Goal: Information Seeking & Learning: Learn about a topic

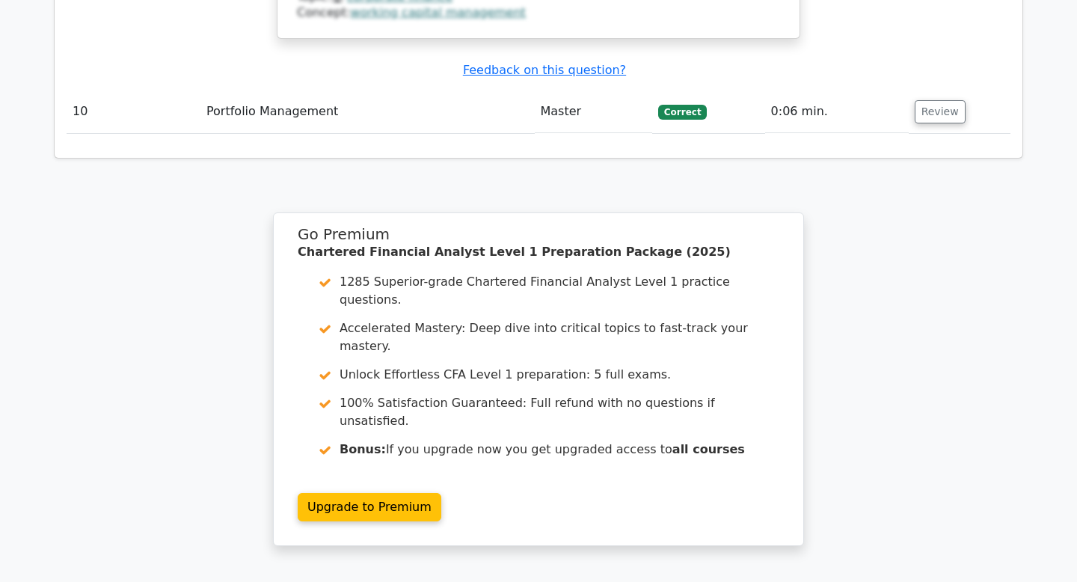
scroll to position [3291, 0]
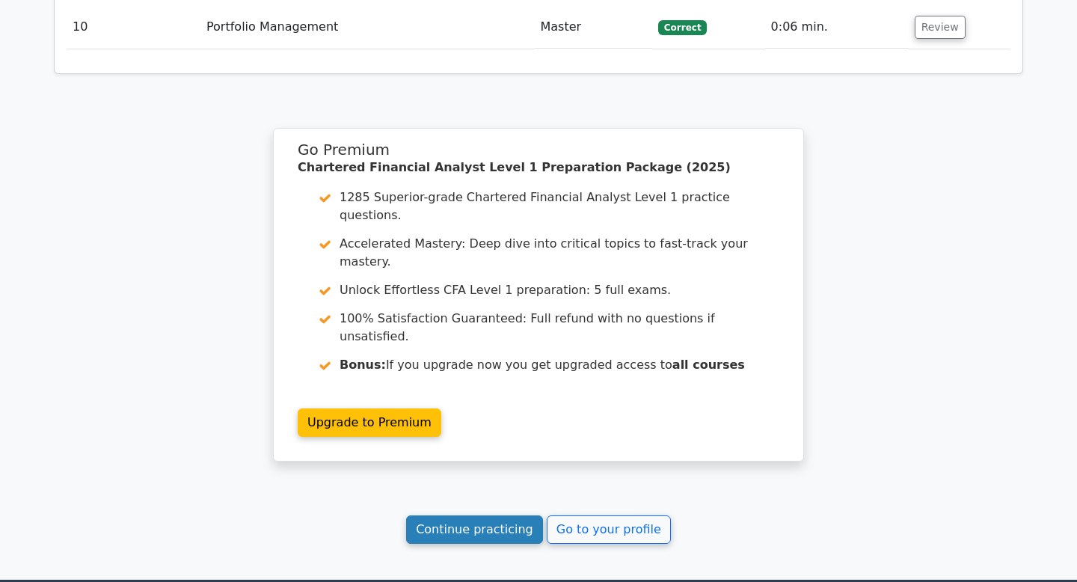
click at [521, 515] on link "Continue practicing" at bounding box center [474, 529] width 137 height 28
click at [499, 515] on link "Continue practicing" at bounding box center [474, 529] width 137 height 28
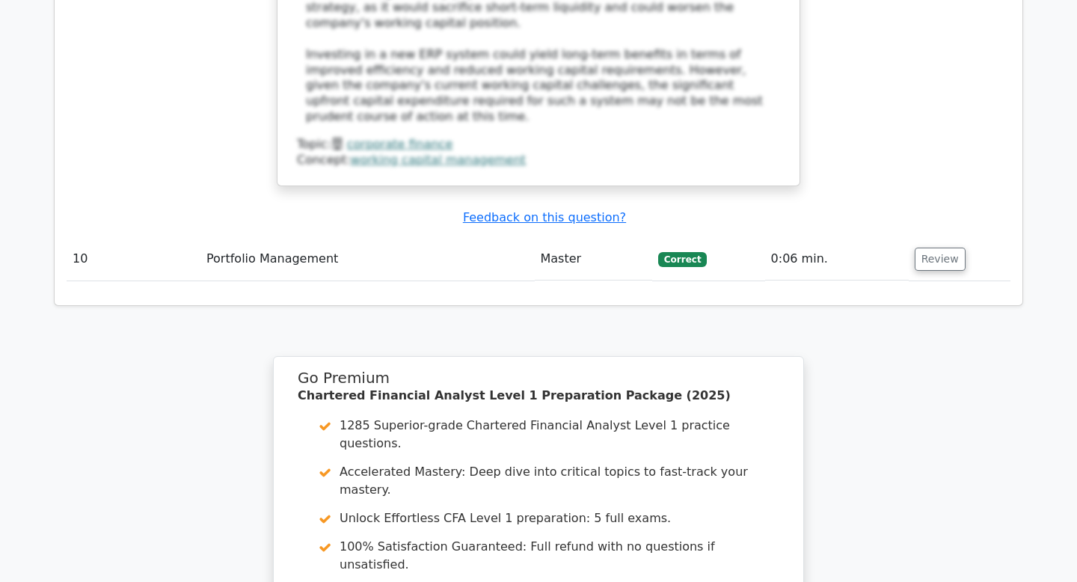
scroll to position [2643, 0]
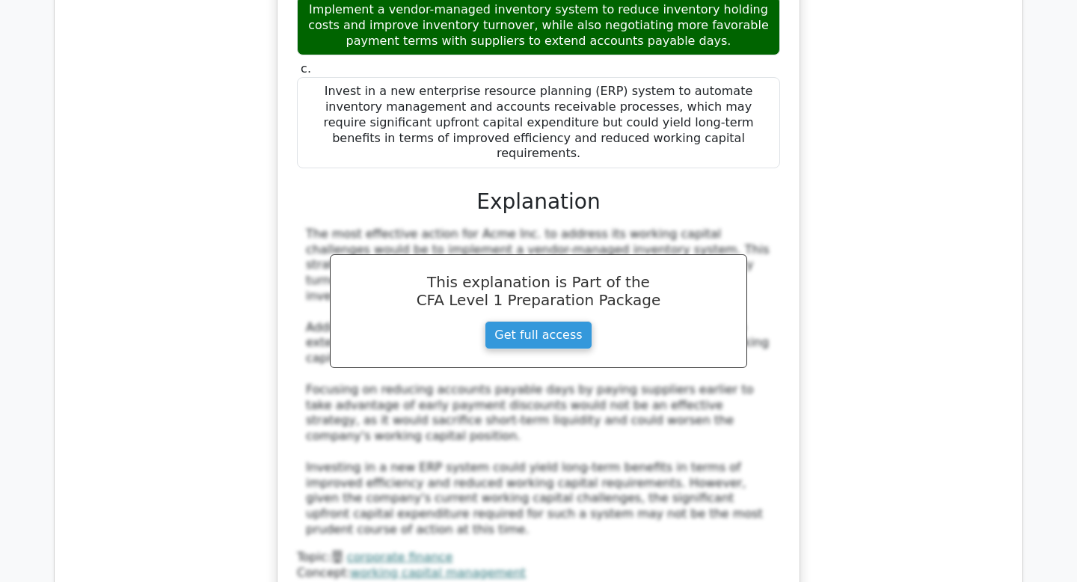
click at [886, 264] on div "Acme Inc., a fast-growing e-commerce company, has been experiencing a strain on…" at bounding box center [539, 151] width 944 height 932
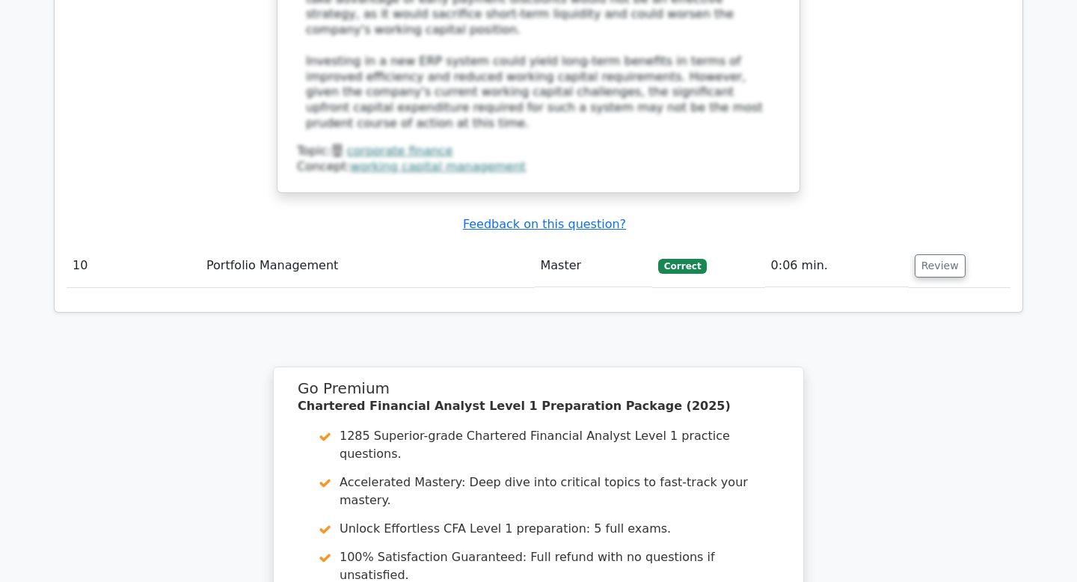
scroll to position [3291, 0]
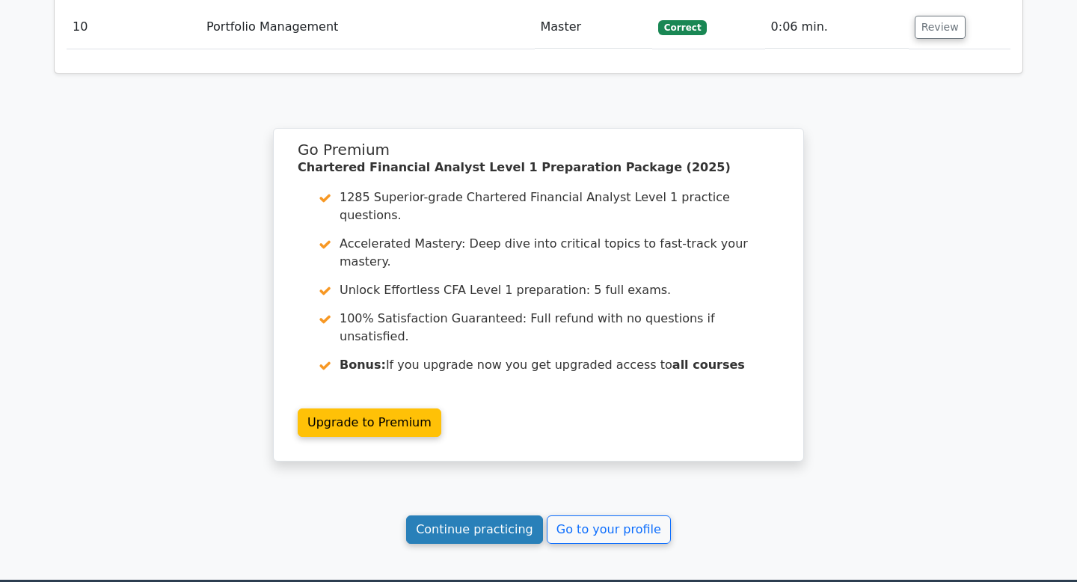
click at [479, 515] on link "Continue practicing" at bounding box center [474, 529] width 137 height 28
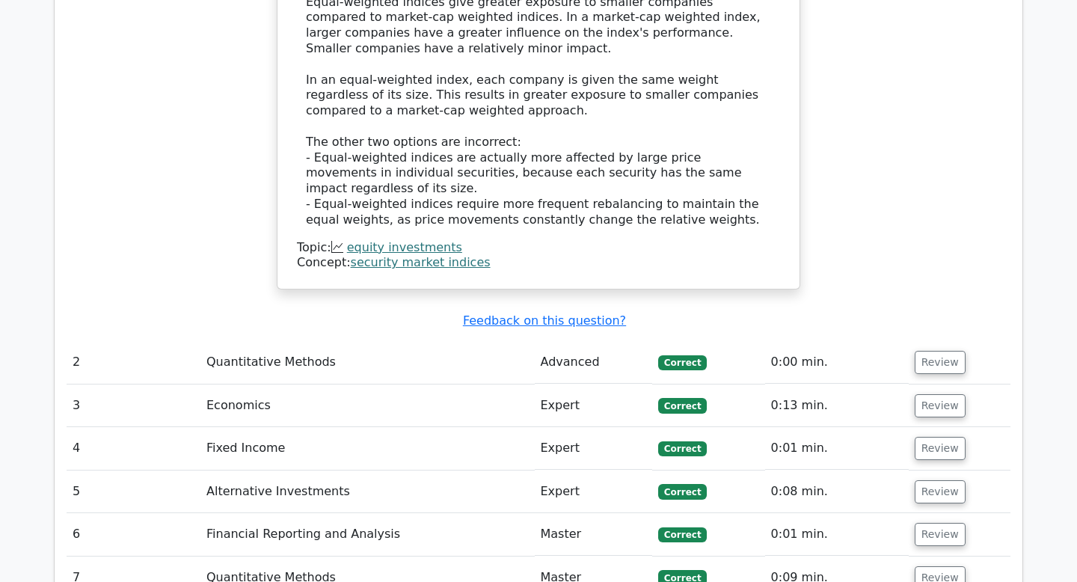
scroll to position [1622, 0]
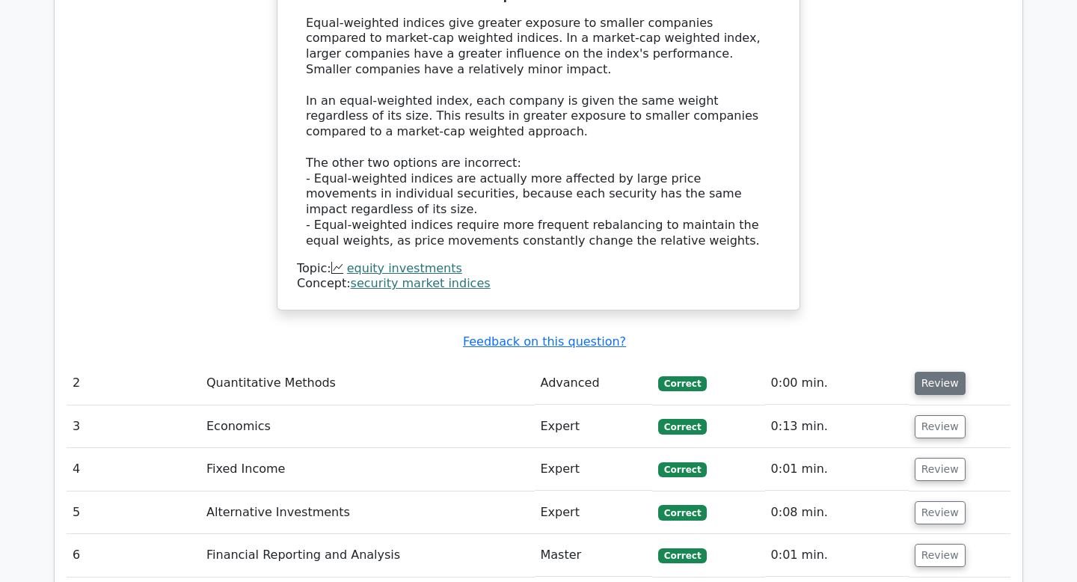
click at [932, 372] on button "Review" at bounding box center [940, 383] width 51 height 23
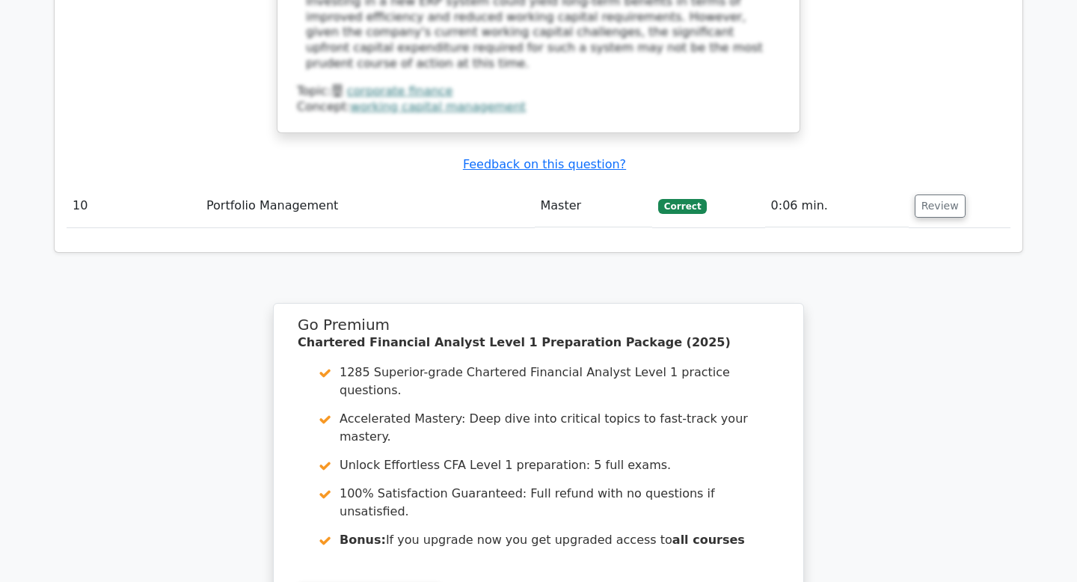
scroll to position [3291, 0]
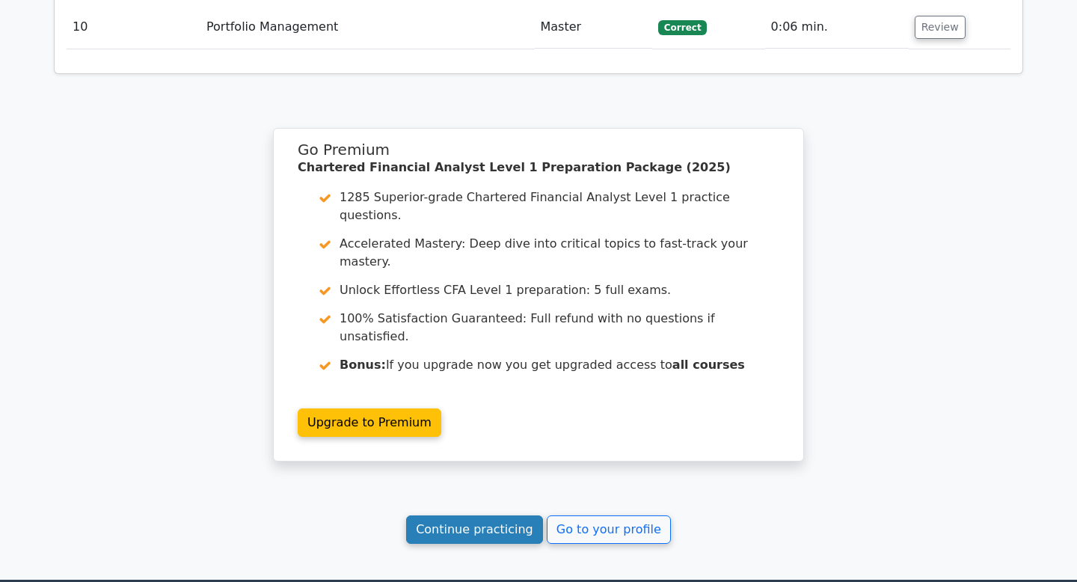
click at [504, 515] on link "Continue practicing" at bounding box center [474, 529] width 137 height 28
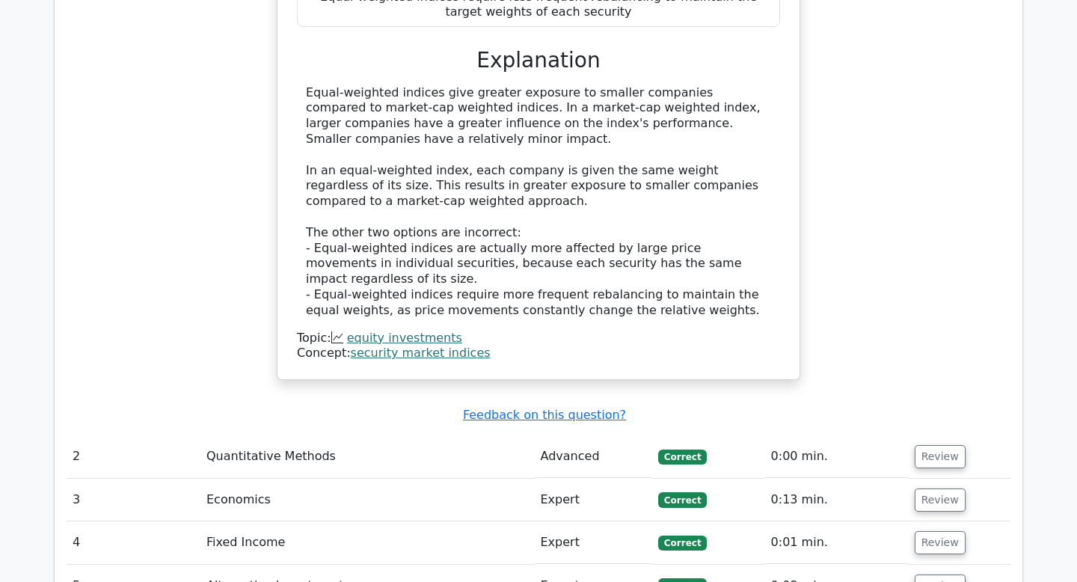
scroll to position [1532, 0]
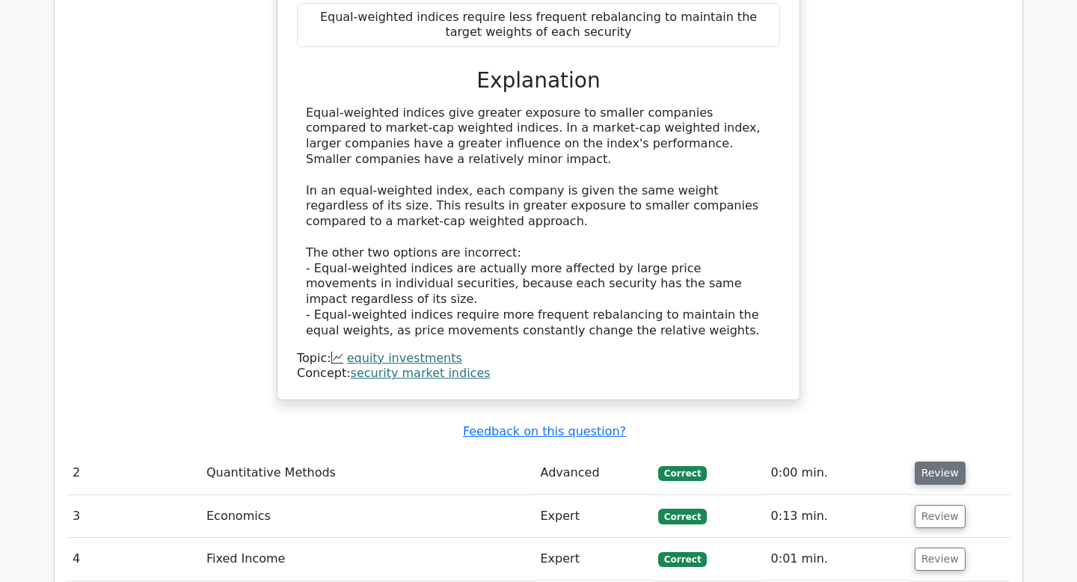
click at [937, 462] on button "Review" at bounding box center [940, 473] width 51 height 23
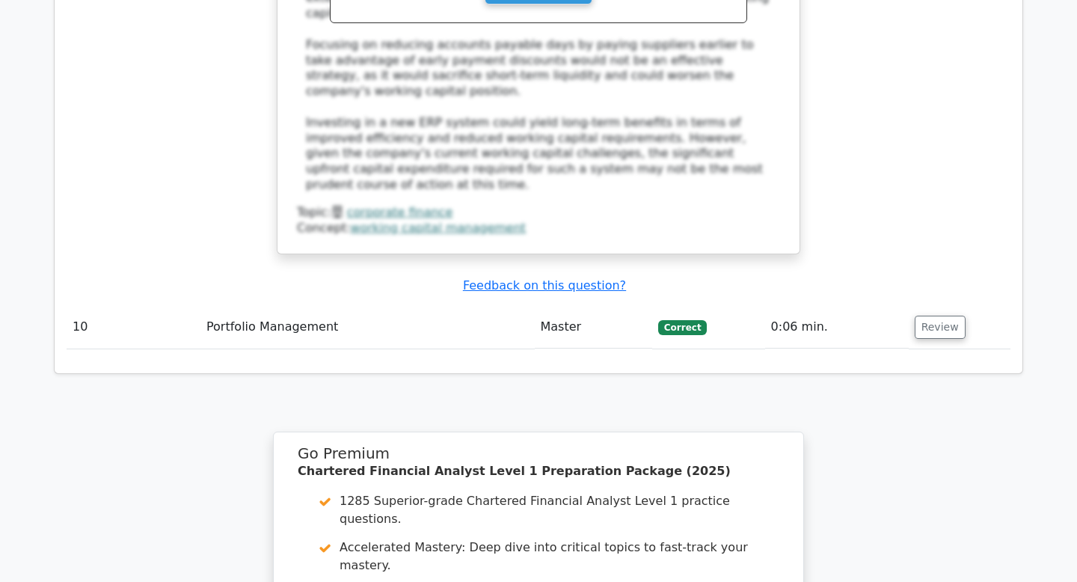
scroll to position [2989, 0]
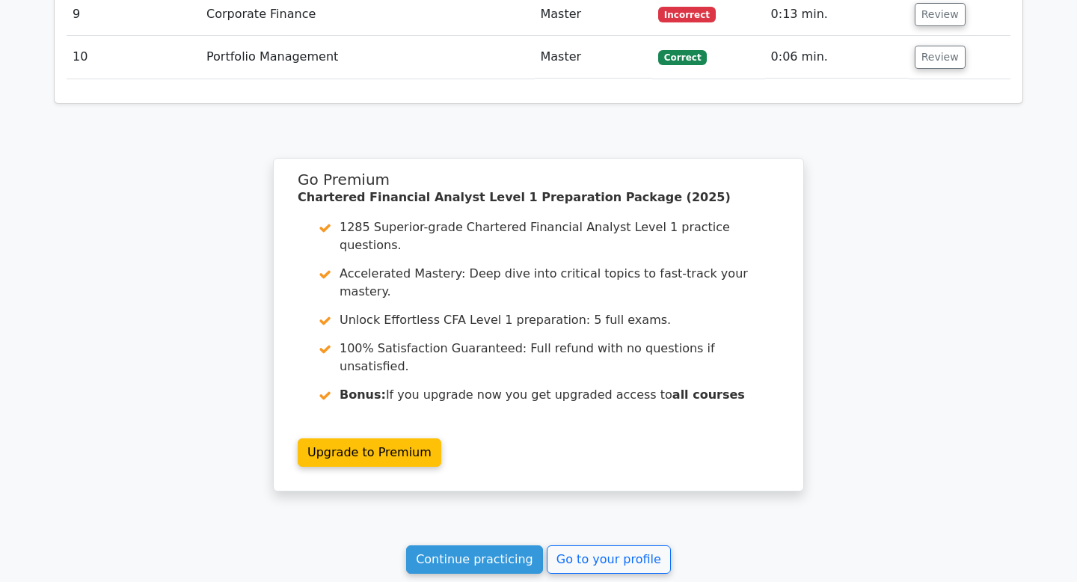
scroll to position [2374, 0]
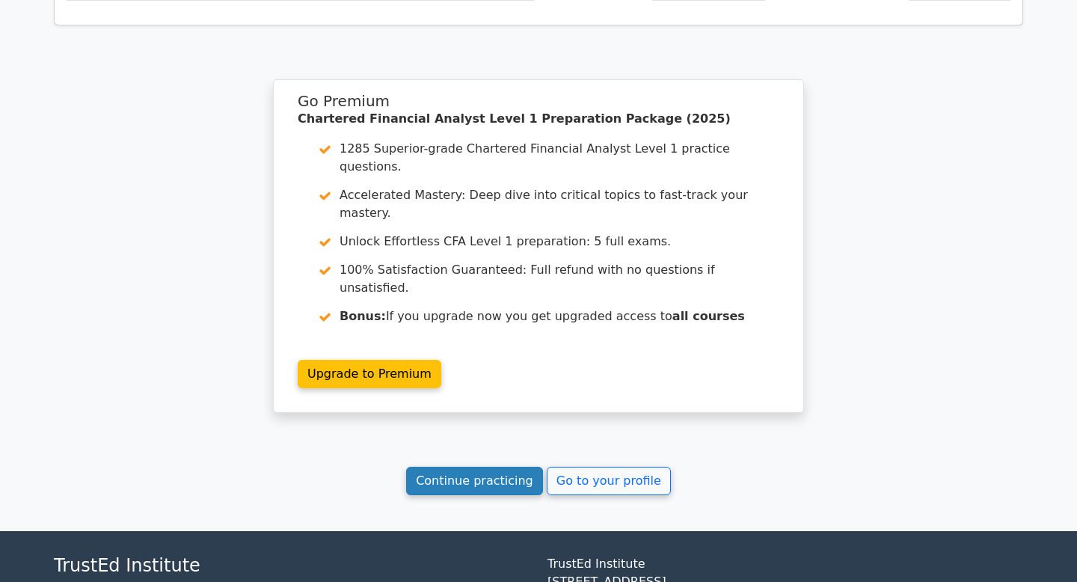
click at [492, 467] on link "Continue practicing" at bounding box center [474, 481] width 137 height 28
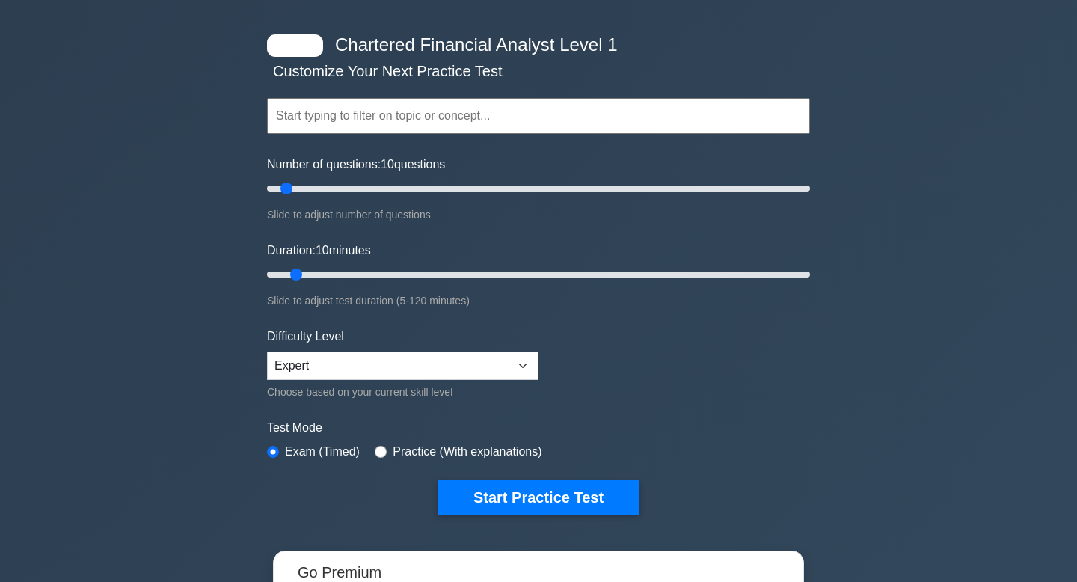
scroll to position [127, 0]
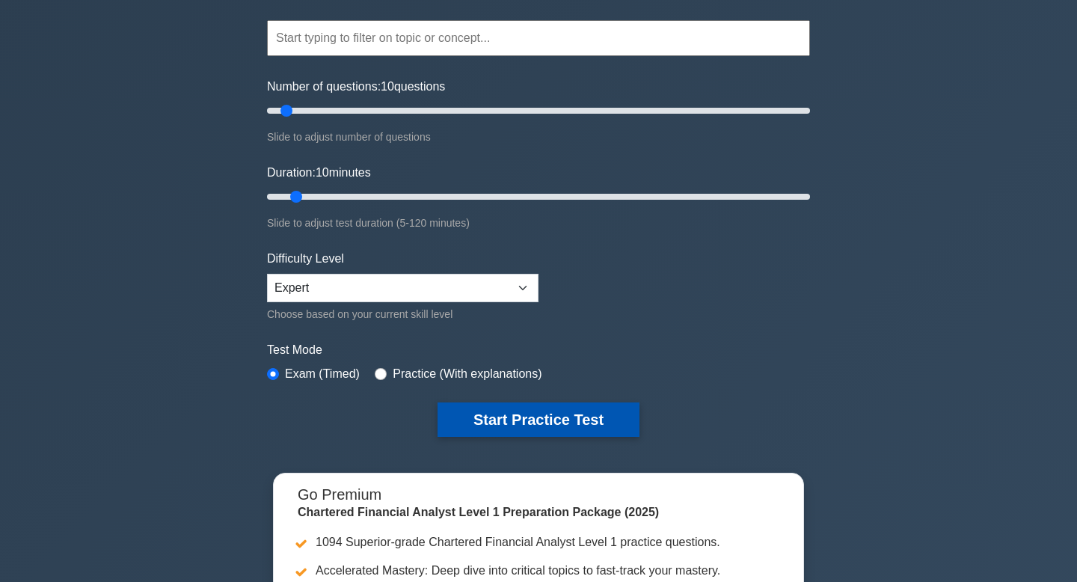
click at [509, 425] on button "Start Practice Test" at bounding box center [539, 419] width 202 height 34
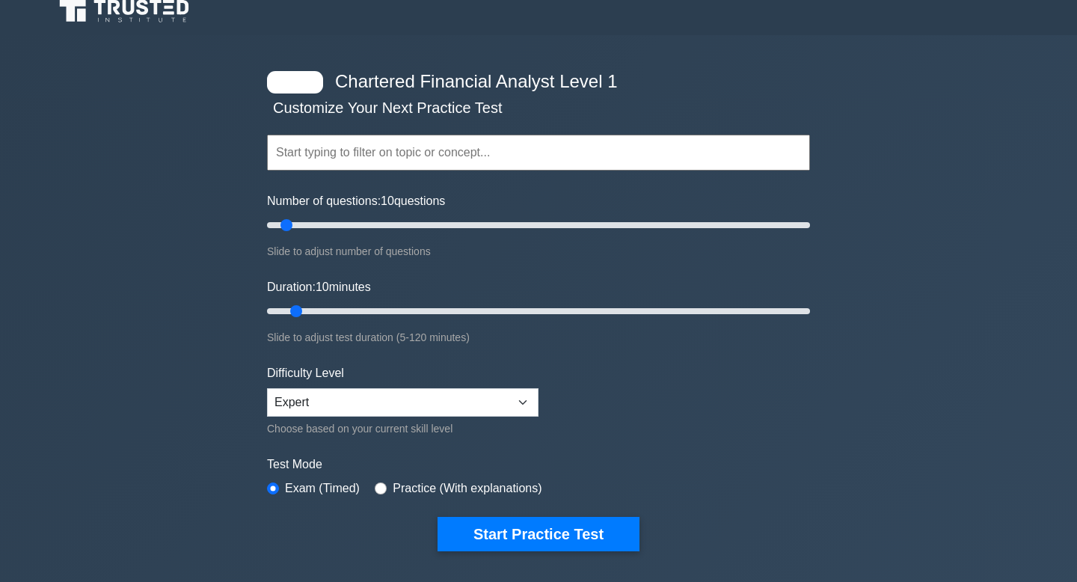
scroll to position [0, 0]
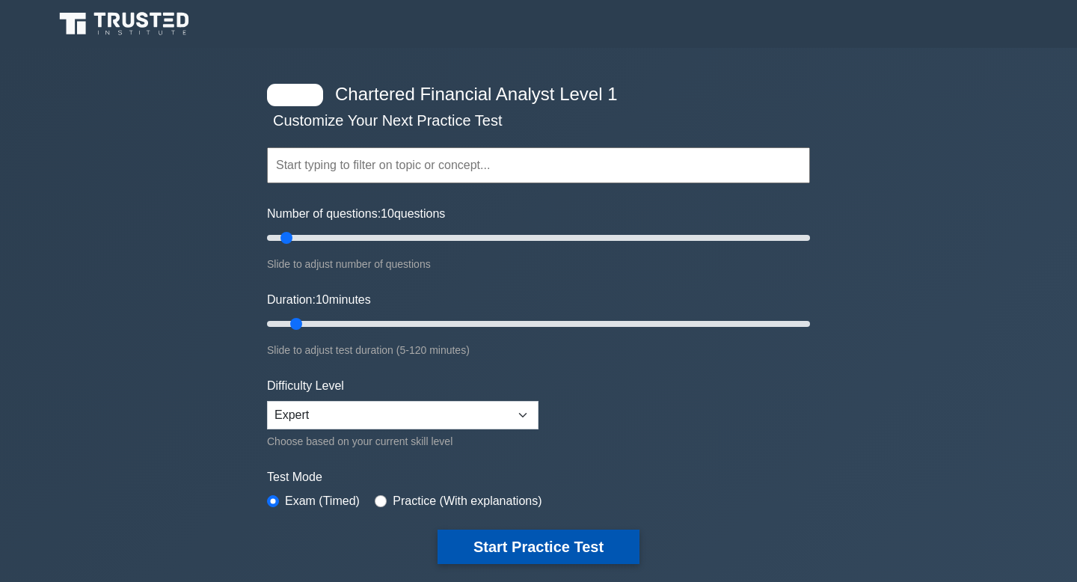
click at [509, 551] on button "Start Practice Test" at bounding box center [539, 547] width 202 height 34
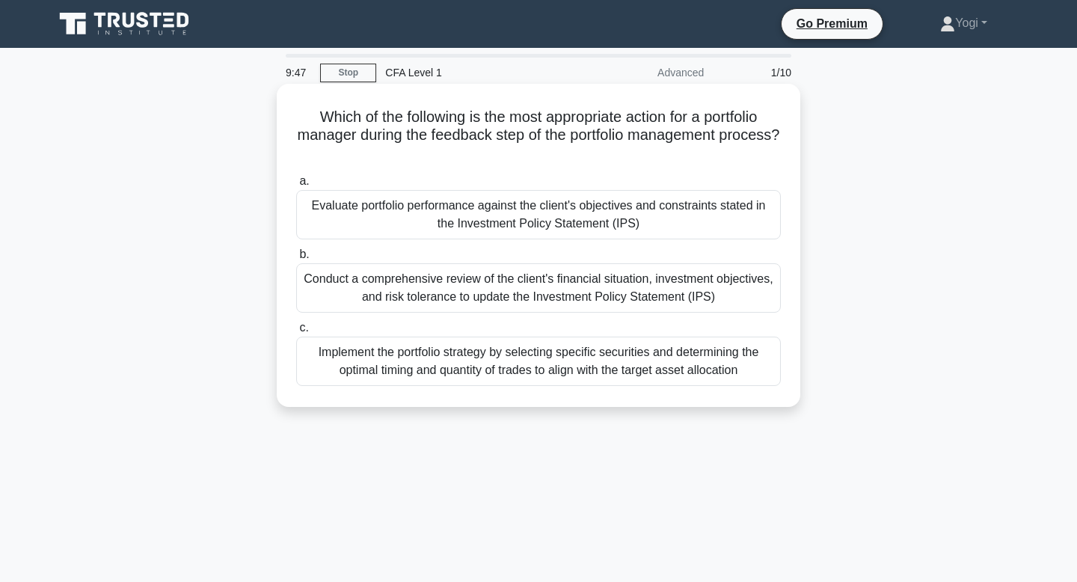
click at [522, 218] on div "Evaluate portfolio performance against the client's objectives and constraints …" at bounding box center [538, 214] width 485 height 49
click at [296, 186] on input "a. Evaluate portfolio performance against the client's objectives and constrain…" at bounding box center [296, 182] width 0 height 10
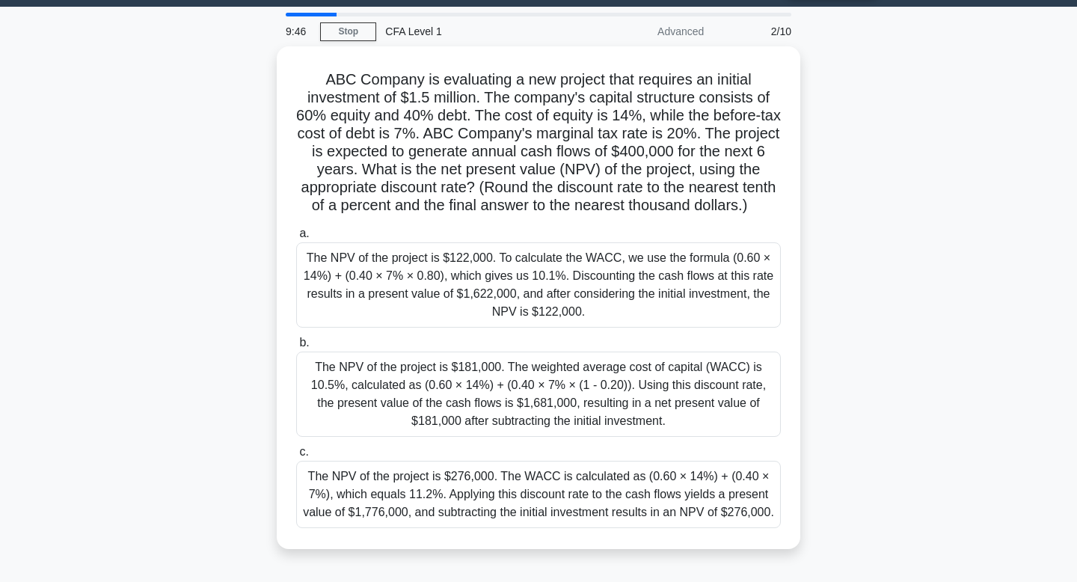
scroll to position [45, 0]
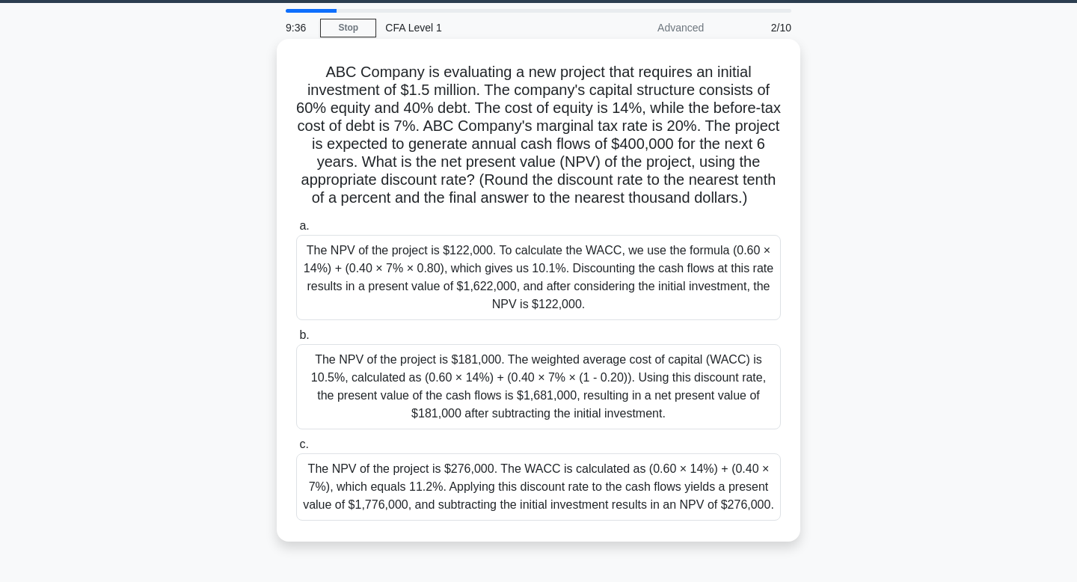
click at [521, 490] on div "The NPV of the project is $276,000. The WACC is calculated as (0.60 × 14%) + (0…" at bounding box center [538, 486] width 485 height 67
click at [296, 450] on input "c. The NPV of the project is $276,000. The WACC is calculated as (0.60 × 14%) +…" at bounding box center [296, 445] width 0 height 10
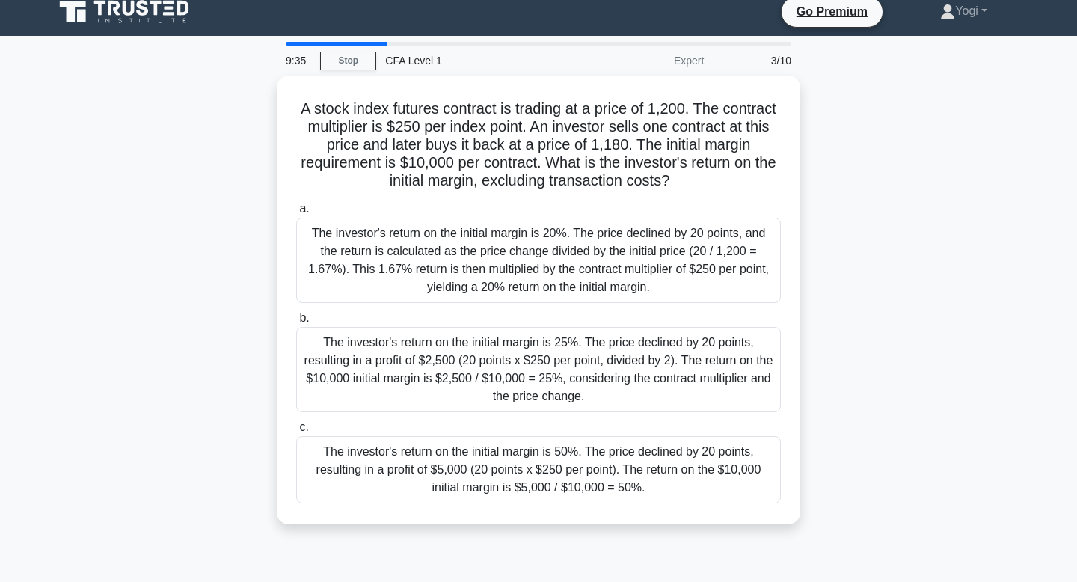
scroll to position [0, 0]
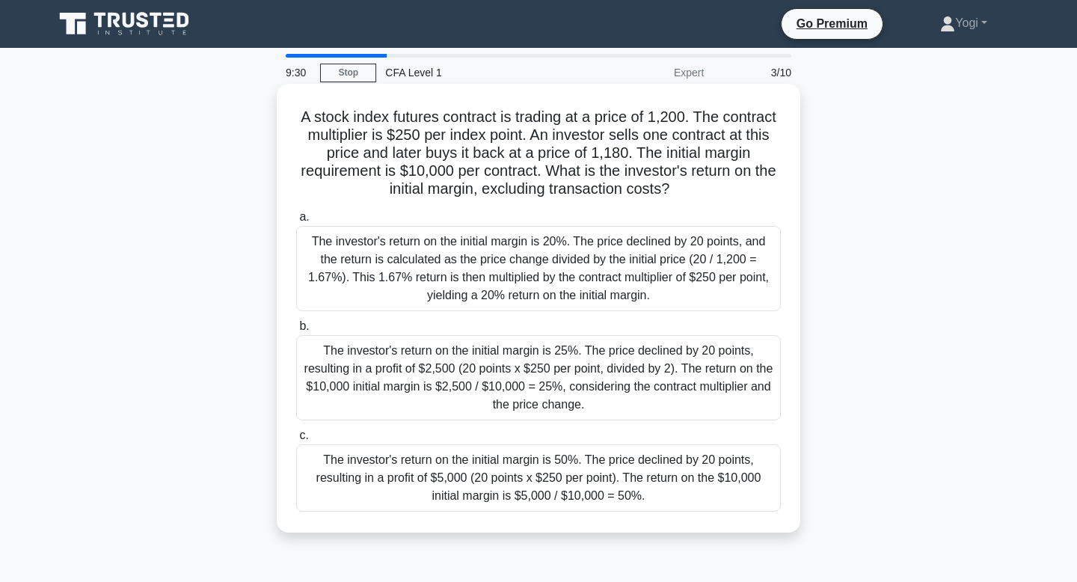
click at [528, 462] on div "The investor's return on the initial margin is 50%. The price declined by 20 po…" at bounding box center [538, 477] width 485 height 67
click at [296, 441] on input "c. The investor's return on the initial margin is 50%. The price declined by 20…" at bounding box center [296, 436] width 0 height 10
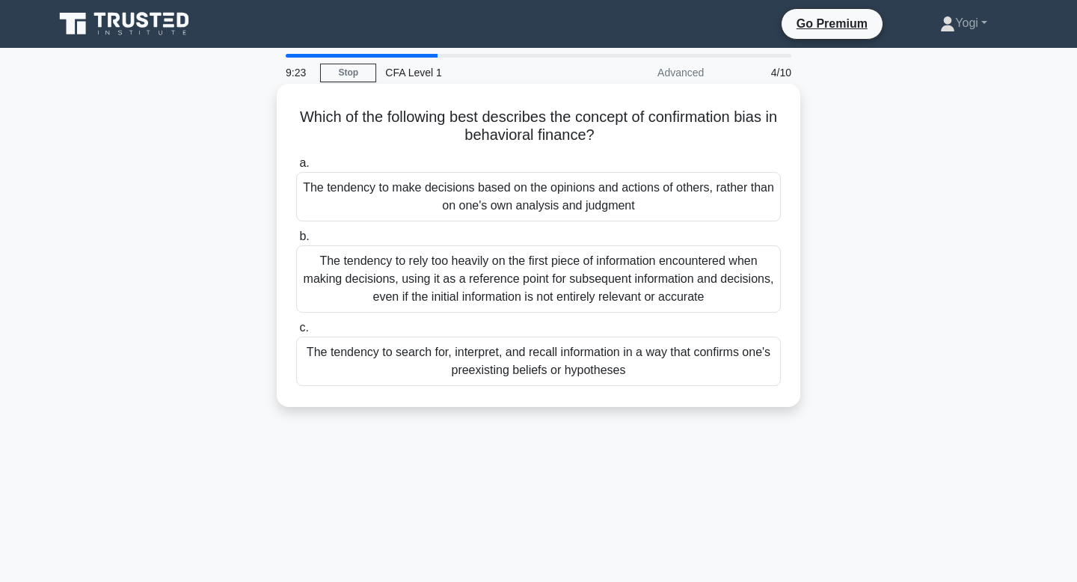
click at [541, 220] on div "The tendency to make decisions based on the opinions and actions of others, rat…" at bounding box center [538, 196] width 485 height 49
click at [296, 168] on input "a. The tendency to make decisions based on the opinions and actions of others, …" at bounding box center [296, 164] width 0 height 10
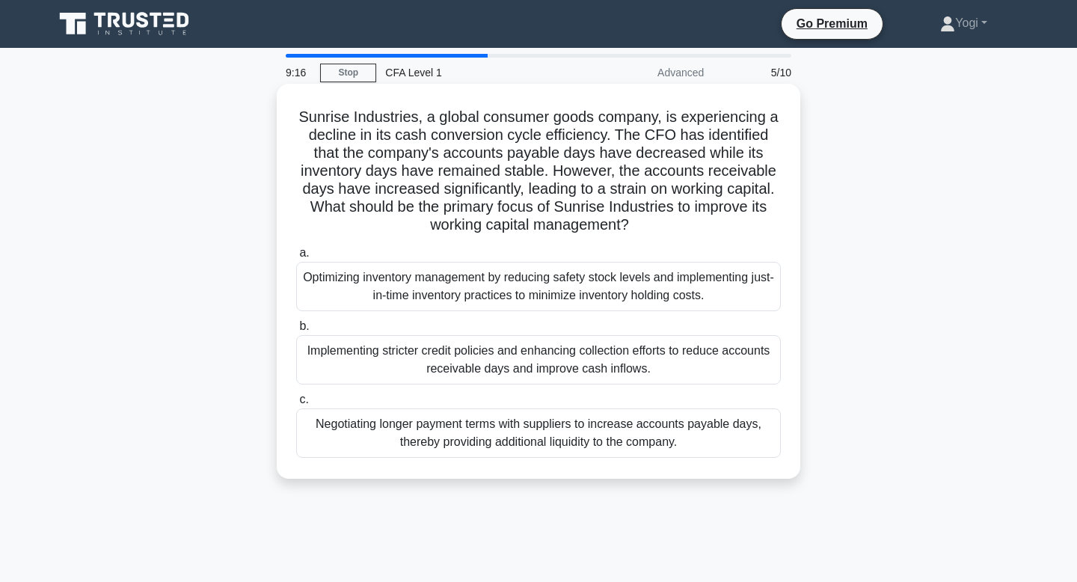
click at [548, 363] on div "Implementing stricter credit policies and enhancing collection efforts to reduc…" at bounding box center [538, 359] width 485 height 49
click at [296, 331] on input "b. Implementing stricter credit policies and enhancing collection efforts to re…" at bounding box center [296, 327] width 0 height 10
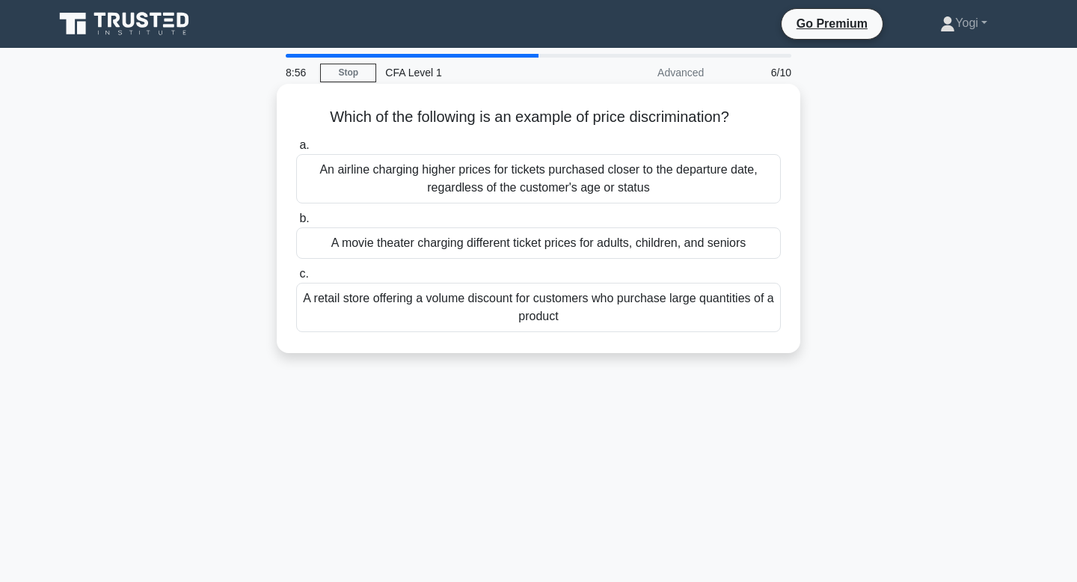
click at [541, 194] on div "An airline charging higher prices for tickets purchased closer to the departure…" at bounding box center [538, 178] width 485 height 49
click at [296, 150] on input "a. An airline charging higher prices for tickets purchased closer to the depart…" at bounding box center [296, 146] width 0 height 10
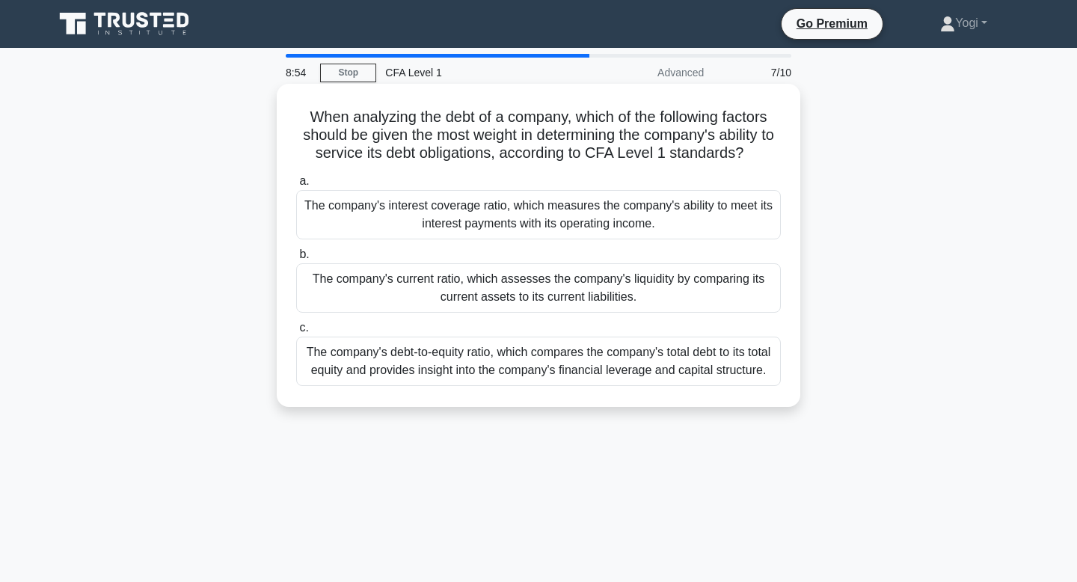
click at [533, 289] on div "The company's current ratio, which assesses the company's liquidity by comparin…" at bounding box center [538, 287] width 485 height 49
click at [296, 260] on input "b. The company's current ratio, which assesses the company's liquidity by compa…" at bounding box center [296, 255] width 0 height 10
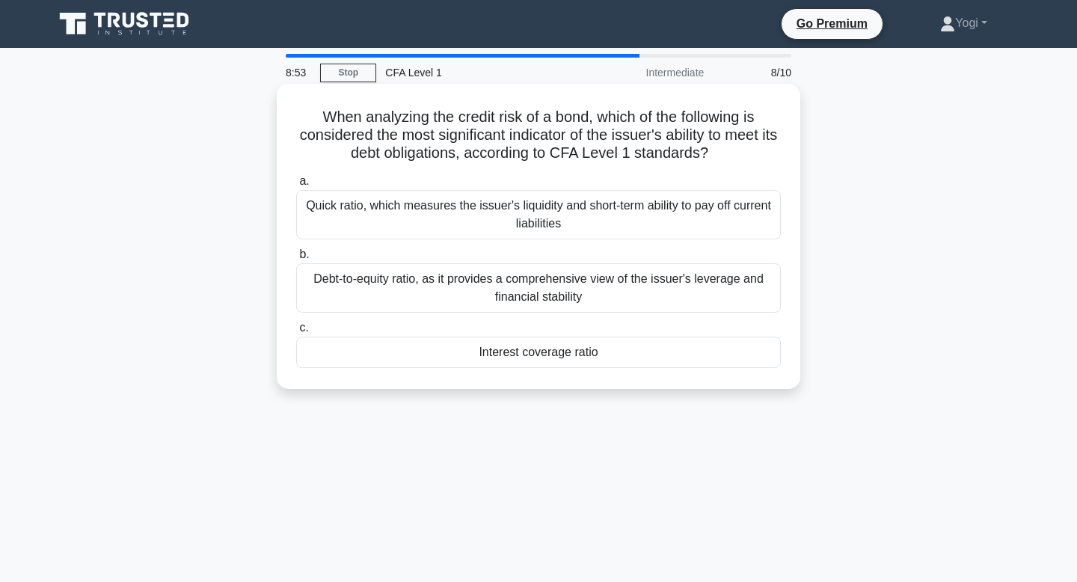
click at [533, 349] on div "Interest coverage ratio" at bounding box center [538, 352] width 485 height 31
click at [296, 333] on input "c. Interest coverage ratio" at bounding box center [296, 328] width 0 height 10
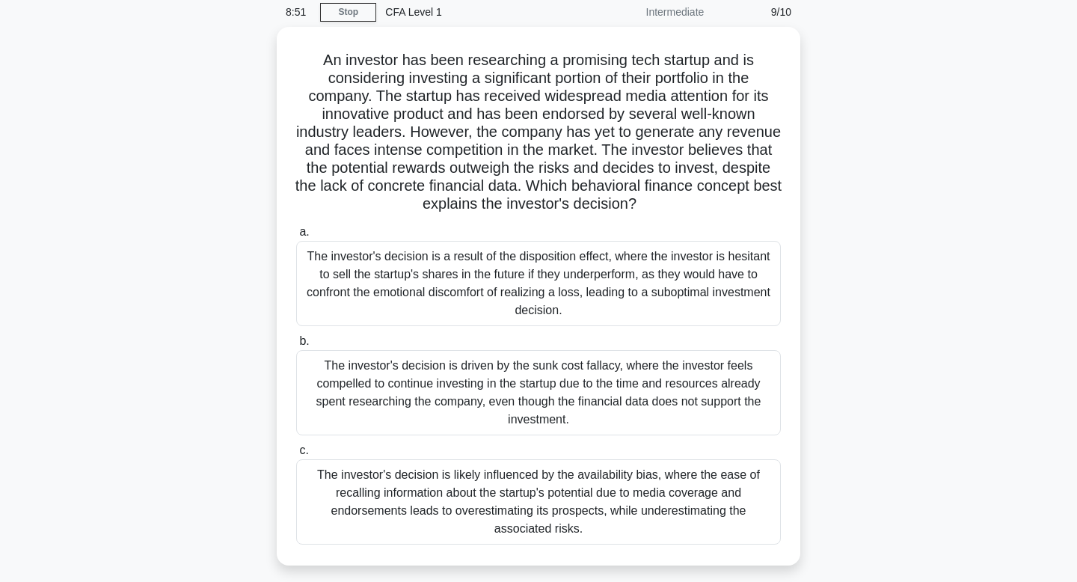
scroll to position [62, 0]
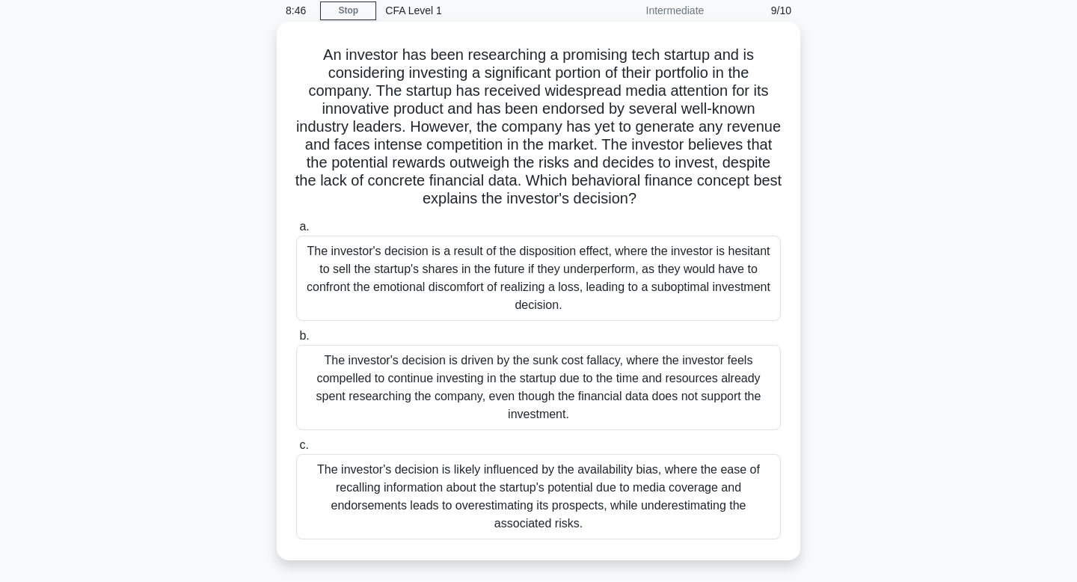
click at [533, 378] on div "The investor's decision is driven by the sunk cost fallacy, where the investor …" at bounding box center [538, 387] width 485 height 85
click at [296, 341] on input "b. The investor's decision is driven by the sunk cost fallacy, where the invest…" at bounding box center [296, 336] width 0 height 10
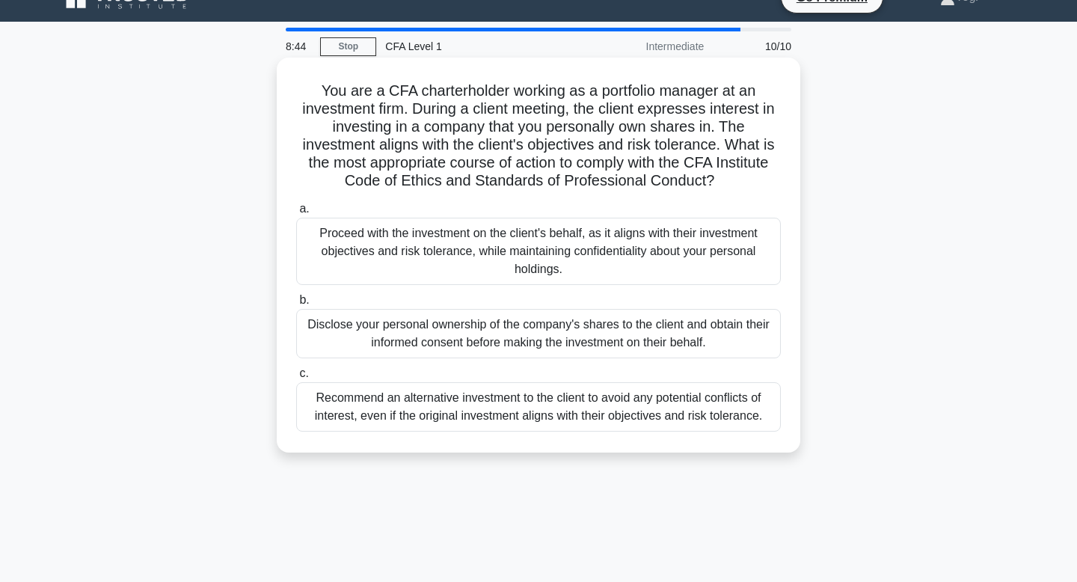
scroll to position [0, 0]
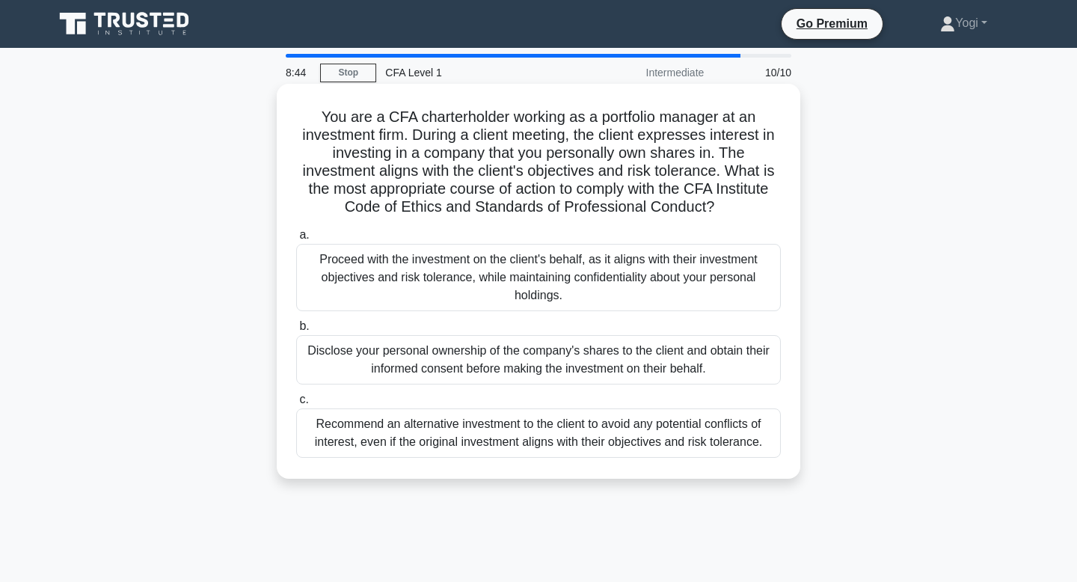
click at [540, 363] on div "Disclose your personal ownership of the company's shares to the client and obta…" at bounding box center [538, 359] width 485 height 49
click at [296, 331] on input "b. Disclose your personal ownership of the company's shares to the client and o…" at bounding box center [296, 327] width 0 height 10
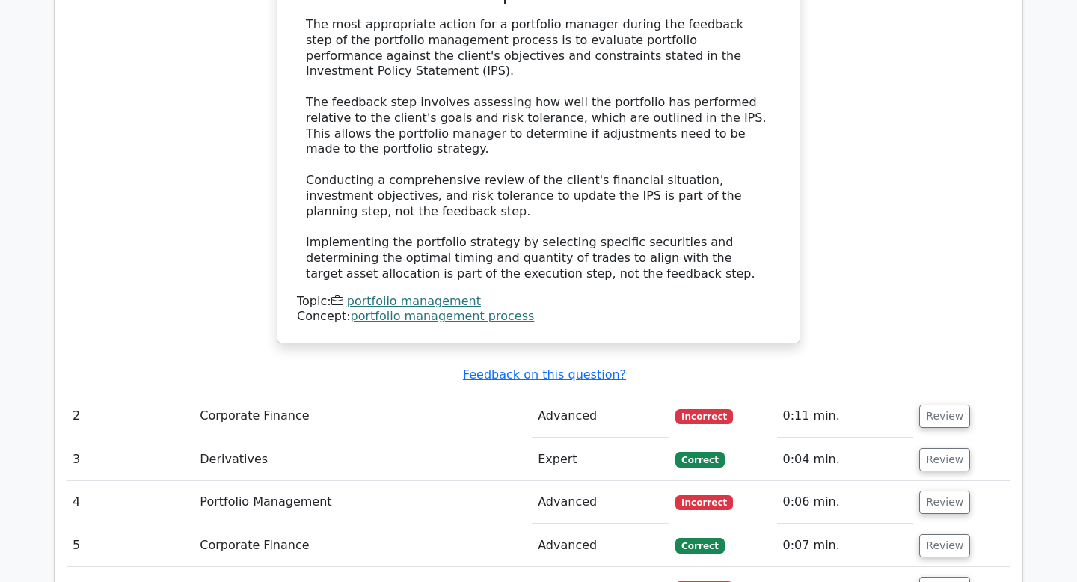
scroll to position [1593, 0]
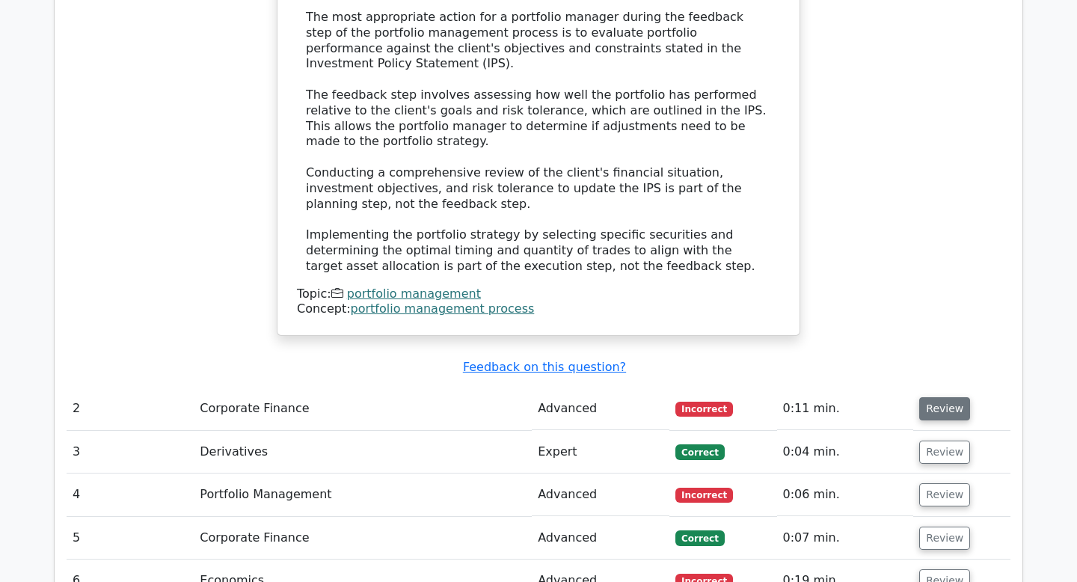
click at [923, 397] on button "Review" at bounding box center [944, 408] width 51 height 23
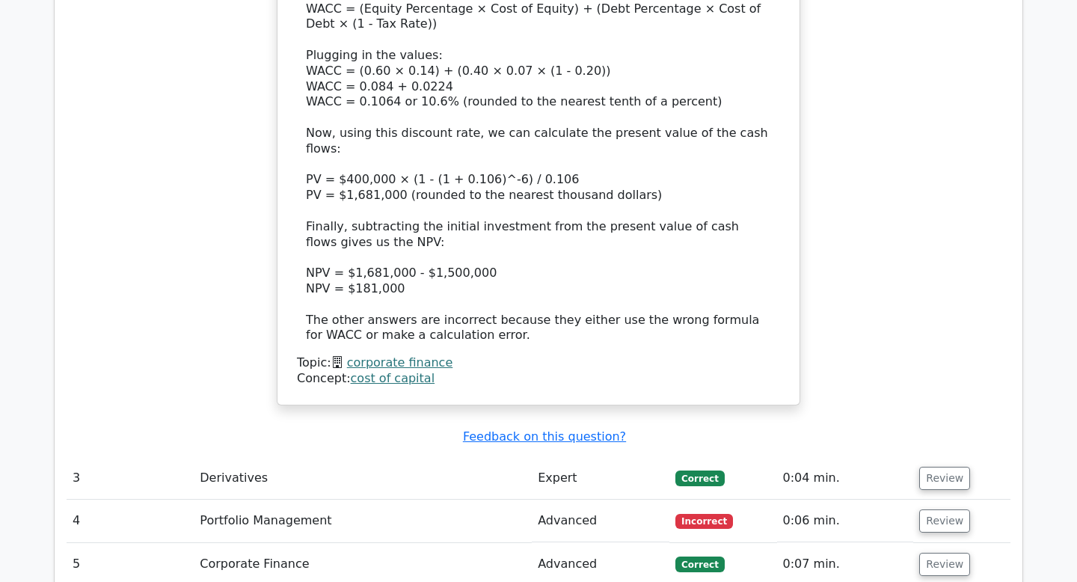
scroll to position [2679, 0]
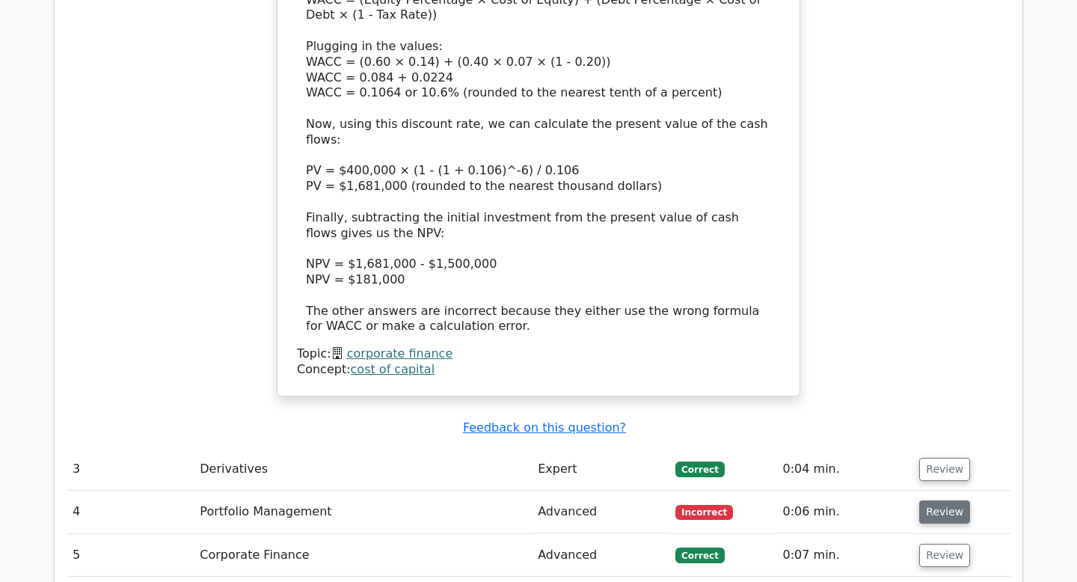
click at [937, 500] on button "Review" at bounding box center [944, 511] width 51 height 23
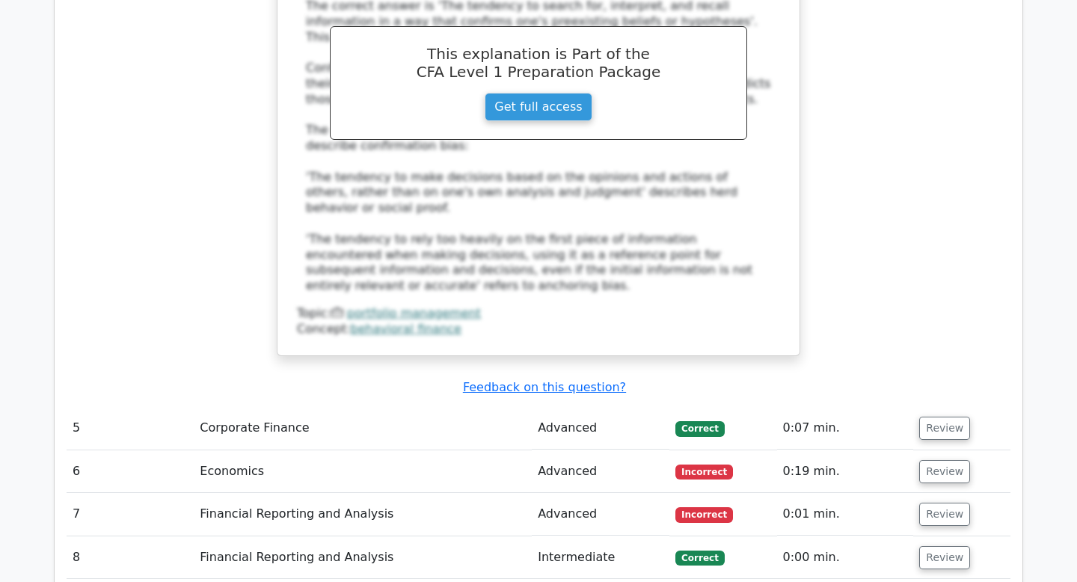
scroll to position [3572, 0]
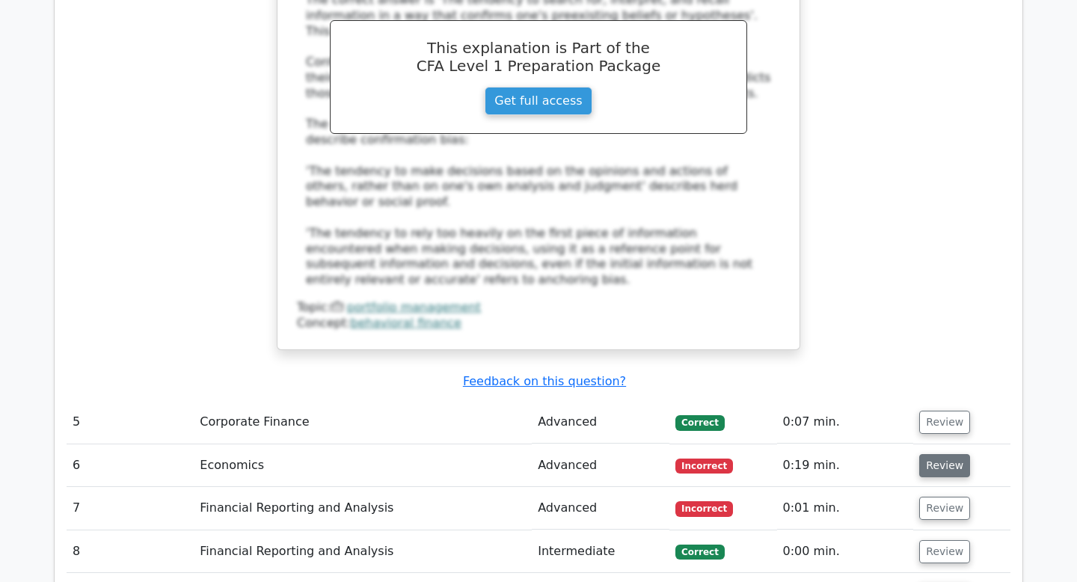
click at [942, 454] on button "Review" at bounding box center [944, 465] width 51 height 23
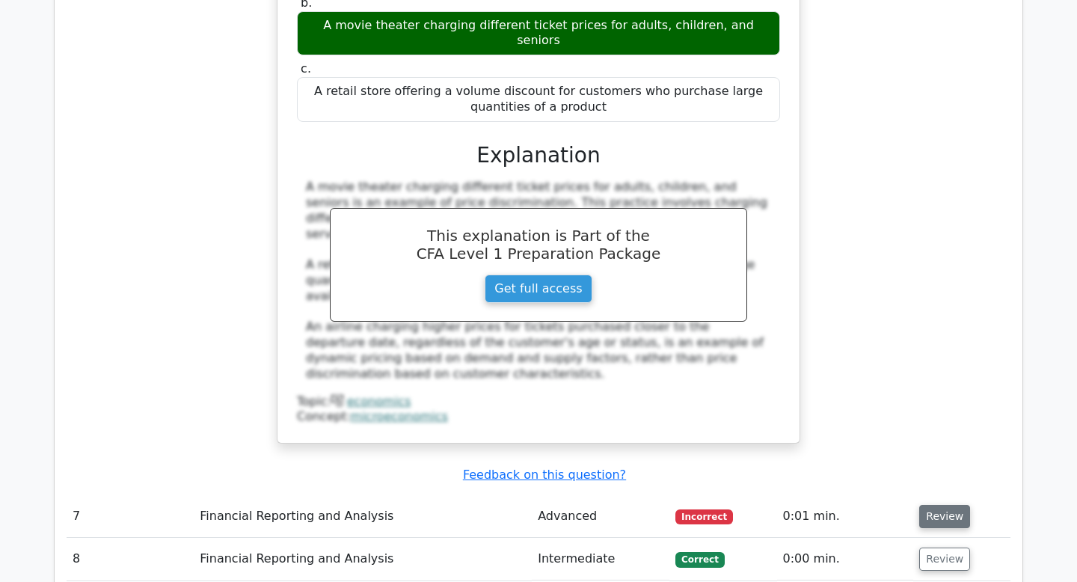
scroll to position [4201, 0]
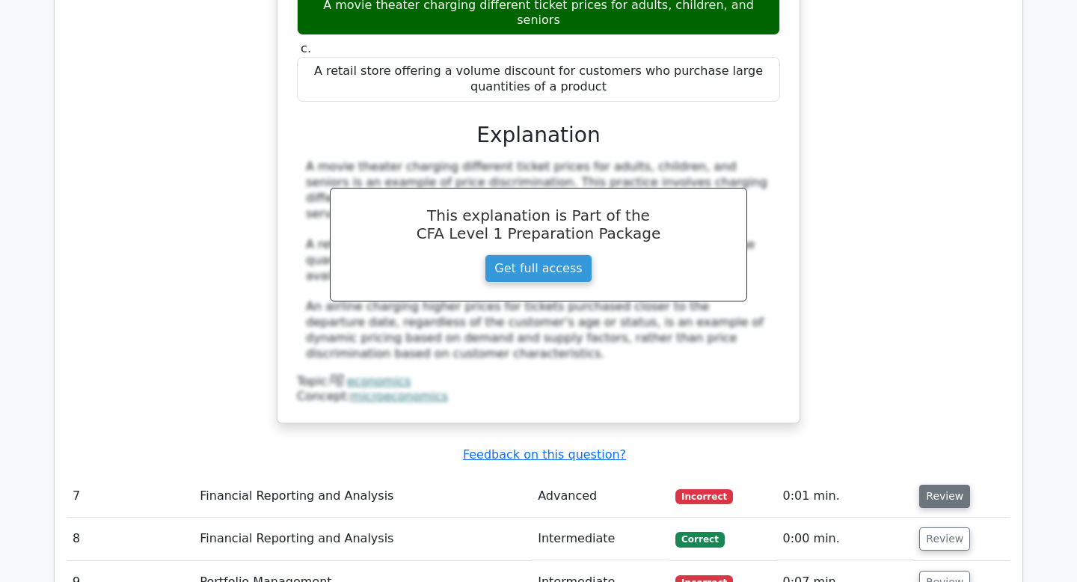
click at [947, 485] on button "Review" at bounding box center [944, 496] width 51 height 23
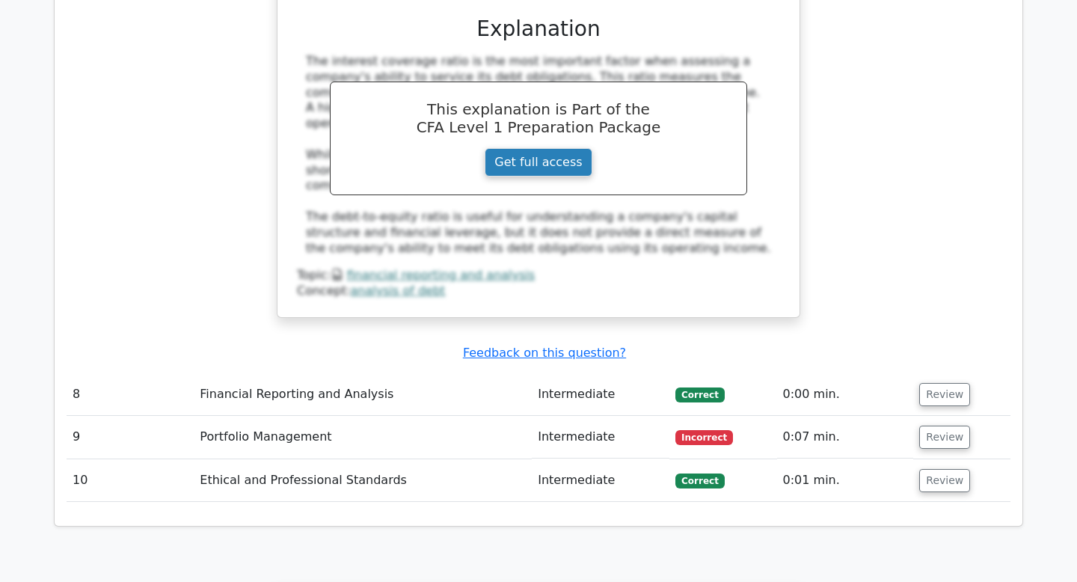
scroll to position [5037, 0]
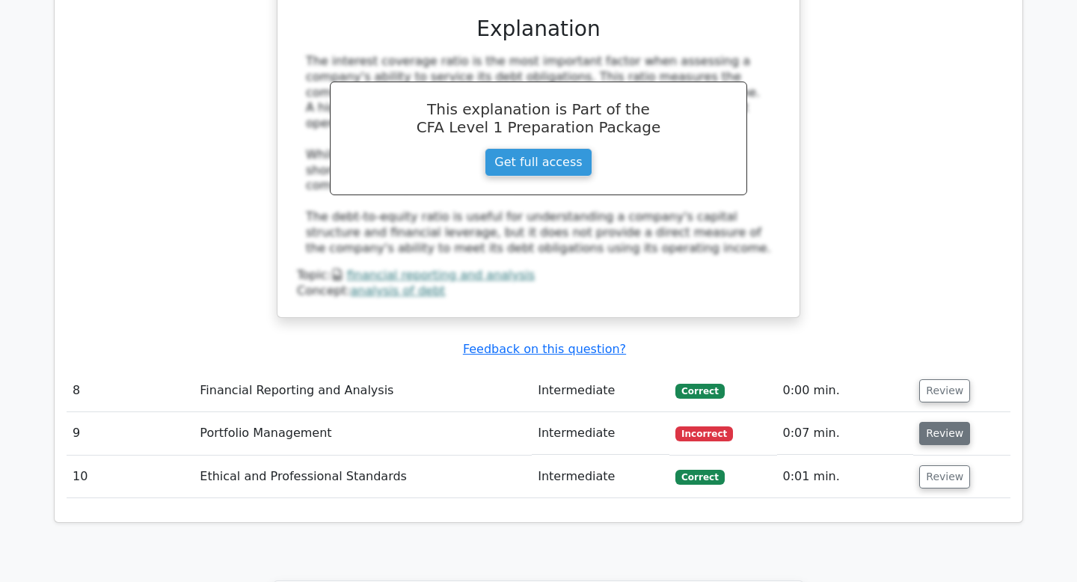
click at [931, 422] on button "Review" at bounding box center [944, 433] width 51 height 23
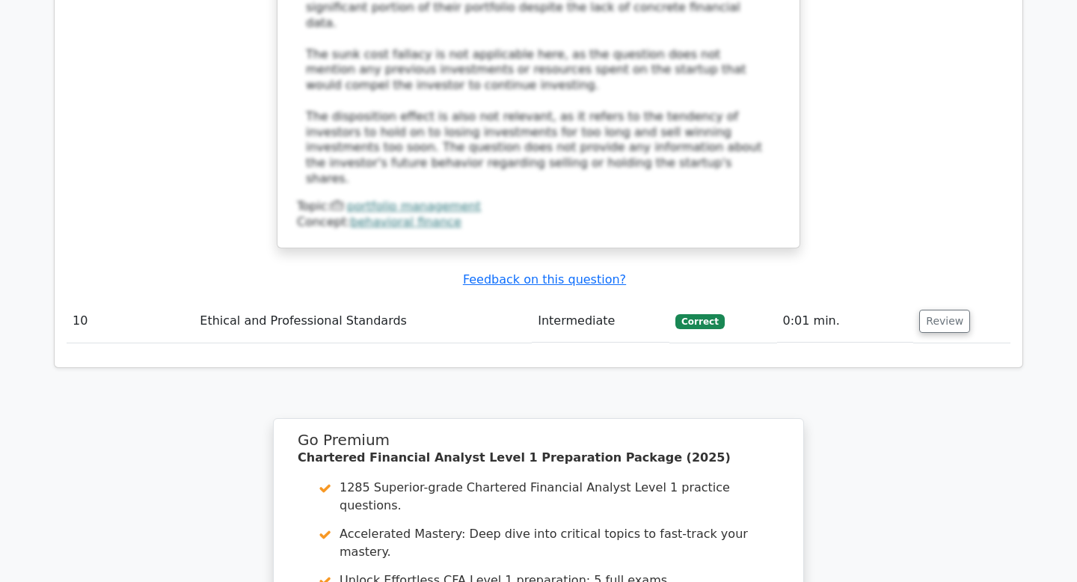
scroll to position [6252, 0]
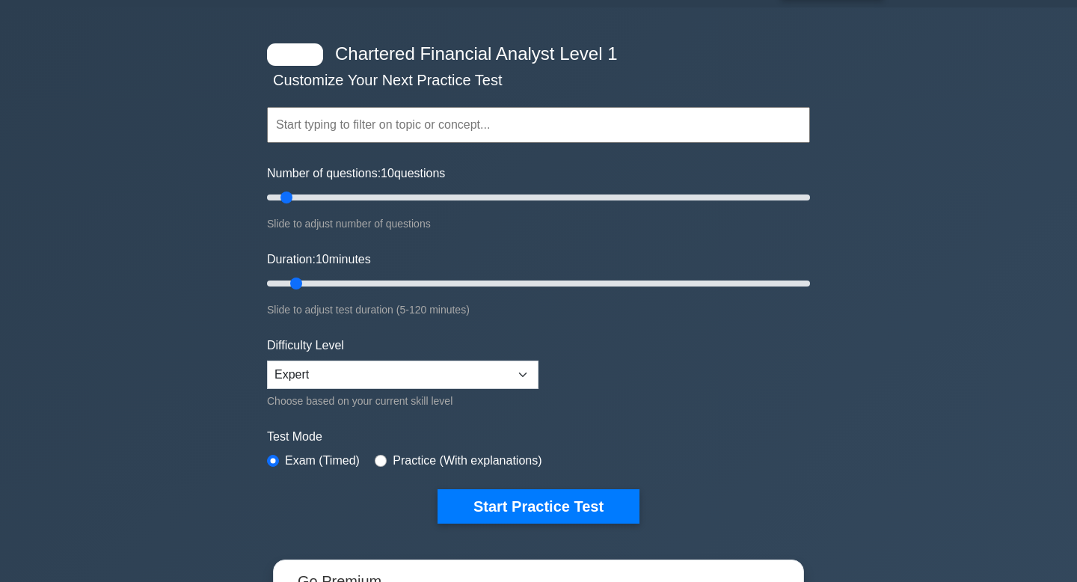
scroll to position [59, 0]
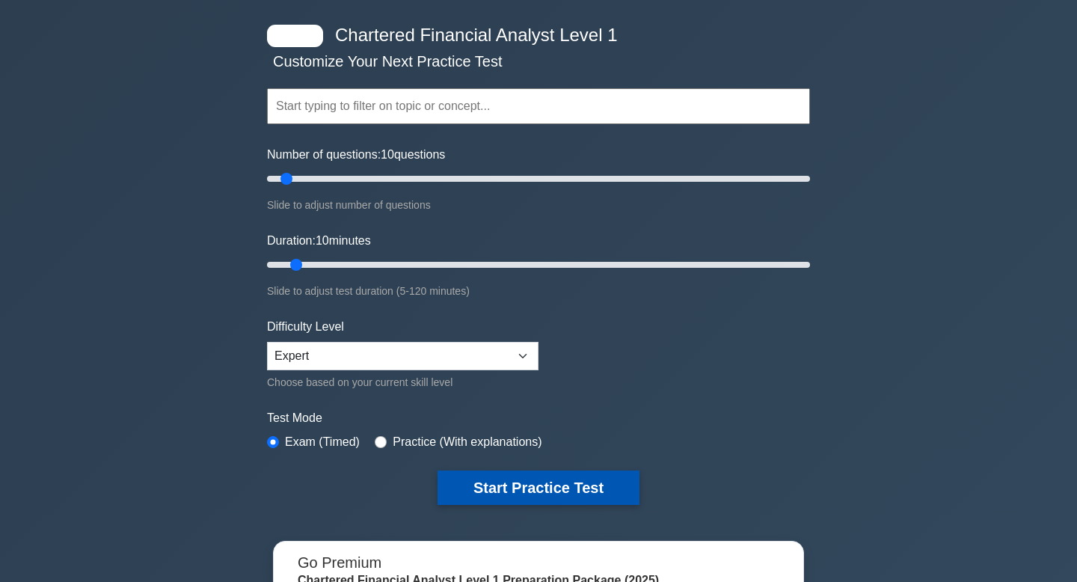
click at [497, 492] on button "Start Practice Test" at bounding box center [539, 487] width 202 height 34
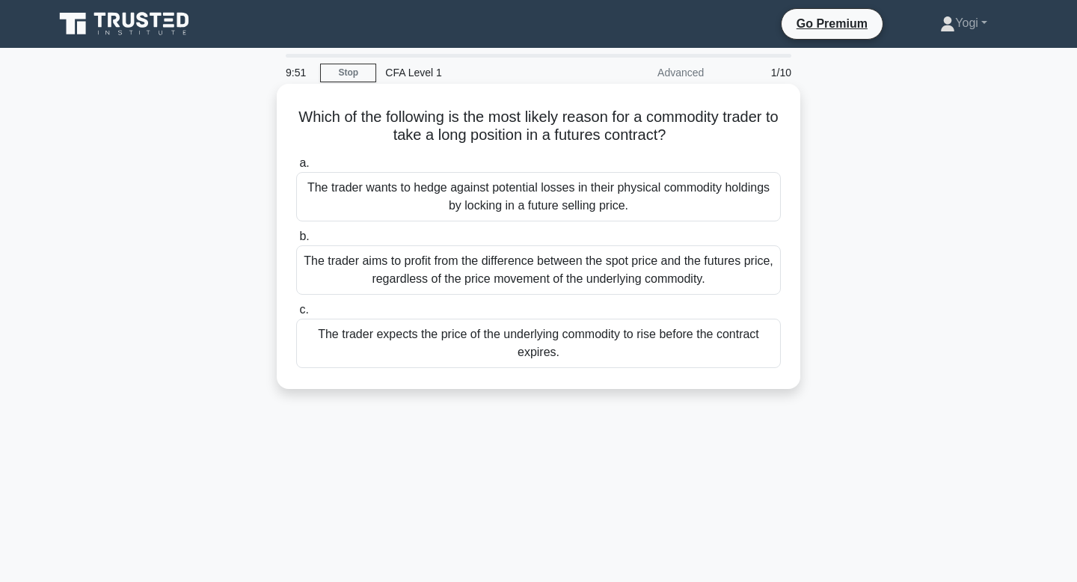
click at [503, 343] on div "The trader expects the price of the underlying commodity to rise before the con…" at bounding box center [538, 343] width 485 height 49
click at [296, 315] on input "c. The trader expects the price of the underlying commodity to rise before the …" at bounding box center [296, 310] width 0 height 10
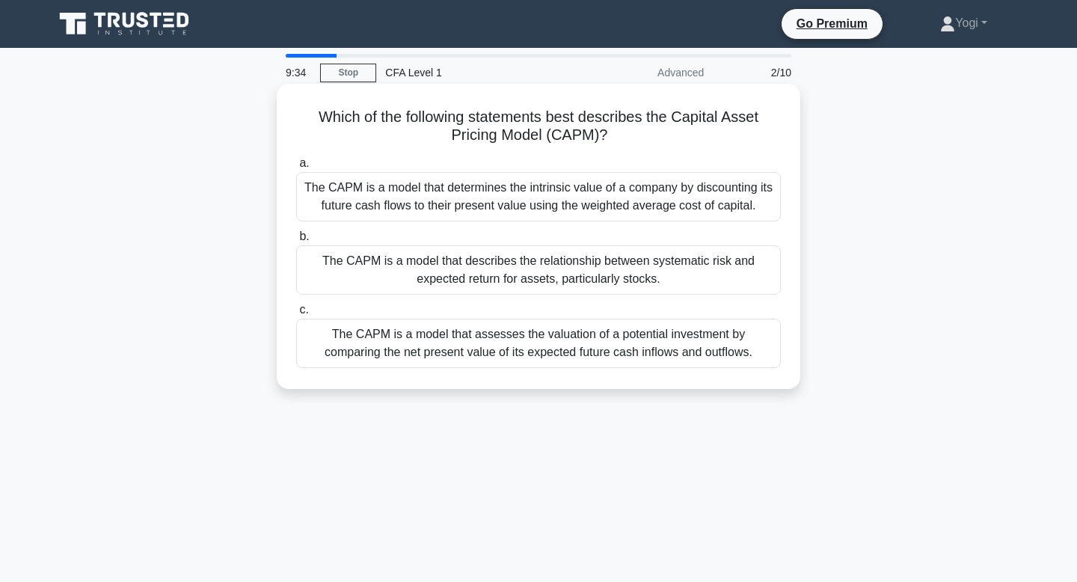
click at [503, 274] on div "The CAPM is a model that describes the relationship between systematic risk and…" at bounding box center [538, 269] width 485 height 49
click at [296, 242] on input "b. The CAPM is a model that describes the relationship between systematic risk …" at bounding box center [296, 237] width 0 height 10
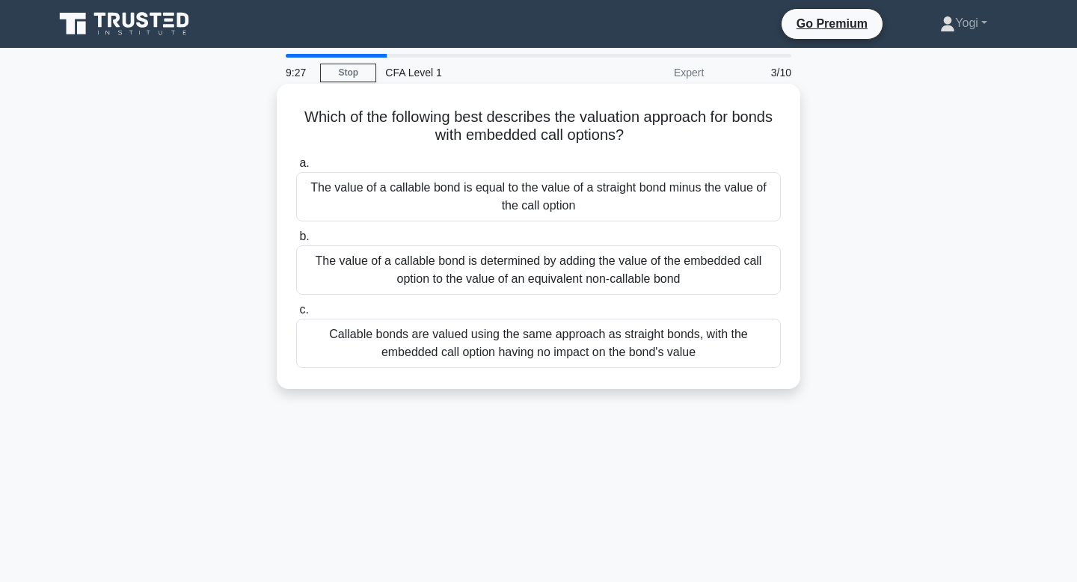
click at [514, 209] on div "The value of a callable bond is equal to the value of a straight bond minus the…" at bounding box center [538, 196] width 485 height 49
click at [296, 168] on input "a. The value of a callable bond is equal to the value of a straight bond minus …" at bounding box center [296, 164] width 0 height 10
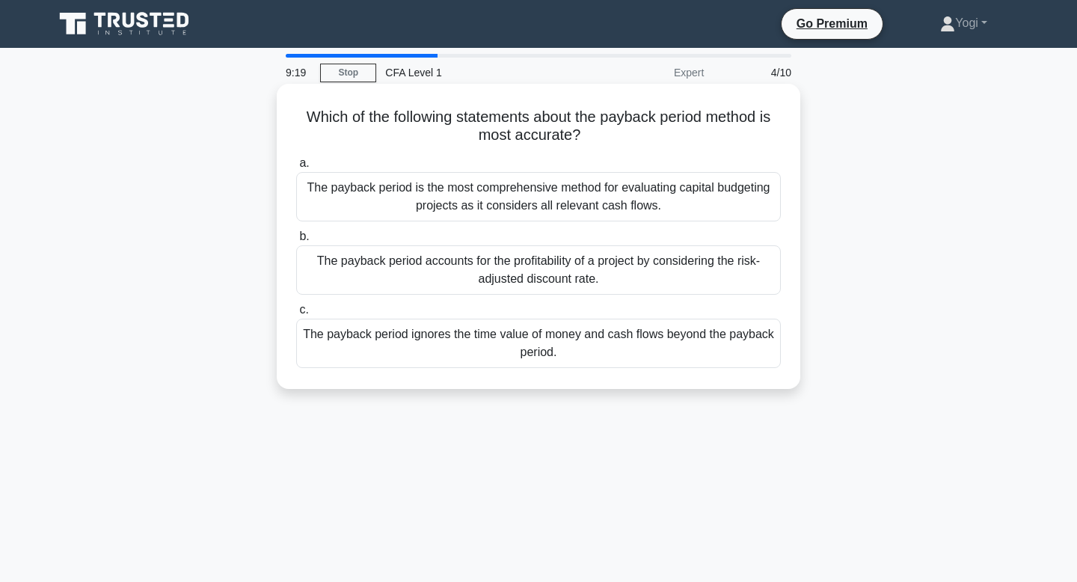
click at [511, 351] on div "The payback period ignores the time value of money and cash flows beyond the pa…" at bounding box center [538, 343] width 485 height 49
click at [296, 315] on input "c. The payback period ignores the time value of money and cash flows beyond the…" at bounding box center [296, 310] width 0 height 10
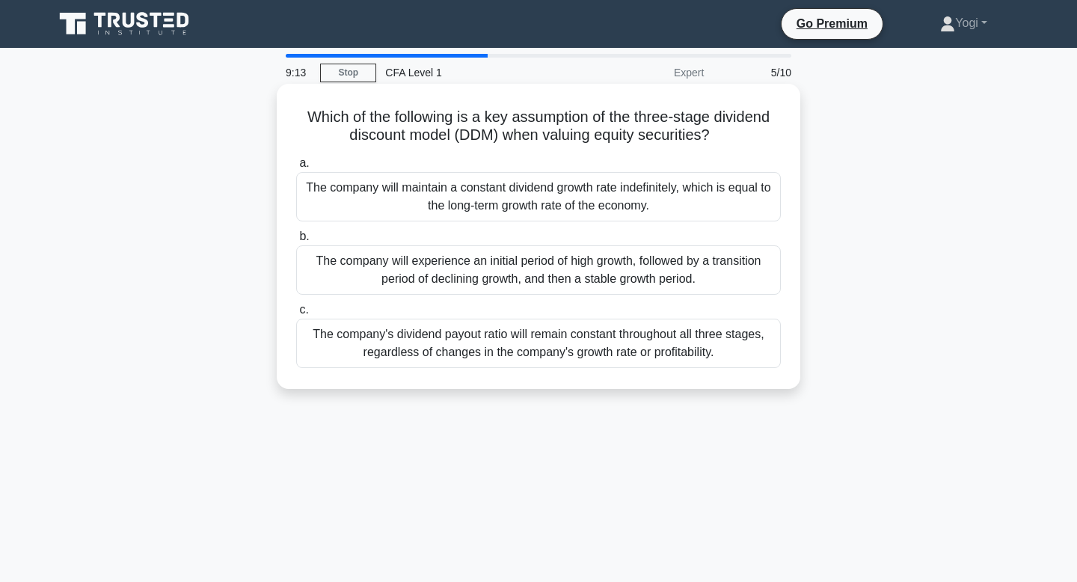
click at [512, 205] on div "The company will maintain a constant dividend growth rate indefinitely, which i…" at bounding box center [538, 196] width 485 height 49
click at [296, 168] on input "a. The company will maintain a constant dividend growth rate indefinitely, whic…" at bounding box center [296, 164] width 0 height 10
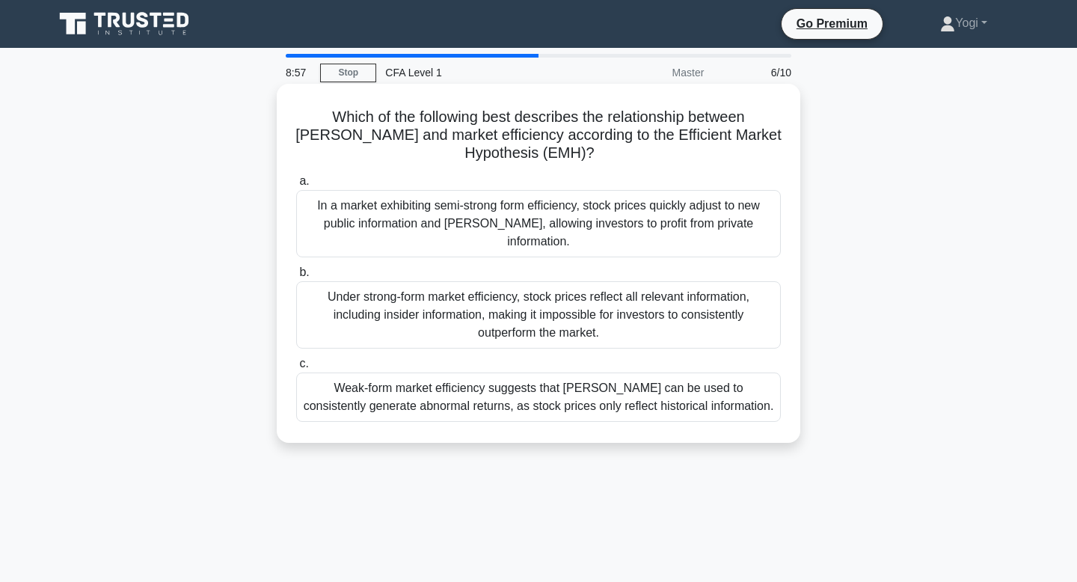
click at [523, 313] on div "Under strong-form market efficiency, stock prices reflect all relevant informat…" at bounding box center [538, 314] width 485 height 67
click at [296, 277] on input "b. Under strong-form market efficiency, stock prices reflect all relevant infor…" at bounding box center [296, 273] width 0 height 10
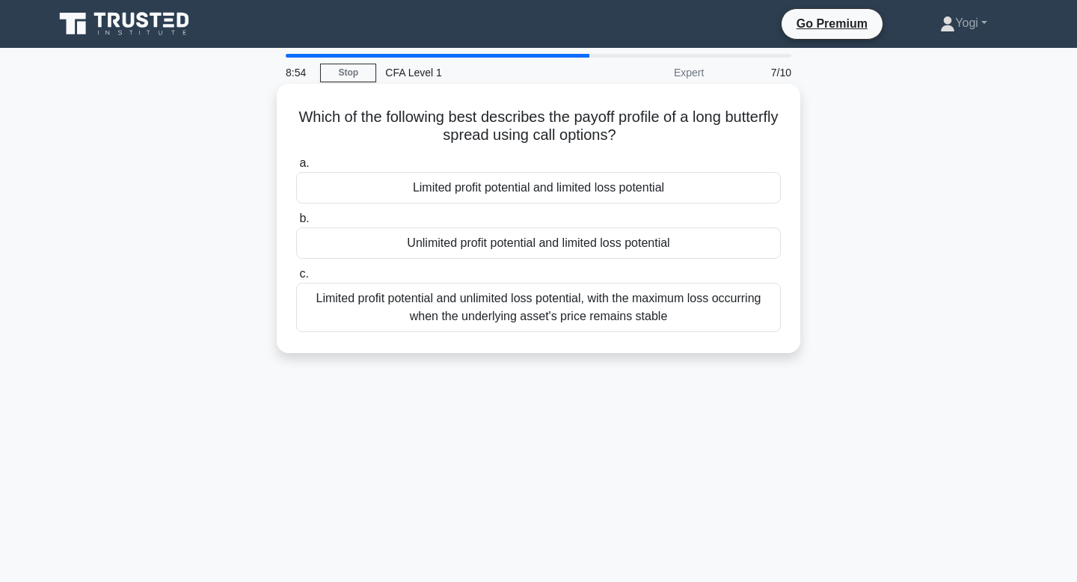
click at [521, 200] on div "Limited profit potential and limited loss potential" at bounding box center [538, 187] width 485 height 31
click at [296, 168] on input "a. Limited profit potential and limited loss potential" at bounding box center [296, 164] width 0 height 10
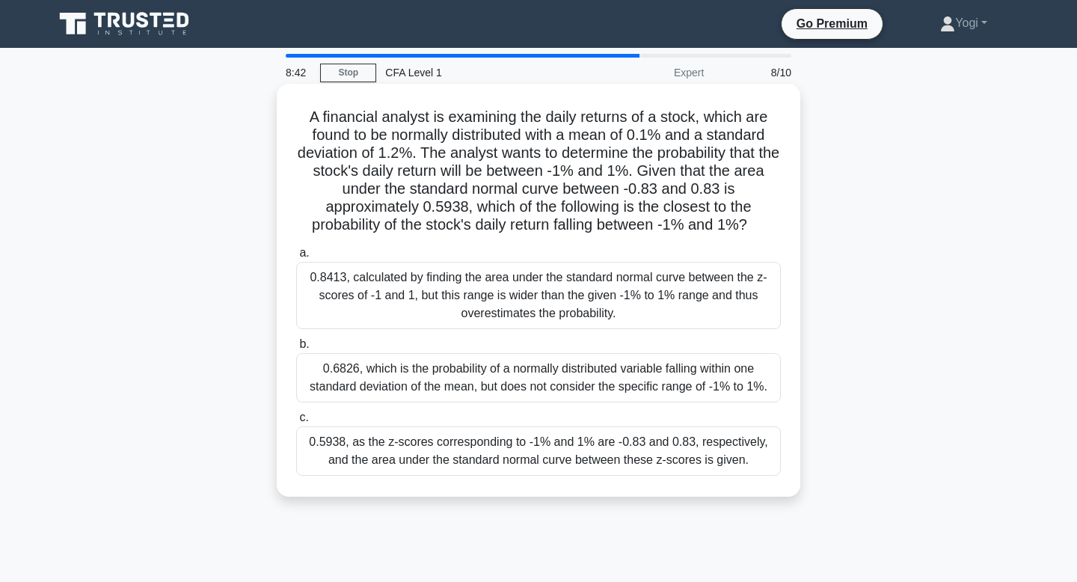
click at [530, 455] on div "0.5938, as the z-scores corresponding to -1% and 1% are -0.83 and 0.83, respect…" at bounding box center [538, 450] width 485 height 49
click at [296, 423] on input "c. 0.5938, as the z-scores corresponding to -1% and 1% are -0.83 and 0.83, resp…" at bounding box center [296, 418] width 0 height 10
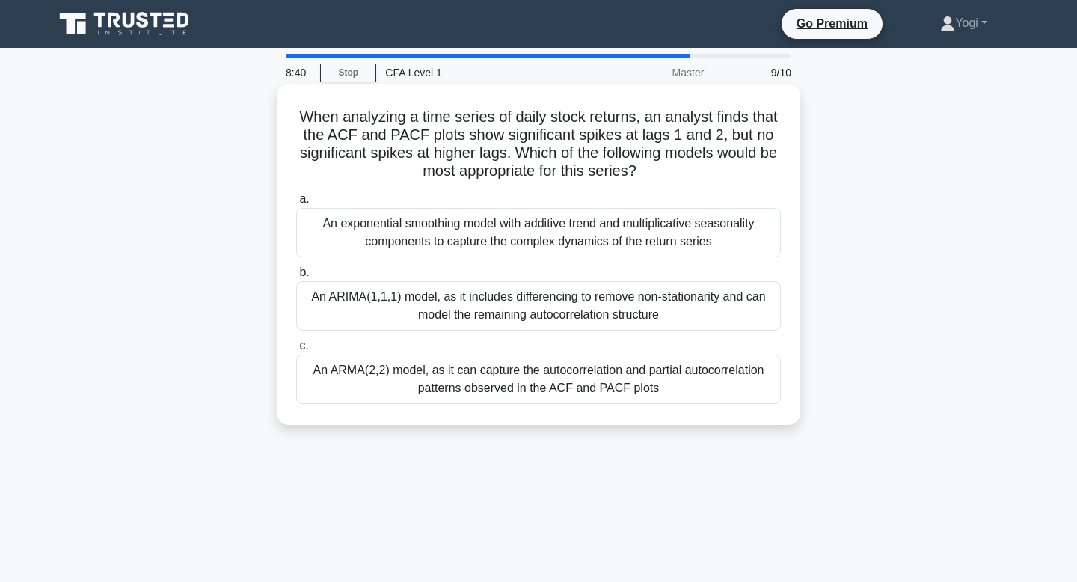
click at [531, 373] on div "An ARMA(2,2) model, as it can capture the autocorrelation and partial autocorre…" at bounding box center [538, 379] width 485 height 49
click at [296, 351] on input "c. An ARMA(2,2) model, as it can capture the autocorrelation and partial autoco…" at bounding box center [296, 346] width 0 height 10
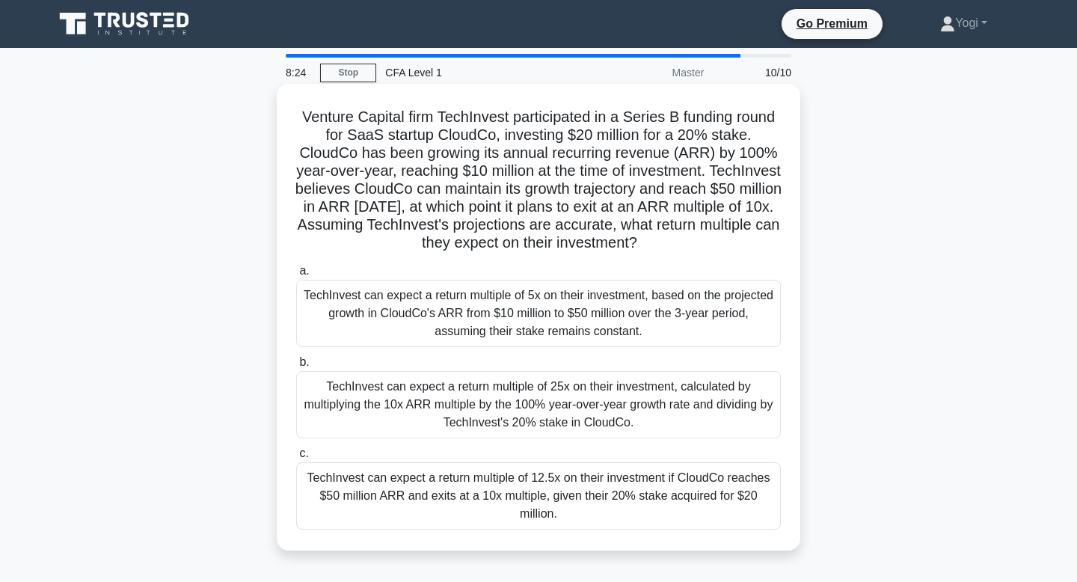
click at [542, 481] on div "TechInvest can expect a return multiple of 12.5x on their investment if CloudCo…" at bounding box center [538, 495] width 485 height 67
click at [296, 459] on input "c. TechInvest can expect a return multiple of 12.5x on their investment if Clou…" at bounding box center [296, 454] width 0 height 10
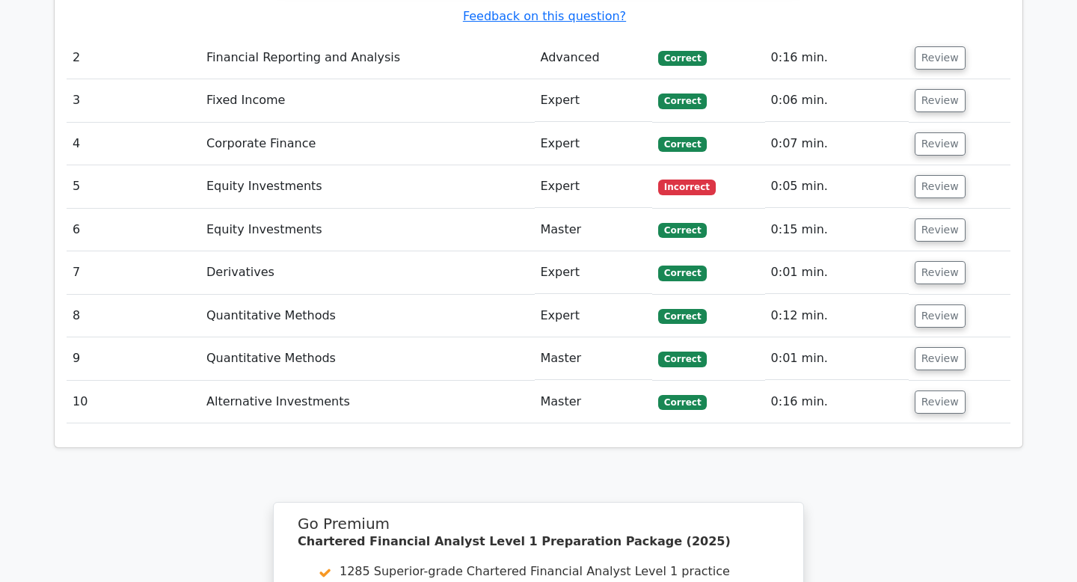
scroll to position [1913, 0]
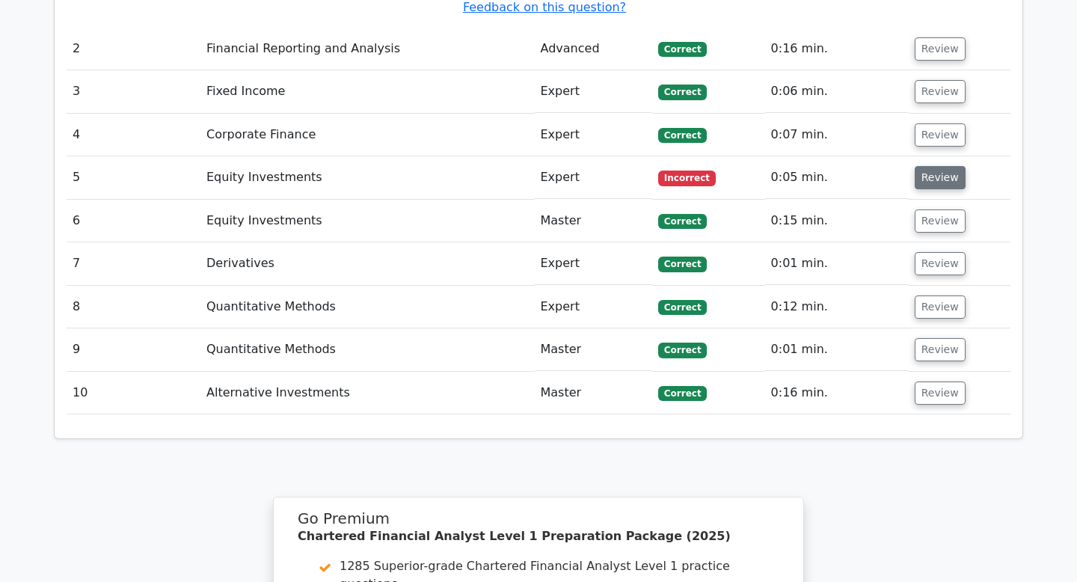
click at [939, 166] on button "Review" at bounding box center [940, 177] width 51 height 23
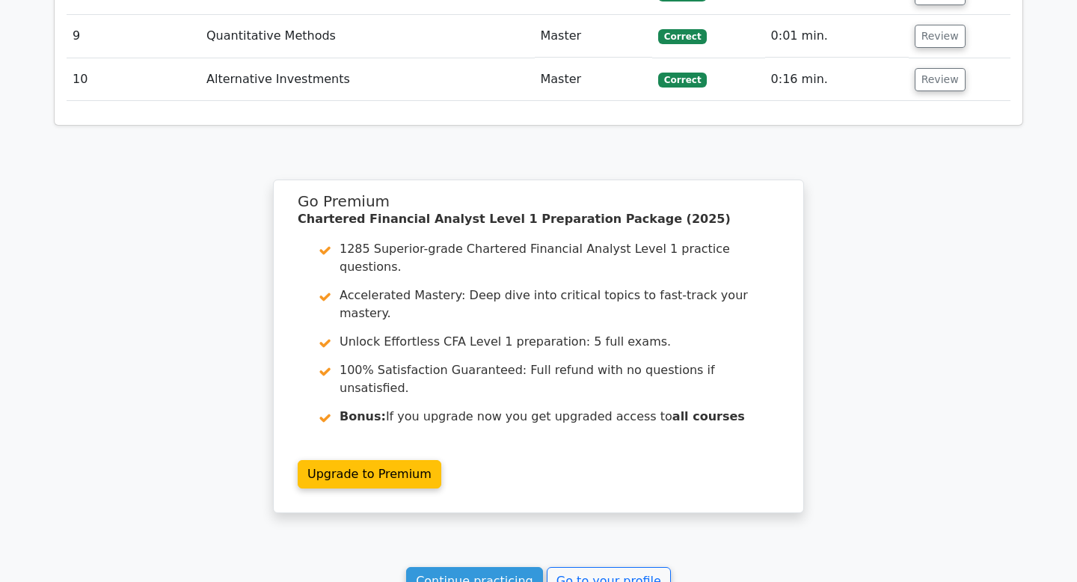
scroll to position [3062, 0]
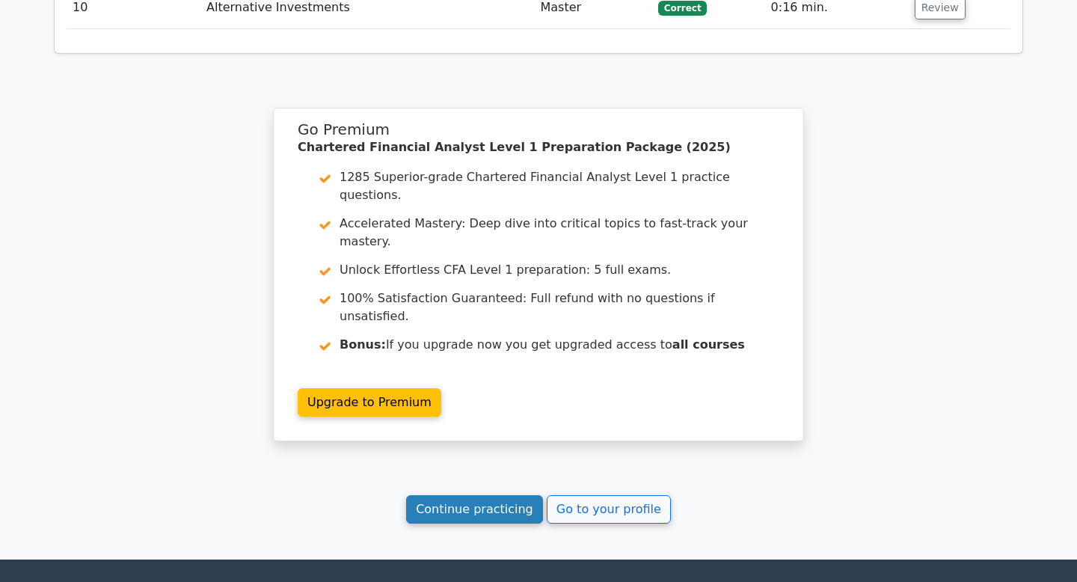
click at [479, 495] on link "Continue practicing" at bounding box center [474, 509] width 137 height 28
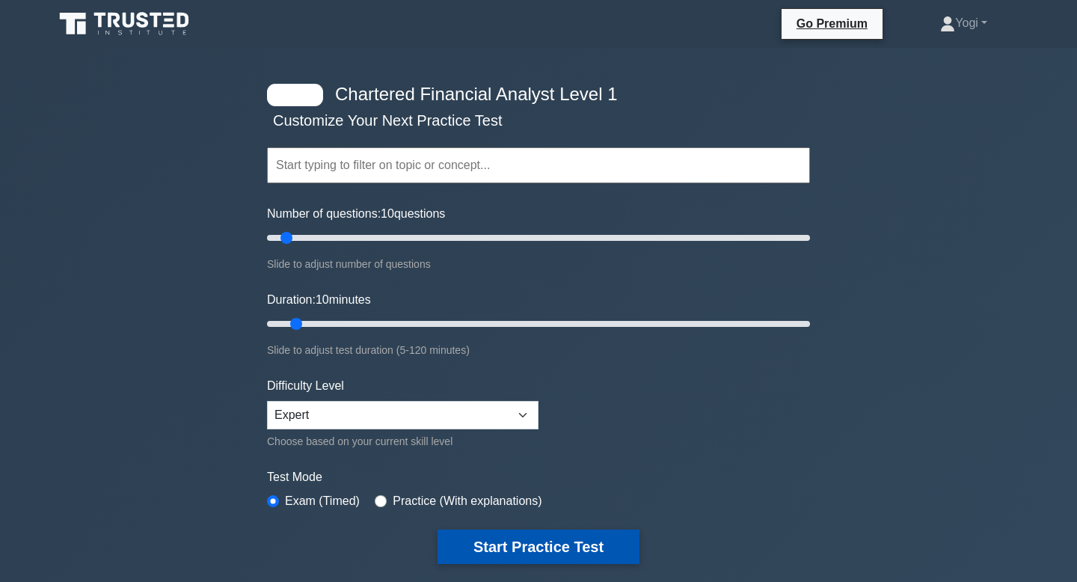
click at [559, 538] on button "Start Practice Test" at bounding box center [539, 547] width 202 height 34
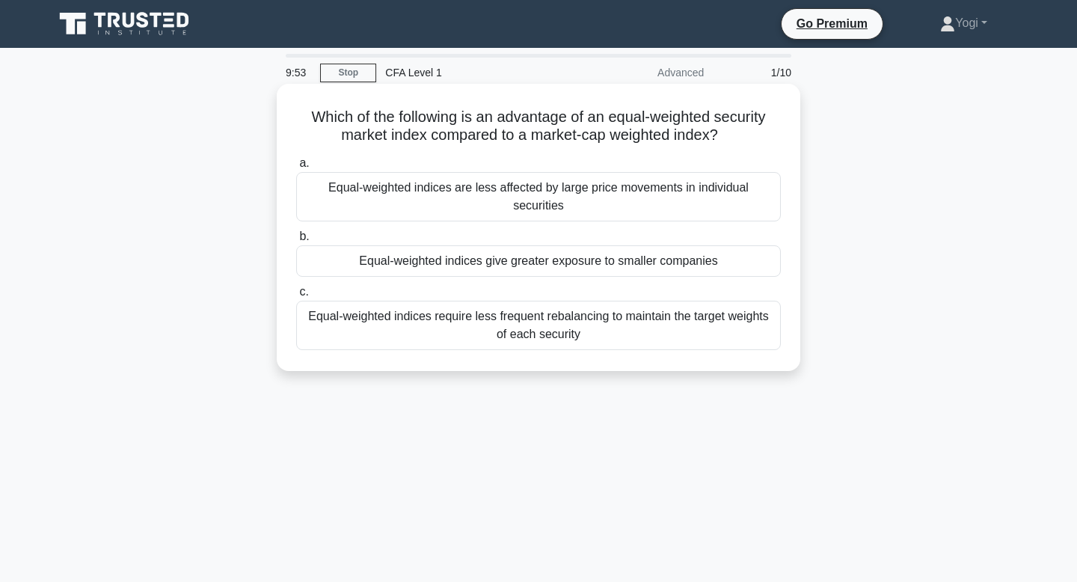
click at [533, 245] on div "Equal-weighted indices give greater exposure to smaller companies" at bounding box center [538, 260] width 485 height 31
click at [296, 242] on input "b. Equal-weighted indices give greater exposure to smaller companies" at bounding box center [296, 237] width 0 height 10
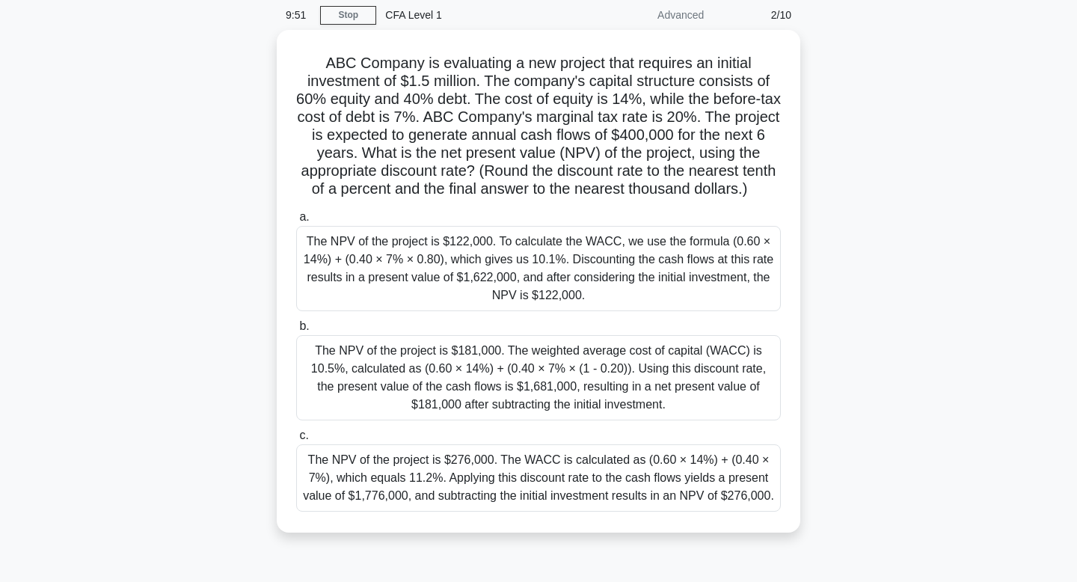
scroll to position [60, 0]
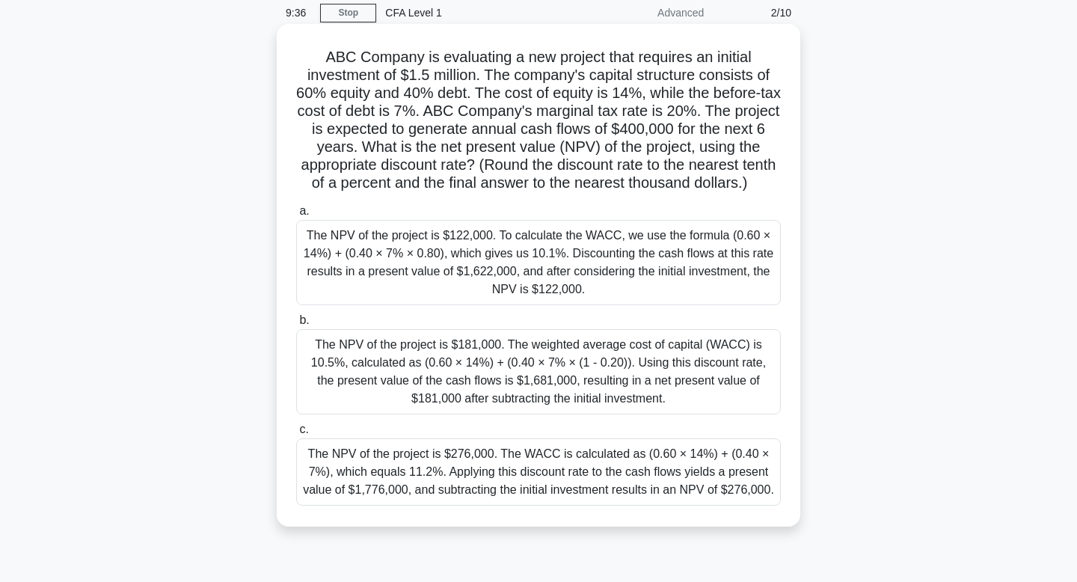
click at [542, 372] on div "The NPV of the project is $181,000. The weighted average cost of capital (WACC)…" at bounding box center [538, 371] width 485 height 85
click at [296, 325] on input "b. The NPV of the project is $181,000. The weighted average cost of capital (WA…" at bounding box center [296, 321] width 0 height 10
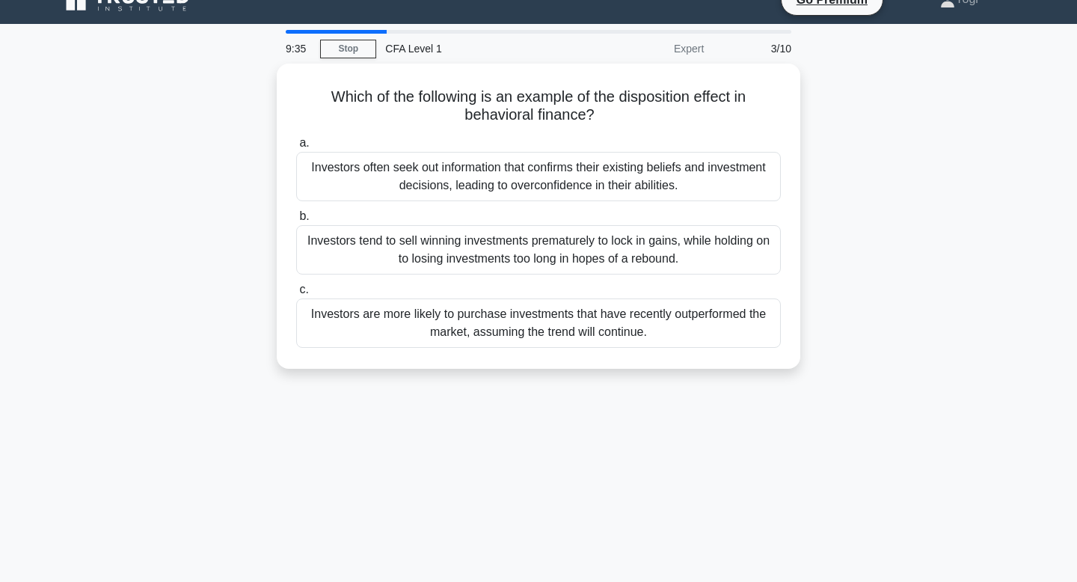
scroll to position [0, 0]
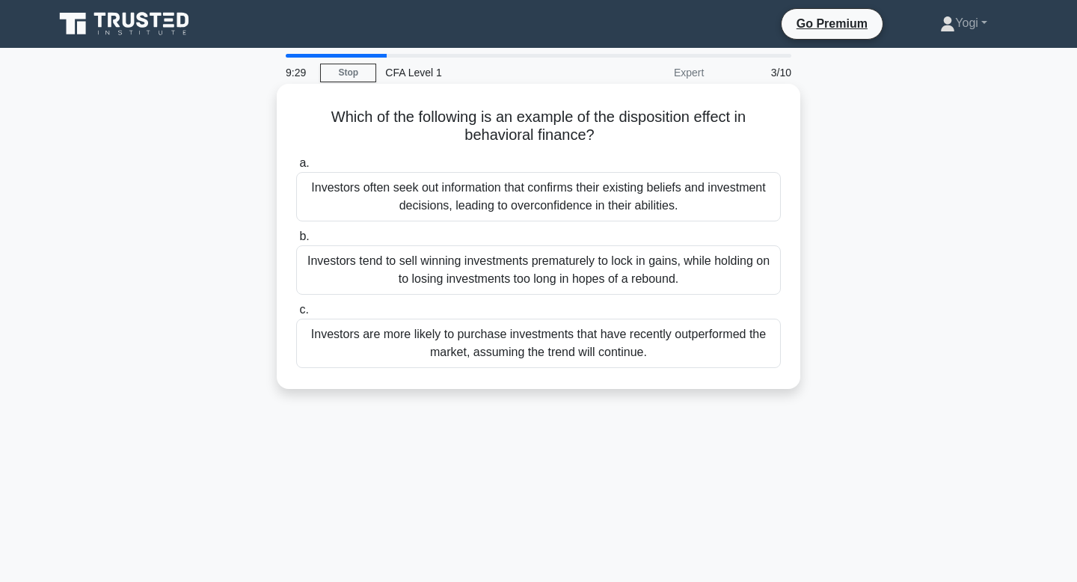
click at [544, 350] on div "Investors are more likely to purchase investments that have recently outperform…" at bounding box center [538, 343] width 485 height 49
click at [296, 315] on input "c. Investors are more likely to purchase investments that have recently outperf…" at bounding box center [296, 310] width 0 height 10
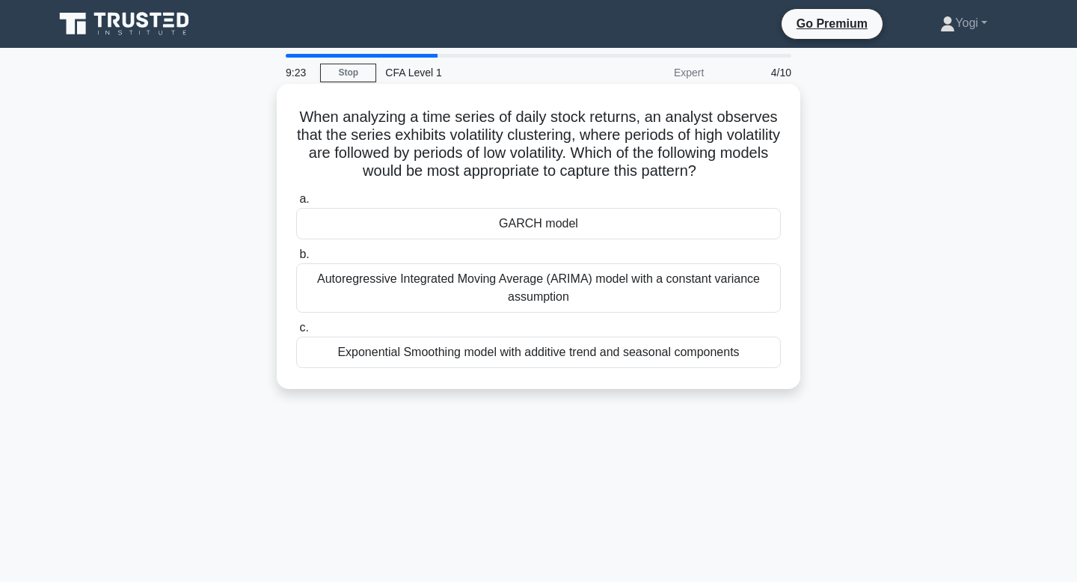
click at [542, 221] on div "GARCH model" at bounding box center [538, 223] width 485 height 31
click at [296, 204] on input "a. GARCH model" at bounding box center [296, 199] width 0 height 10
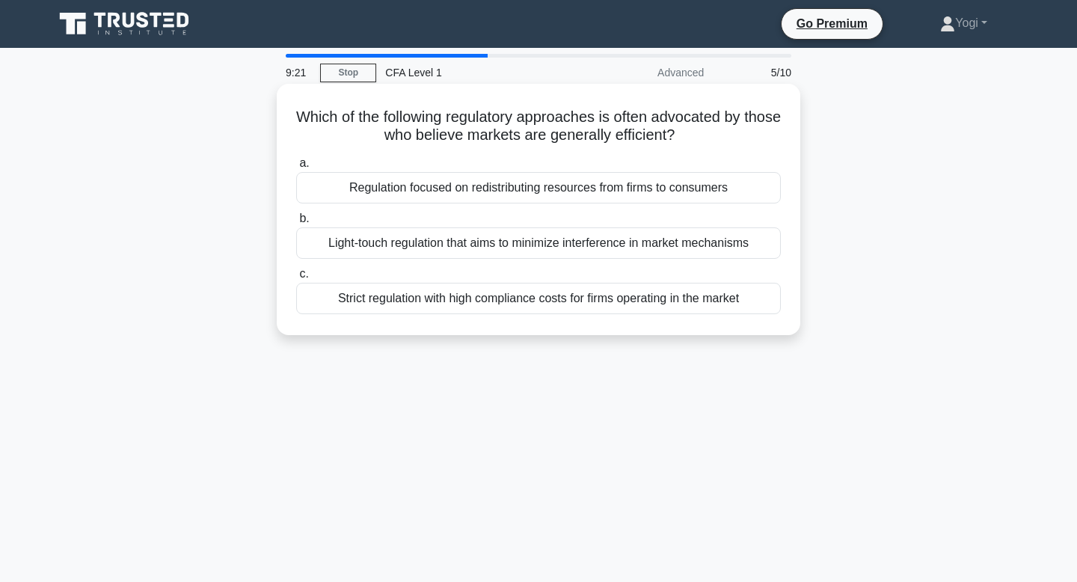
click at [541, 250] on div "Light-touch regulation that aims to minimize interference in market mechanisms" at bounding box center [538, 242] width 485 height 31
click at [296, 224] on input "b. Light-touch regulation that aims to minimize interference in market mechanis…" at bounding box center [296, 219] width 0 height 10
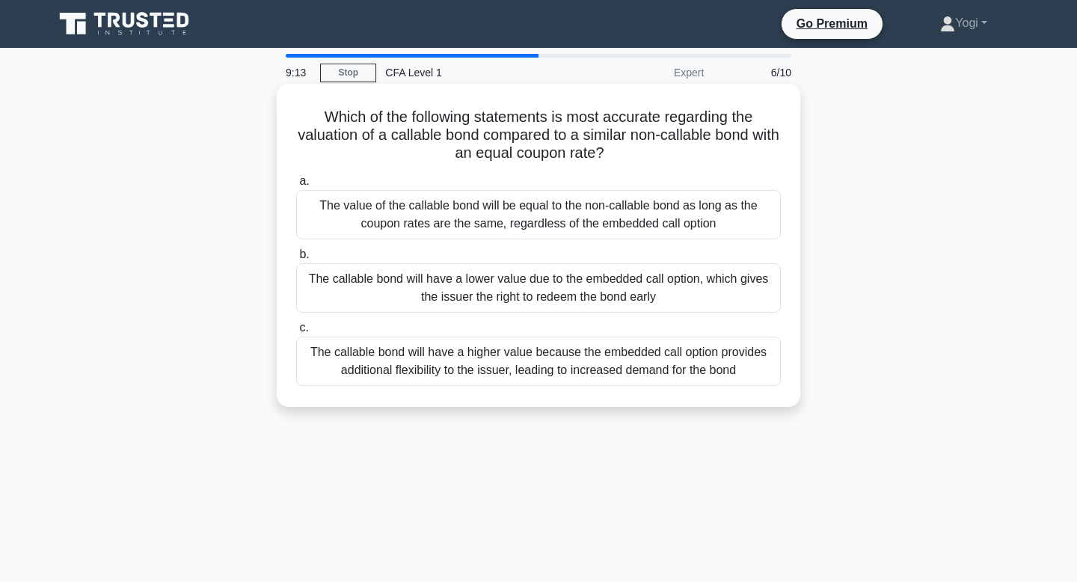
click at [539, 301] on div "The callable bond will have a lower value due to the embedded call option, whic…" at bounding box center [538, 287] width 485 height 49
click at [296, 260] on input "b. The callable bond will have a lower value due to the embedded call option, w…" at bounding box center [296, 255] width 0 height 10
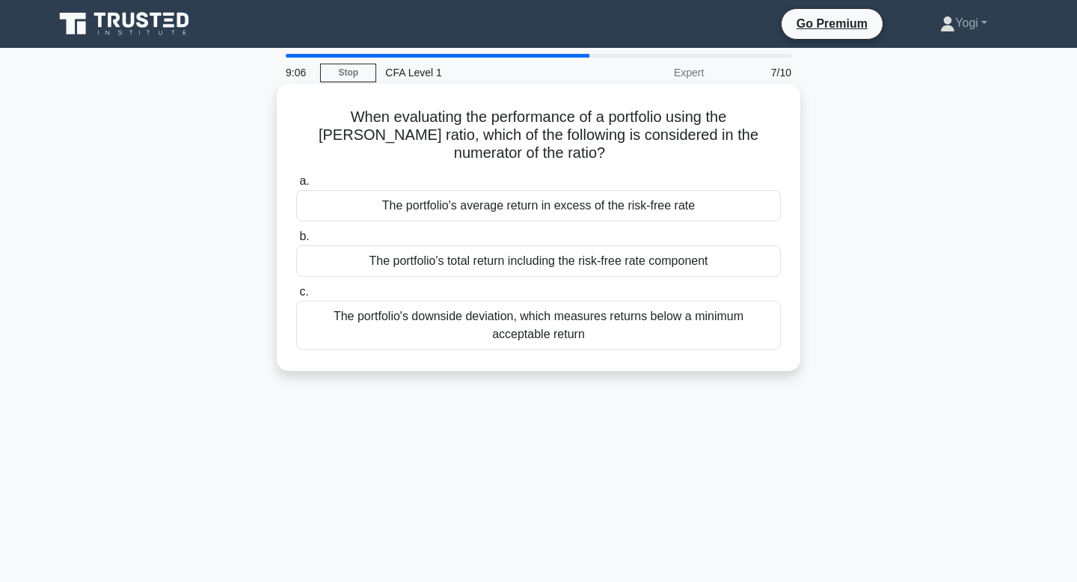
click at [546, 199] on div "The portfolio's average return in excess of the risk-free rate" at bounding box center [538, 205] width 485 height 31
click at [296, 186] on input "a. The portfolio's average return in excess of the risk-free rate" at bounding box center [296, 182] width 0 height 10
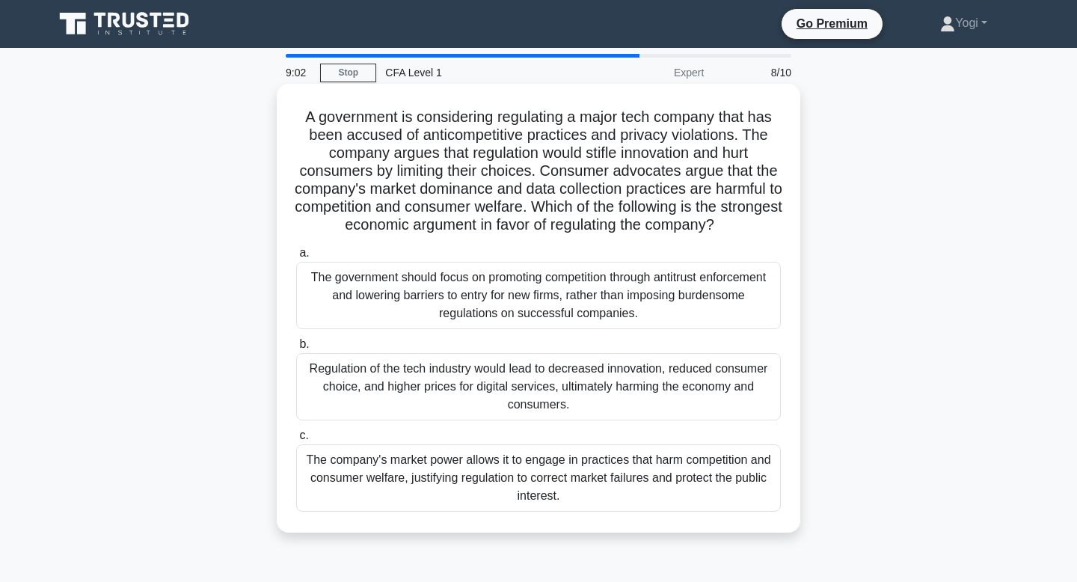
click at [561, 461] on div "The company's market power allows it to engage in practices that harm competiti…" at bounding box center [538, 477] width 485 height 67
click at [296, 441] on input "c. The company's market power allows it to engage in practices that harm compet…" at bounding box center [296, 436] width 0 height 10
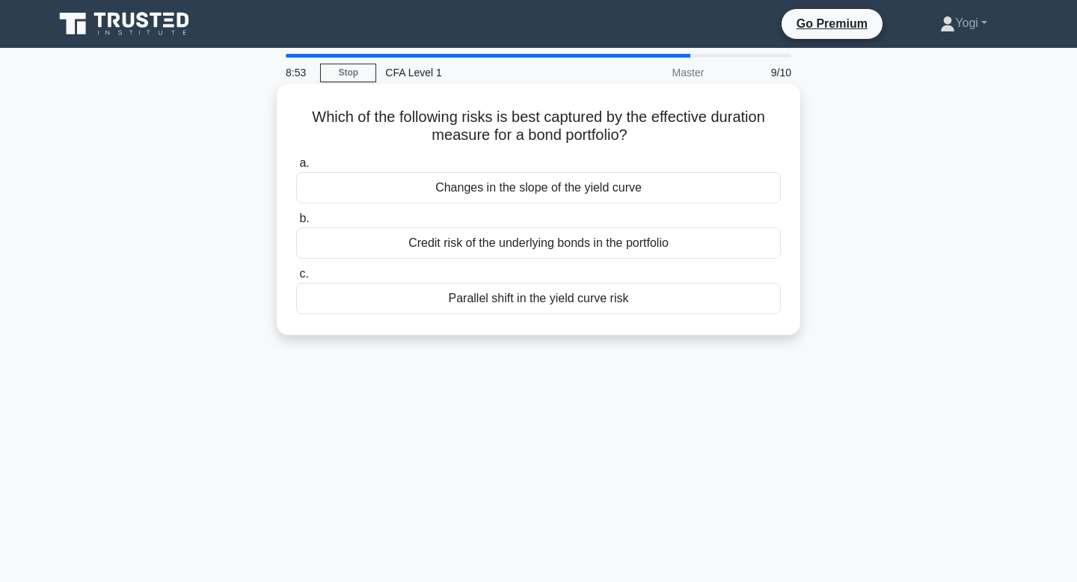
click at [577, 307] on div "Parallel shift in the yield curve risk" at bounding box center [538, 298] width 485 height 31
click at [296, 279] on input "c. Parallel shift in the yield curve risk" at bounding box center [296, 274] width 0 height 10
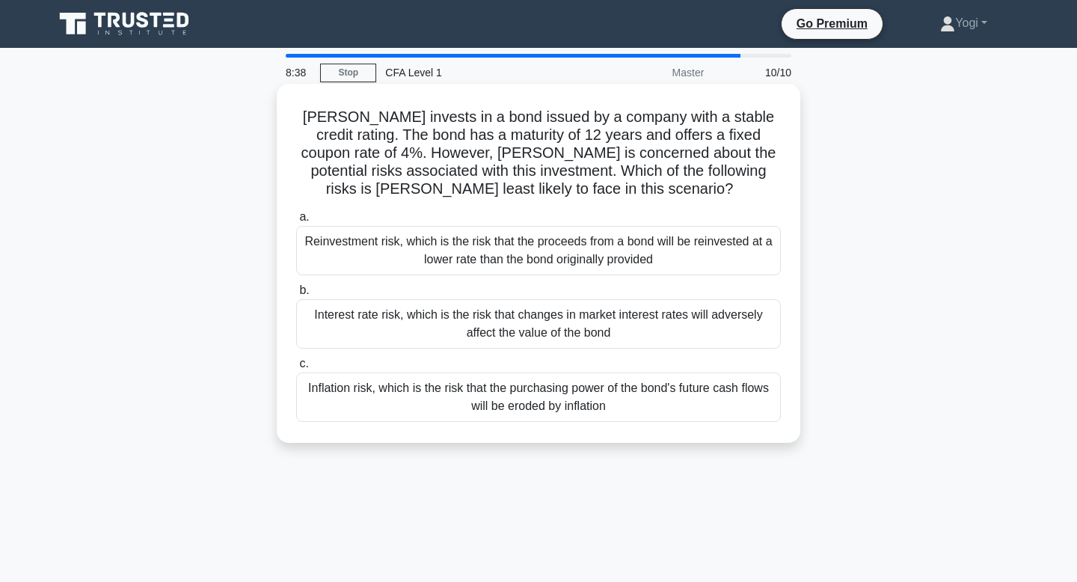
click at [578, 333] on div "Interest rate risk, which is the risk that changes in market interest rates wil…" at bounding box center [538, 323] width 485 height 49
click at [296, 295] on input "b. Interest rate risk, which is the risk that changes in market interest rates …" at bounding box center [296, 291] width 0 height 10
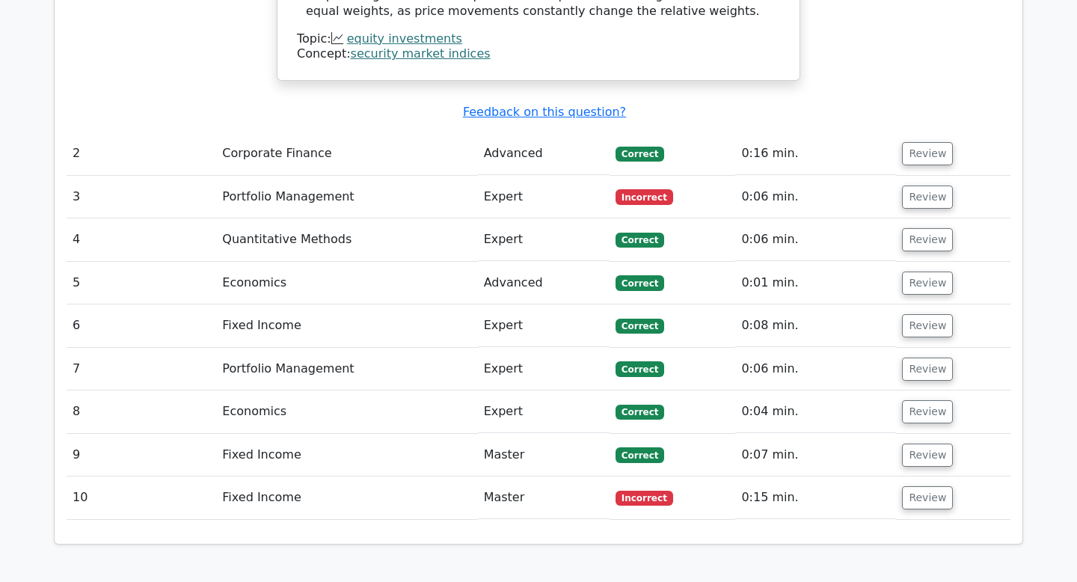
scroll to position [1775, 0]
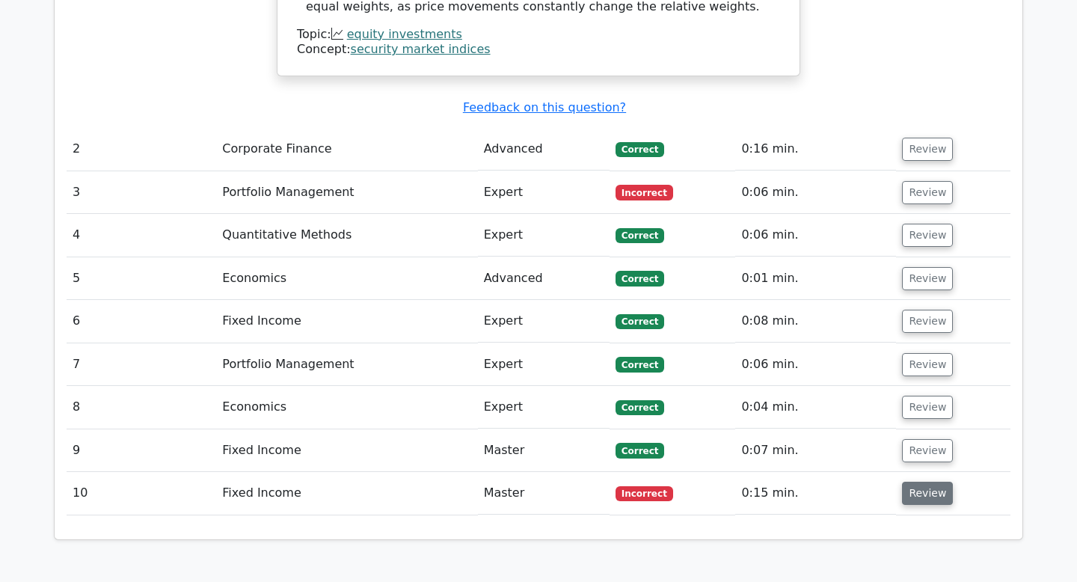
click at [919, 482] on button "Review" at bounding box center [927, 493] width 51 height 23
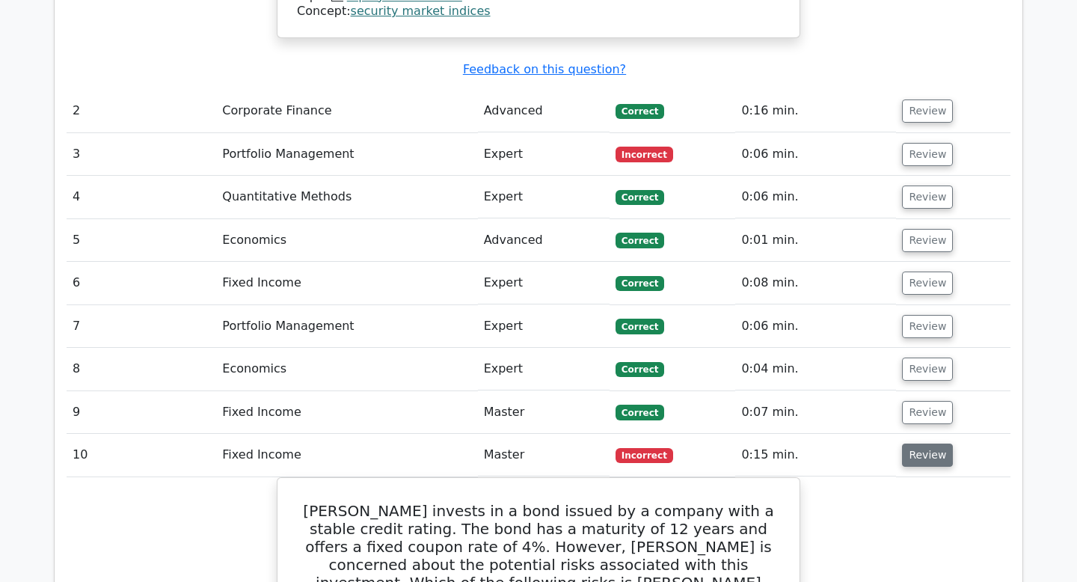
scroll to position [1795, 0]
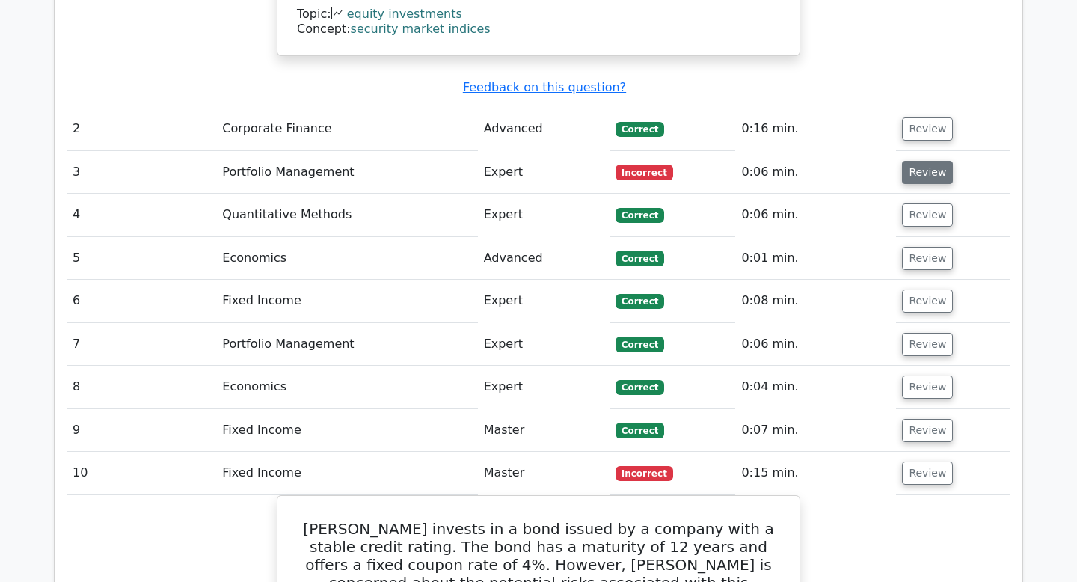
click at [914, 161] on button "Review" at bounding box center [927, 172] width 51 height 23
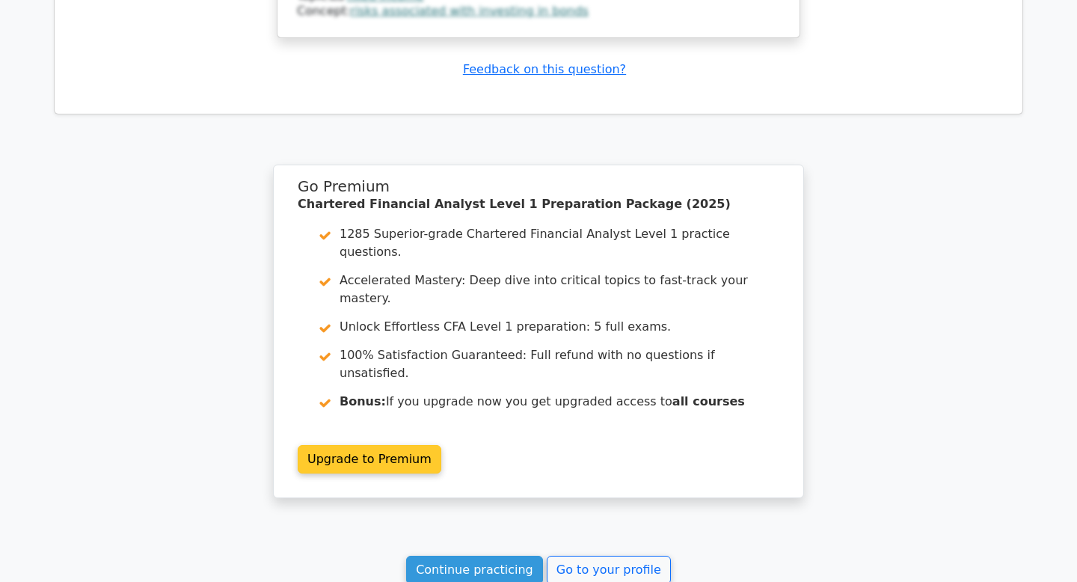
scroll to position [3696, 0]
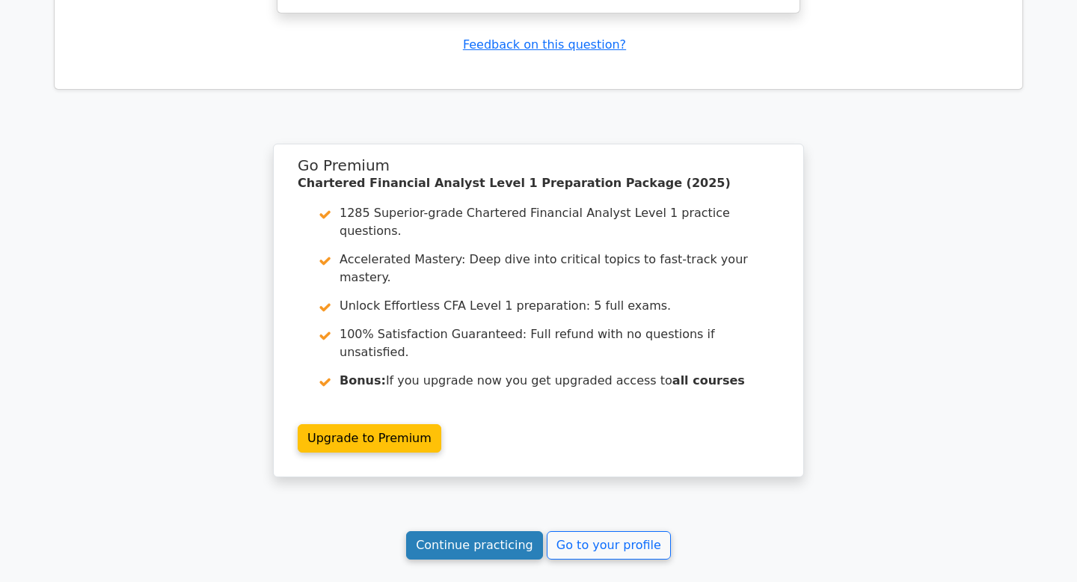
click at [490, 531] on link "Continue practicing" at bounding box center [474, 545] width 137 height 28
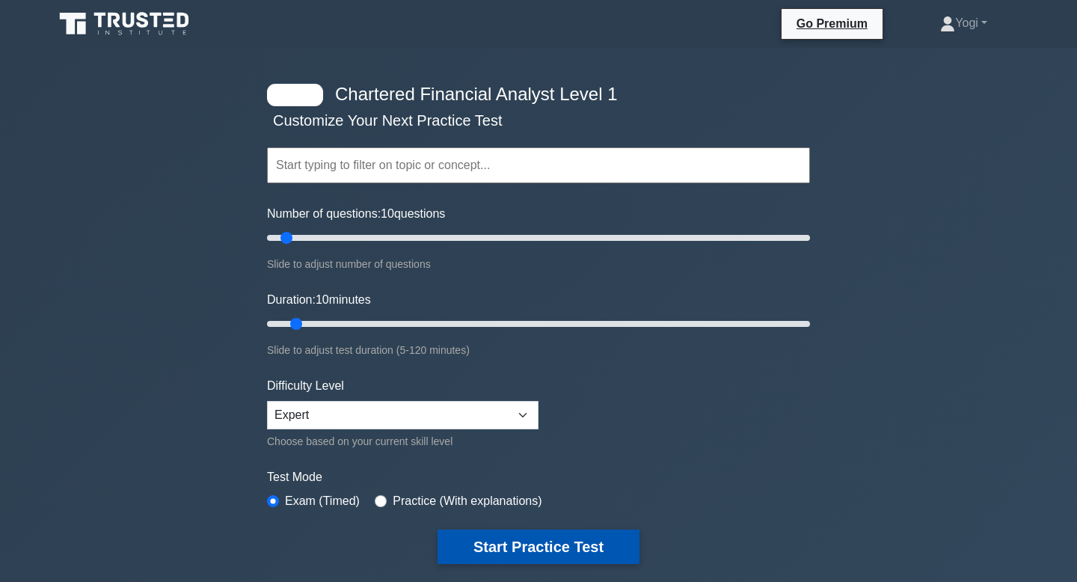
click at [551, 551] on button "Start Practice Test" at bounding box center [539, 547] width 202 height 34
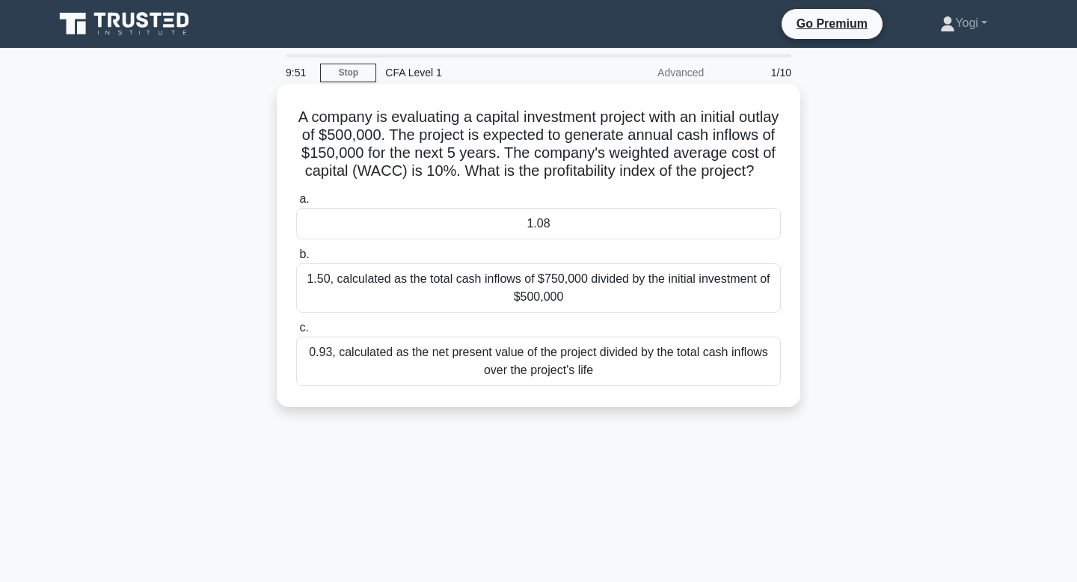
click at [491, 222] on div "1.08" at bounding box center [538, 223] width 485 height 31
click at [296, 204] on input "a. 1.08" at bounding box center [296, 199] width 0 height 10
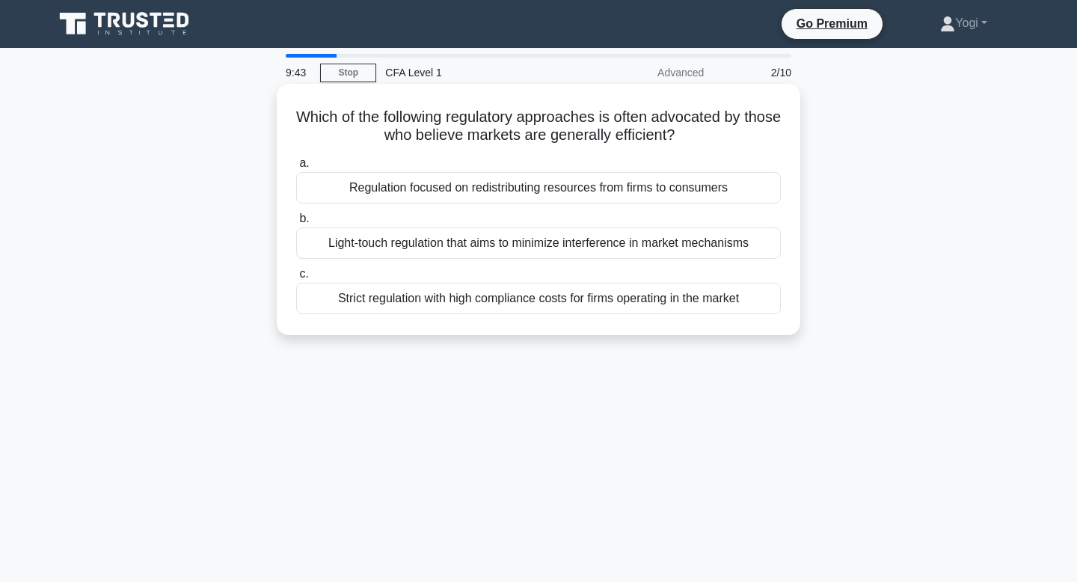
click at [490, 243] on div "Light-touch regulation that aims to minimize interference in market mechanisms" at bounding box center [538, 242] width 485 height 31
click at [296, 224] on input "b. Light-touch regulation that aims to minimize interference in market mechanis…" at bounding box center [296, 219] width 0 height 10
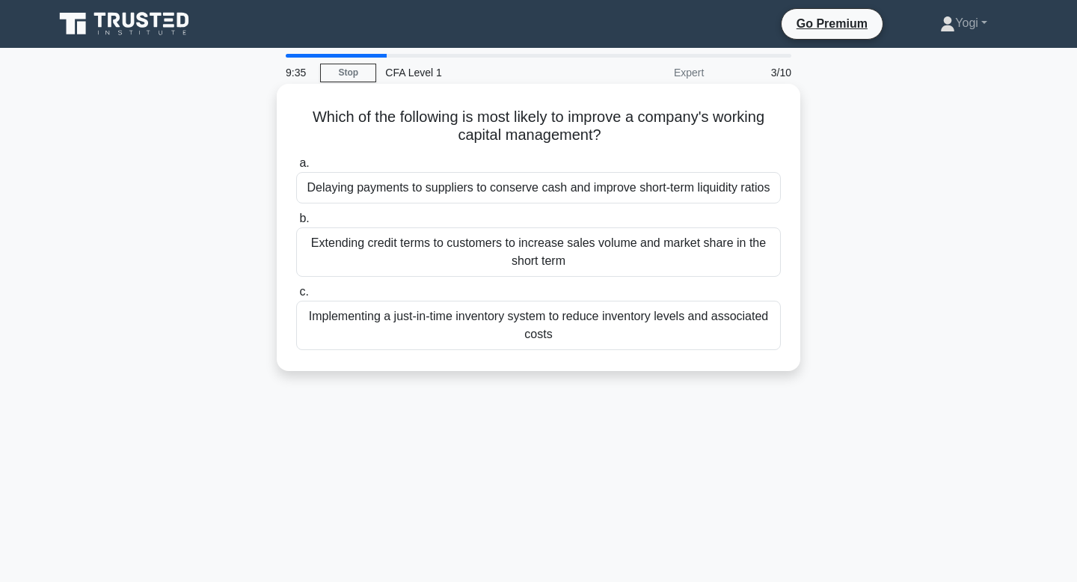
click at [483, 193] on div "Delaying payments to suppliers to conserve cash and improve short-term liquidit…" at bounding box center [538, 187] width 485 height 31
click at [296, 168] on input "a. Delaying payments to suppliers to conserve cash and improve short-term liqui…" at bounding box center [296, 164] width 0 height 10
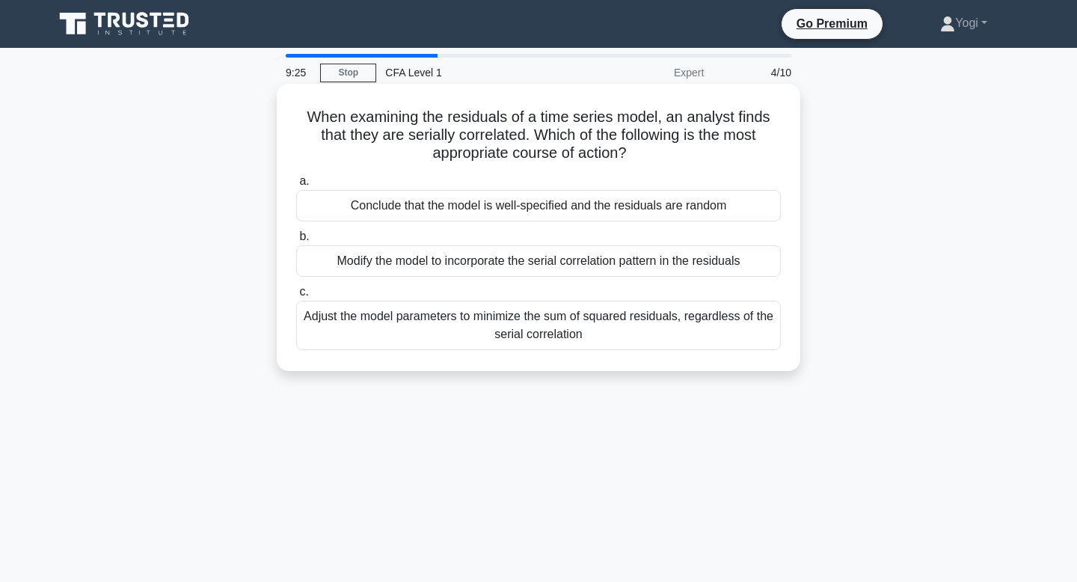
click at [485, 203] on div "Conclude that the model is well-specified and the residuals are random" at bounding box center [538, 205] width 485 height 31
click at [296, 186] on input "a. Conclude that the model is well-specified and the residuals are random" at bounding box center [296, 182] width 0 height 10
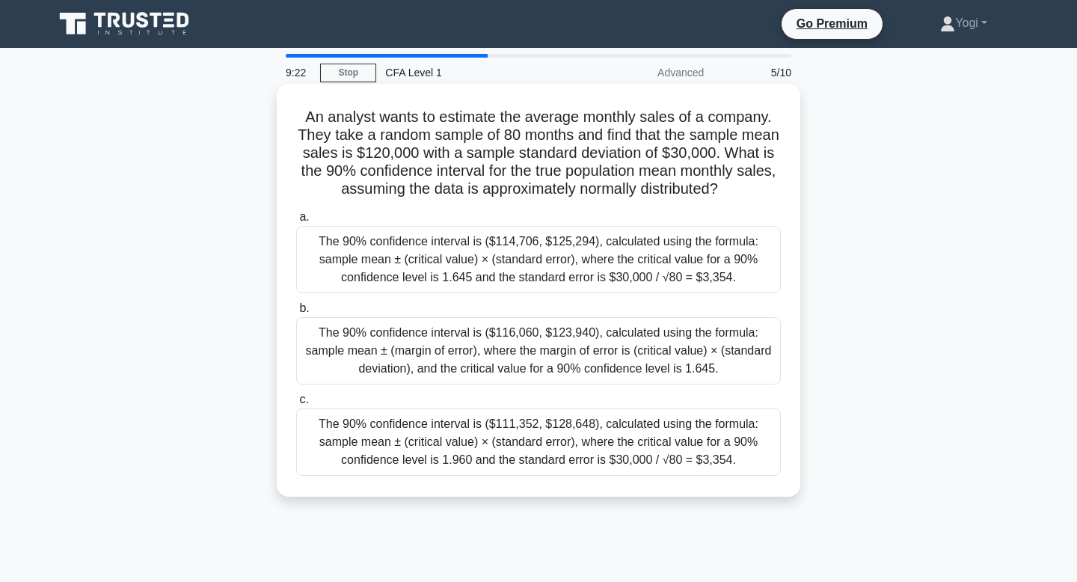
click at [497, 250] on div "The 90% confidence interval is ($114,706, $125,294), calculated using the formu…" at bounding box center [538, 259] width 485 height 67
click at [296, 222] on input "a. The 90% confidence interval is ($114,706, $125,294), calculated using the fo…" at bounding box center [296, 217] width 0 height 10
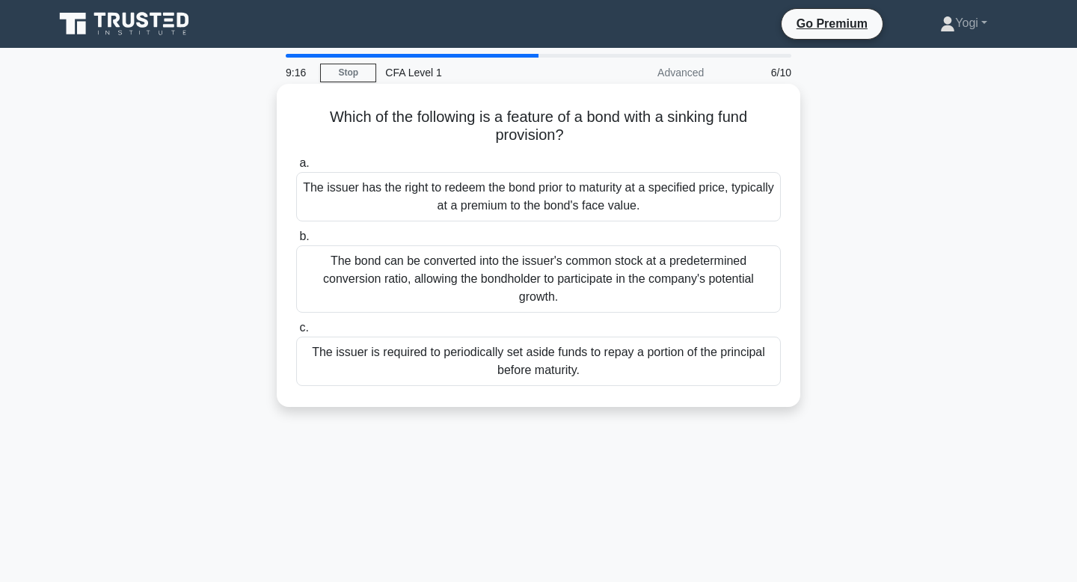
click at [509, 343] on div "The issuer is required to periodically set aside funds to repay a portion of th…" at bounding box center [538, 361] width 485 height 49
click at [296, 333] on input "c. The issuer is required to periodically set aside funds to repay a portion of…" at bounding box center [296, 328] width 0 height 10
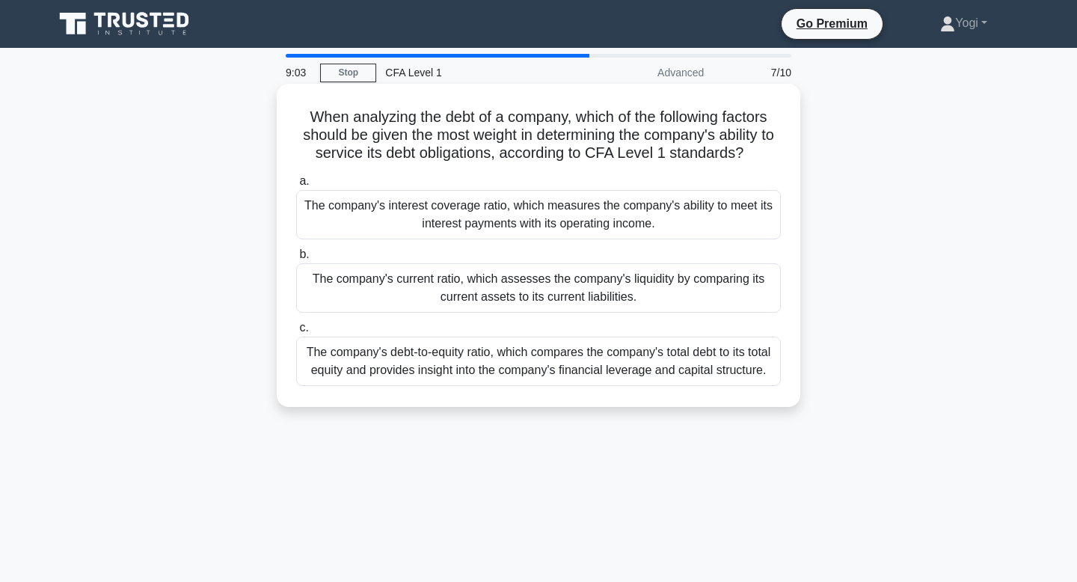
click at [482, 202] on div "The company's interest coverage ratio, which measures the company's ability to …" at bounding box center [538, 214] width 485 height 49
click at [296, 186] on input "a. The company's interest coverage ratio, which measures the company's ability …" at bounding box center [296, 182] width 0 height 10
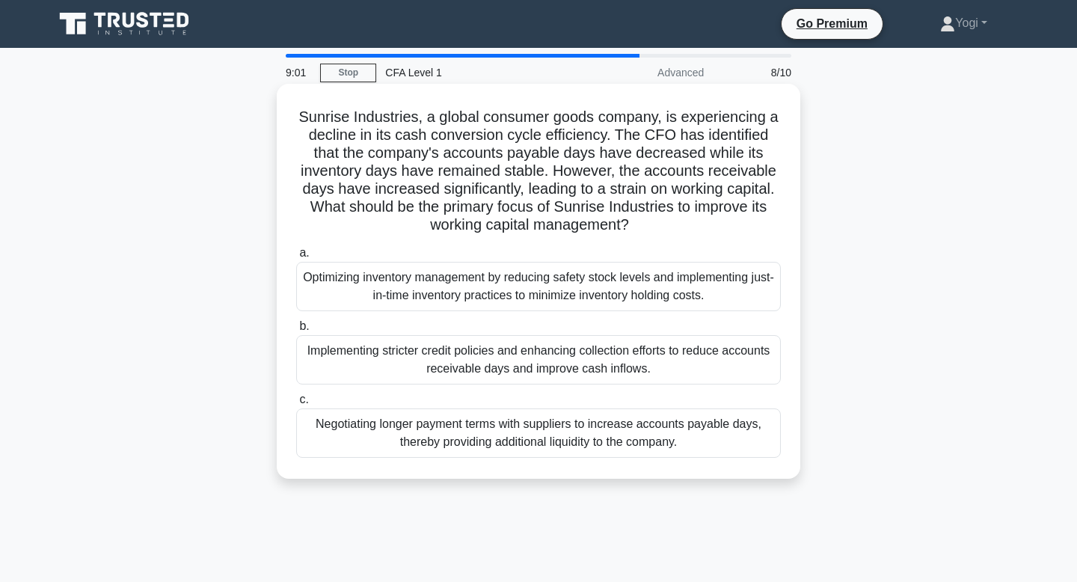
click at [506, 352] on div "Implementing stricter credit policies and enhancing collection efforts to reduc…" at bounding box center [538, 359] width 485 height 49
click at [296, 331] on input "b. Implementing stricter credit policies and enhancing collection efforts to re…" at bounding box center [296, 327] width 0 height 10
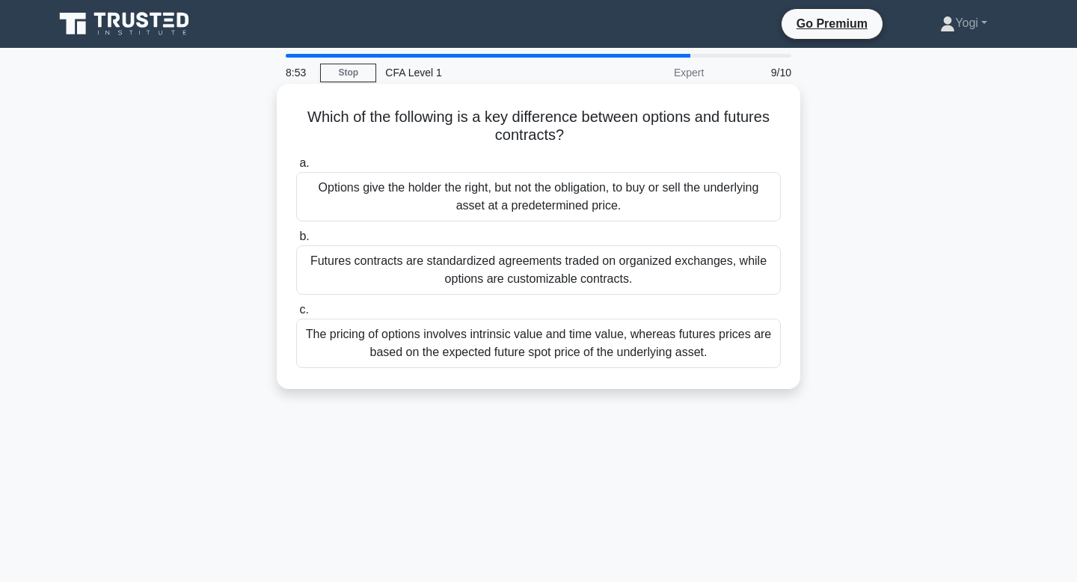
click at [493, 202] on div "Options give the holder the right, but not the obligation, to buy or sell the u…" at bounding box center [538, 196] width 485 height 49
click at [296, 168] on input "a. Options give the holder the right, but not the obligation, to buy or sell th…" at bounding box center [296, 164] width 0 height 10
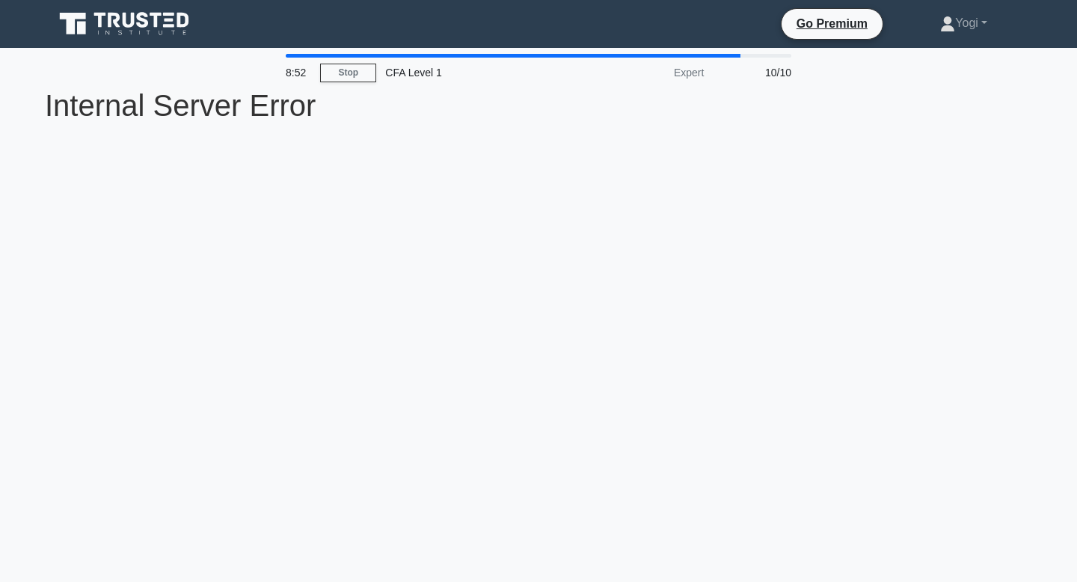
click at [493, 202] on div "8:52 Stop CFA Level 1 Expert 10/10 Internal Server Error Internal Server Error" at bounding box center [538, 428] width 987 height 748
click at [363, 72] on link "Stop" at bounding box center [348, 73] width 56 height 19
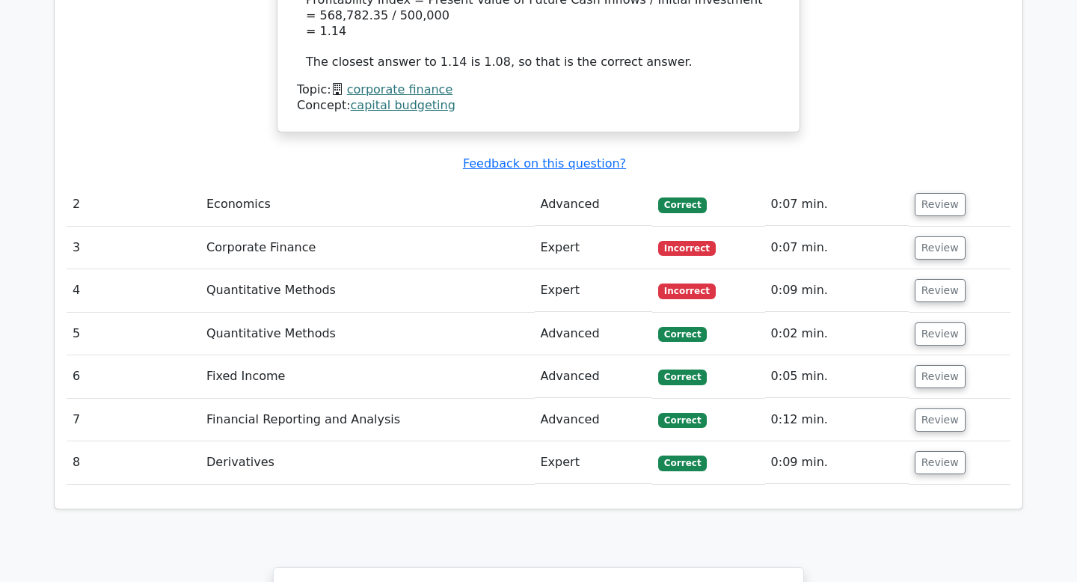
scroll to position [1799, 0]
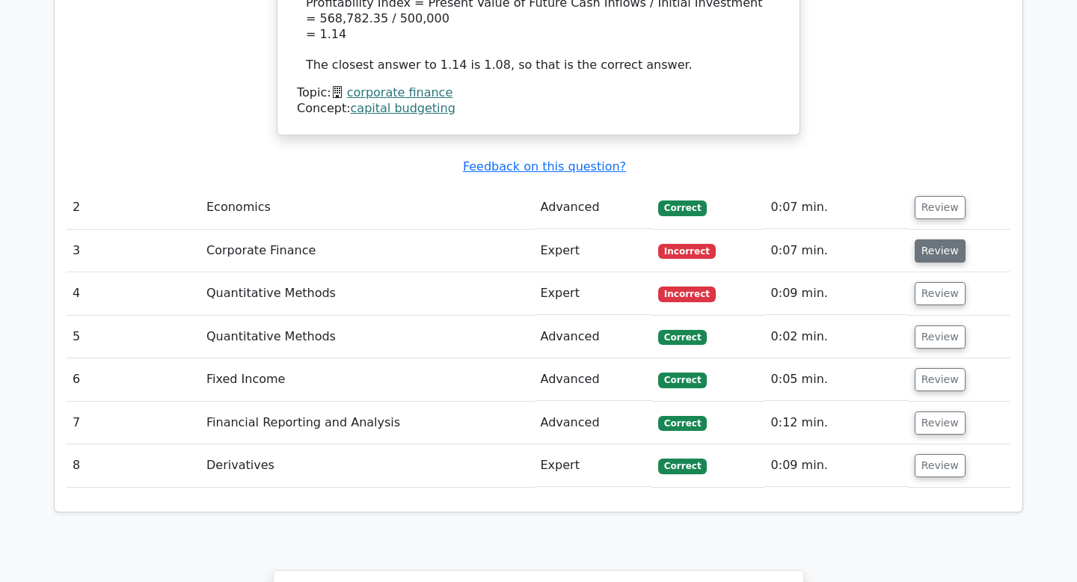
click at [937, 239] on button "Review" at bounding box center [940, 250] width 51 height 23
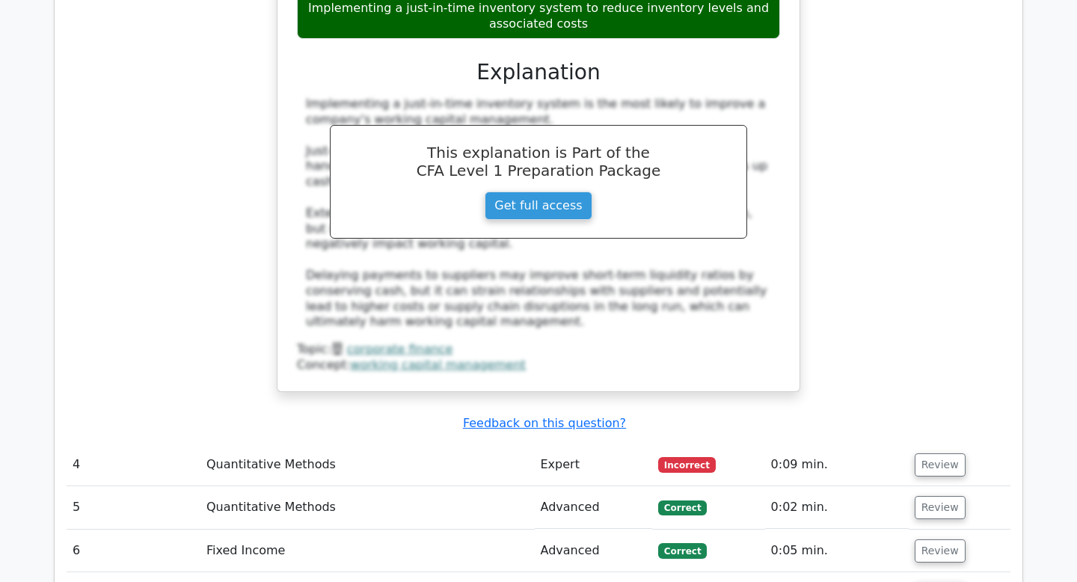
scroll to position [2332, 0]
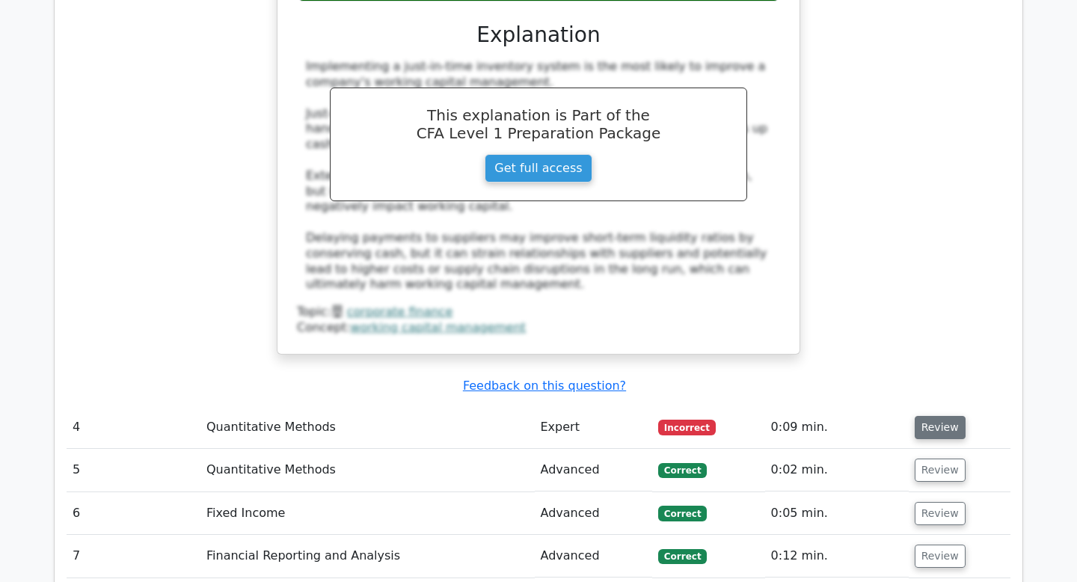
click at [924, 416] on button "Review" at bounding box center [940, 427] width 51 height 23
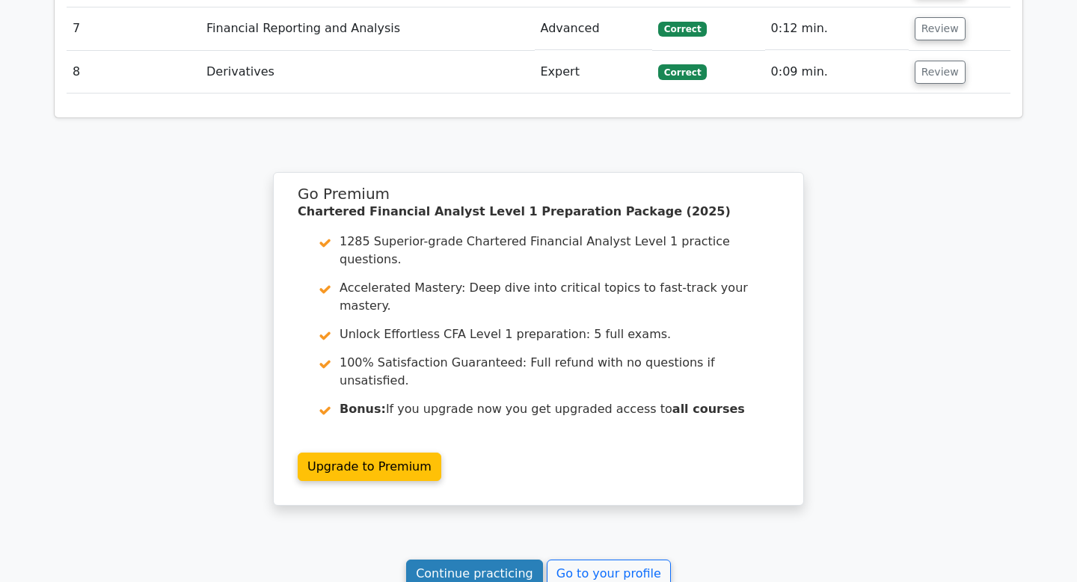
scroll to position [3471, 0]
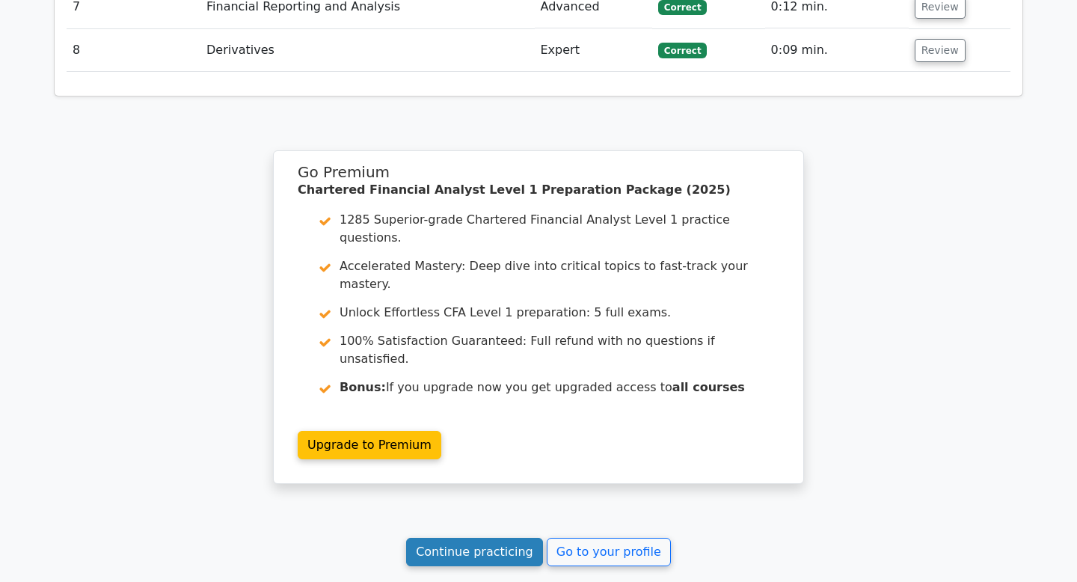
click at [455, 538] on link "Continue practicing" at bounding box center [474, 552] width 137 height 28
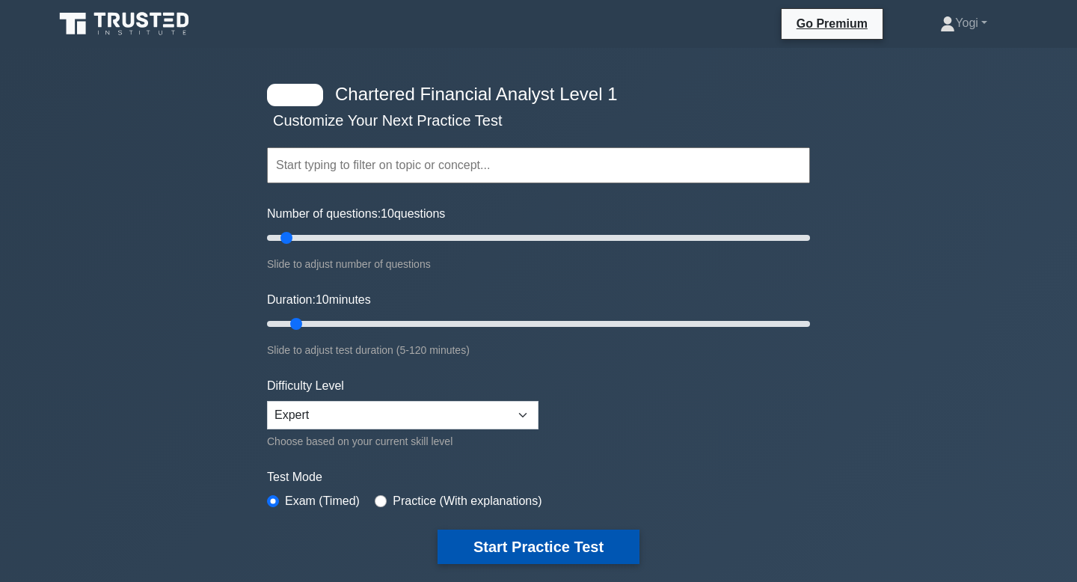
click at [528, 546] on button "Start Practice Test" at bounding box center [539, 547] width 202 height 34
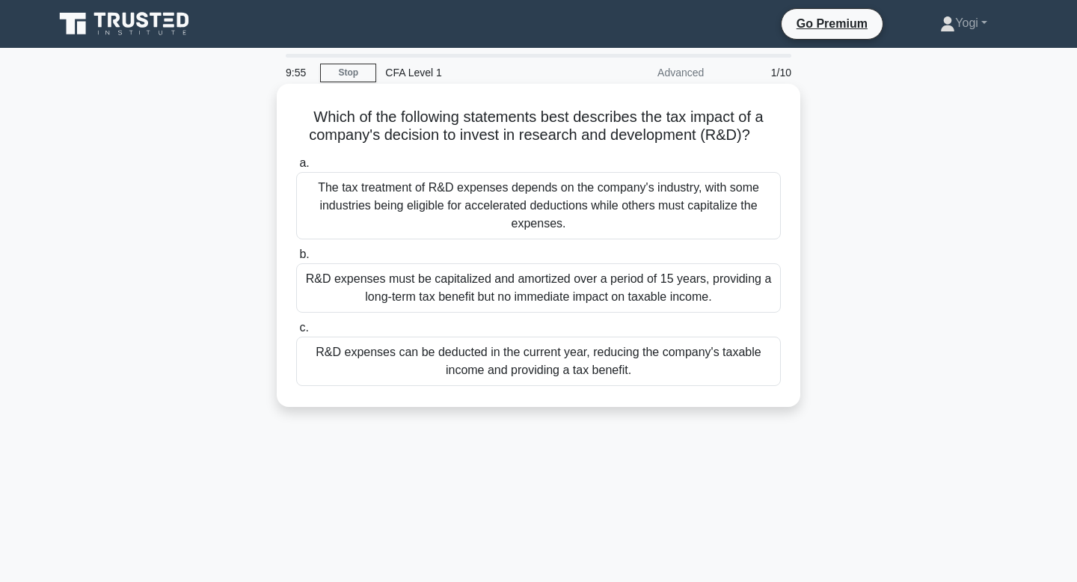
click at [496, 380] on div "R&D expenses can be deducted in the current year, reducing the company's taxabl…" at bounding box center [538, 361] width 485 height 49
click at [296, 333] on input "c. R&D expenses can be deducted in the current year, reducing the company's tax…" at bounding box center [296, 328] width 0 height 10
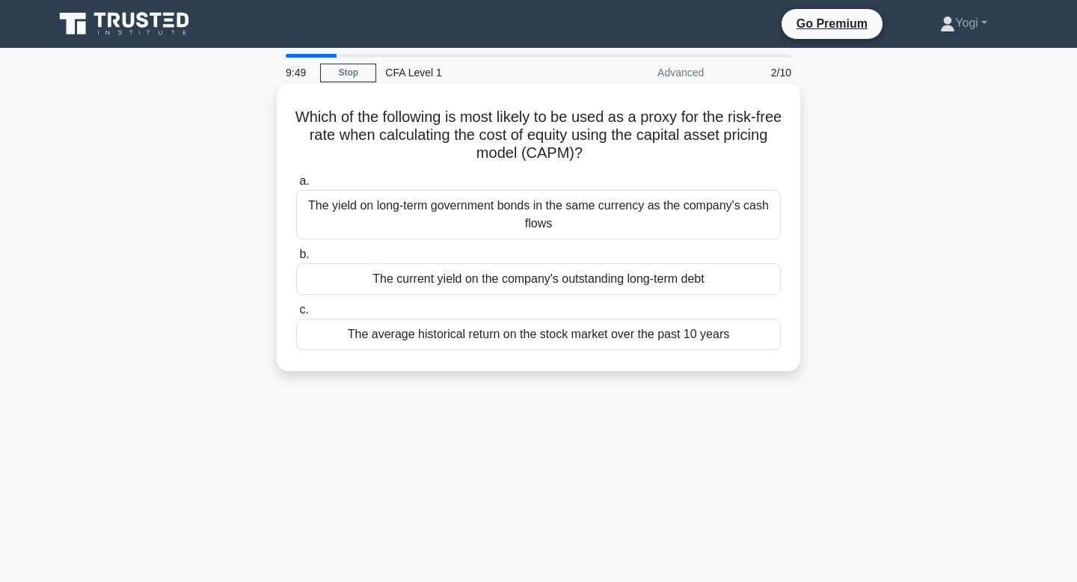
click at [495, 231] on div "The yield on long-term government bonds in the same currency as the company's c…" at bounding box center [538, 214] width 485 height 49
click at [296, 186] on input "a. The yield on long-term government bonds in the same currency as the company'…" at bounding box center [296, 182] width 0 height 10
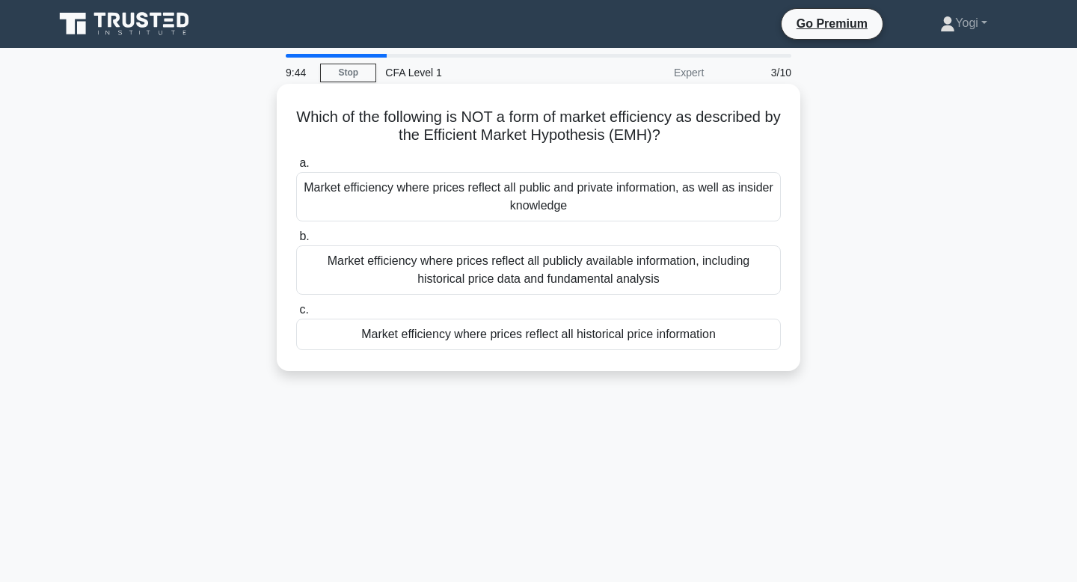
click at [515, 344] on div "Market efficiency where prices reflect all historical price information" at bounding box center [538, 334] width 485 height 31
click at [296, 315] on input "c. Market efficiency where prices reflect all historical price information" at bounding box center [296, 310] width 0 height 10
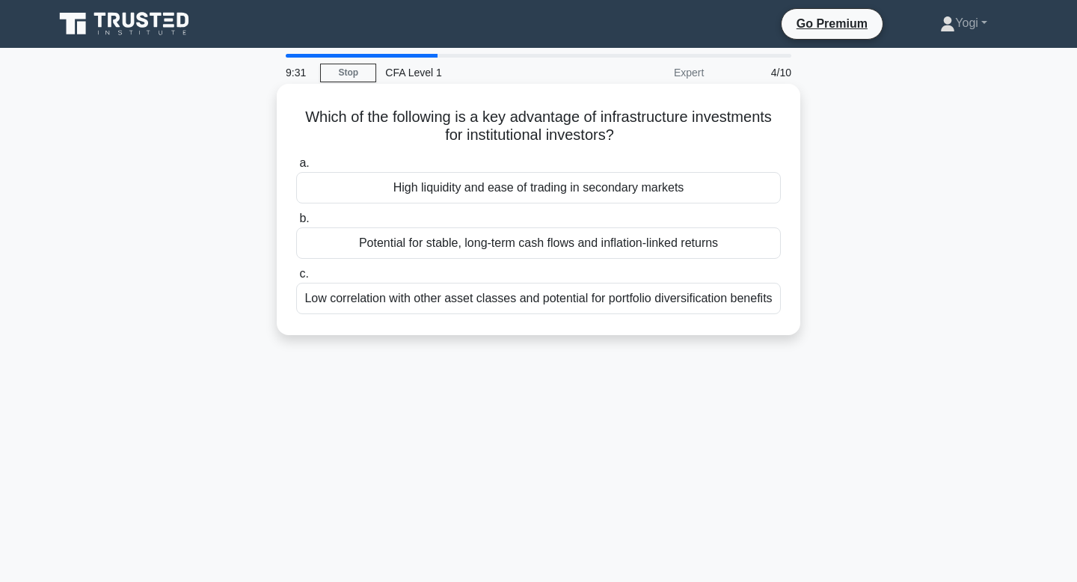
click at [527, 184] on div "High liquidity and ease of trading in secondary markets" at bounding box center [538, 187] width 485 height 31
click at [296, 168] on input "a. High liquidity and ease of trading in secondary markets" at bounding box center [296, 164] width 0 height 10
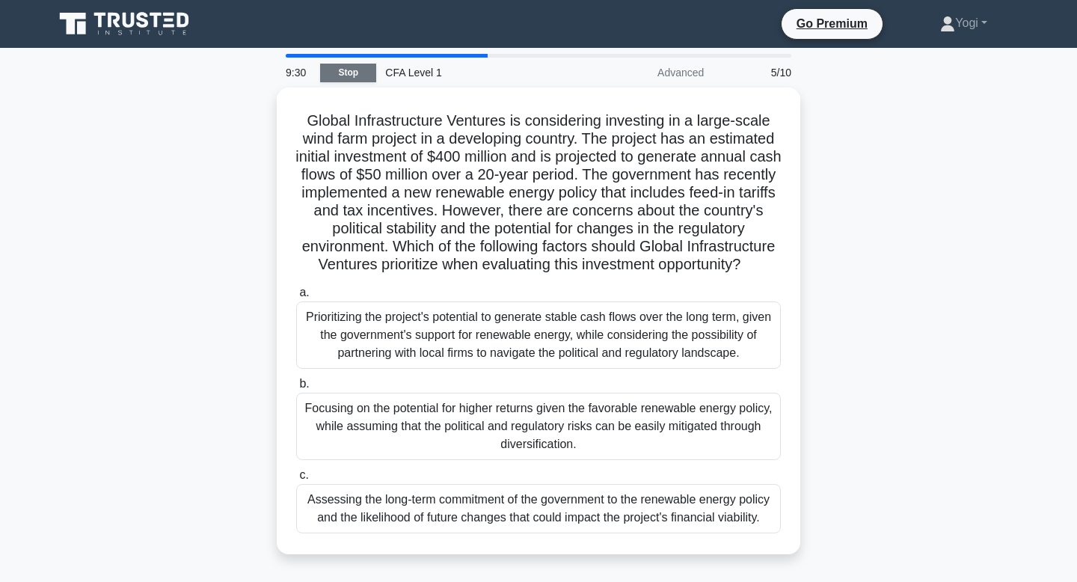
click at [357, 66] on link "Stop" at bounding box center [348, 73] width 56 height 19
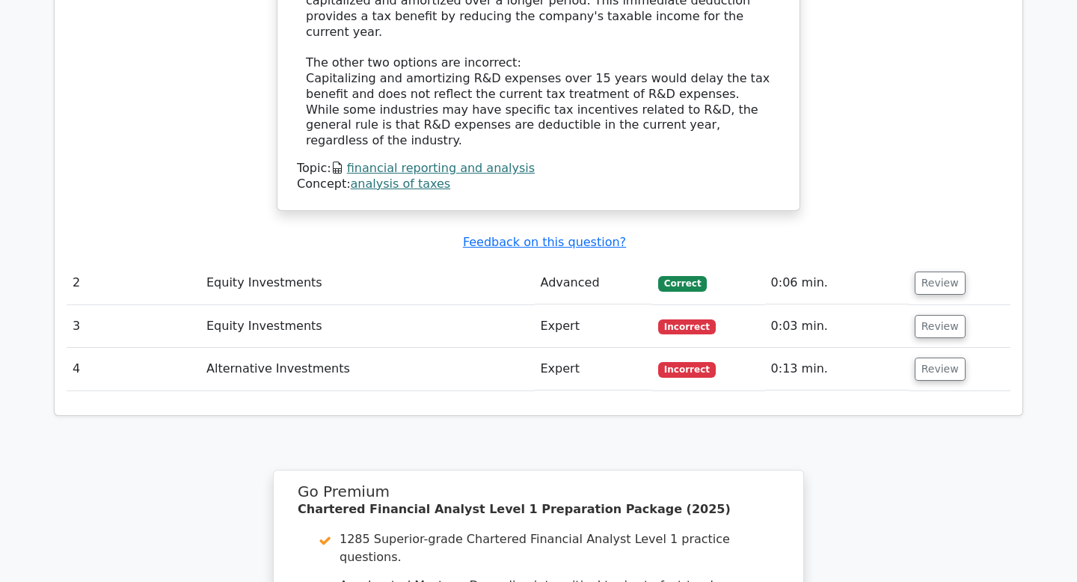
scroll to position [1675, 0]
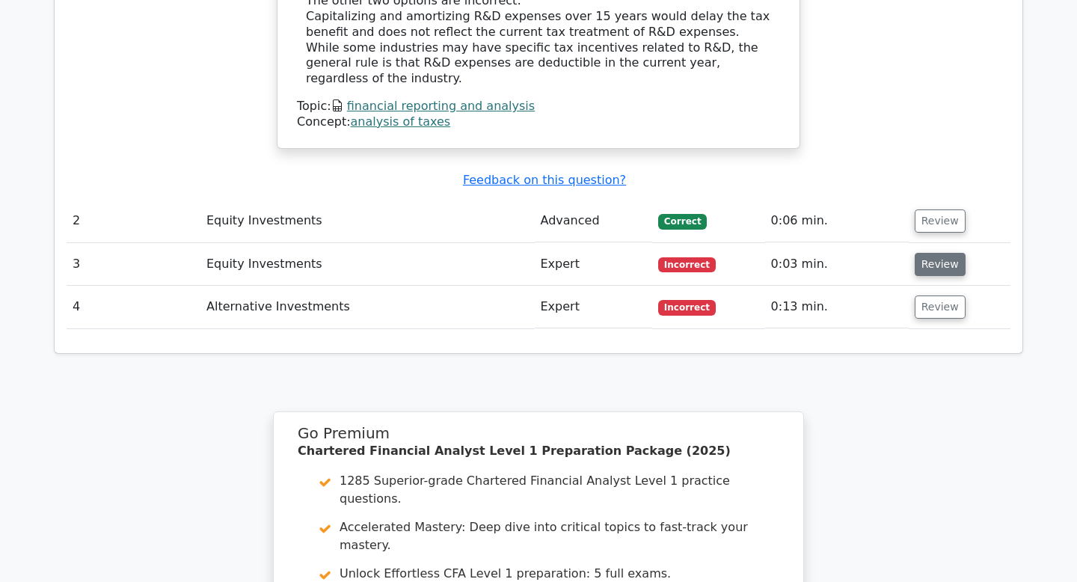
click at [933, 253] on button "Review" at bounding box center [940, 264] width 51 height 23
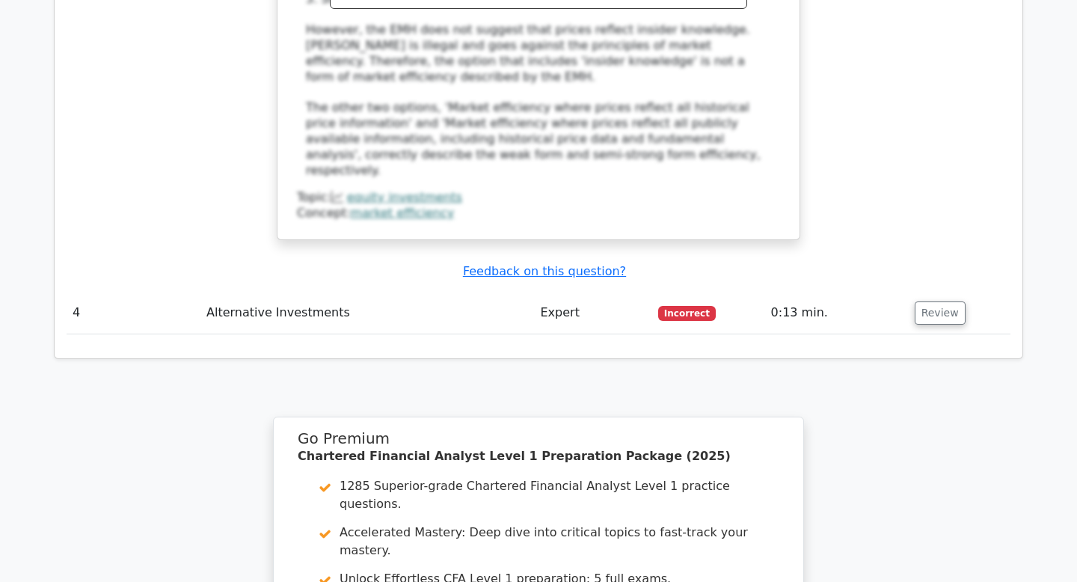
scroll to position [2461, 0]
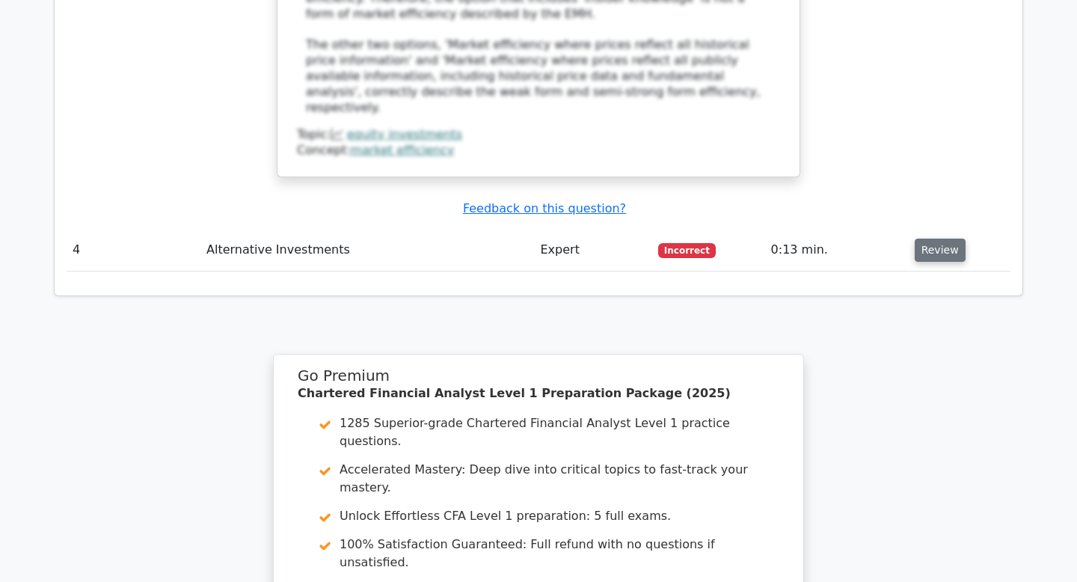
click at [927, 239] on button "Review" at bounding box center [940, 250] width 51 height 23
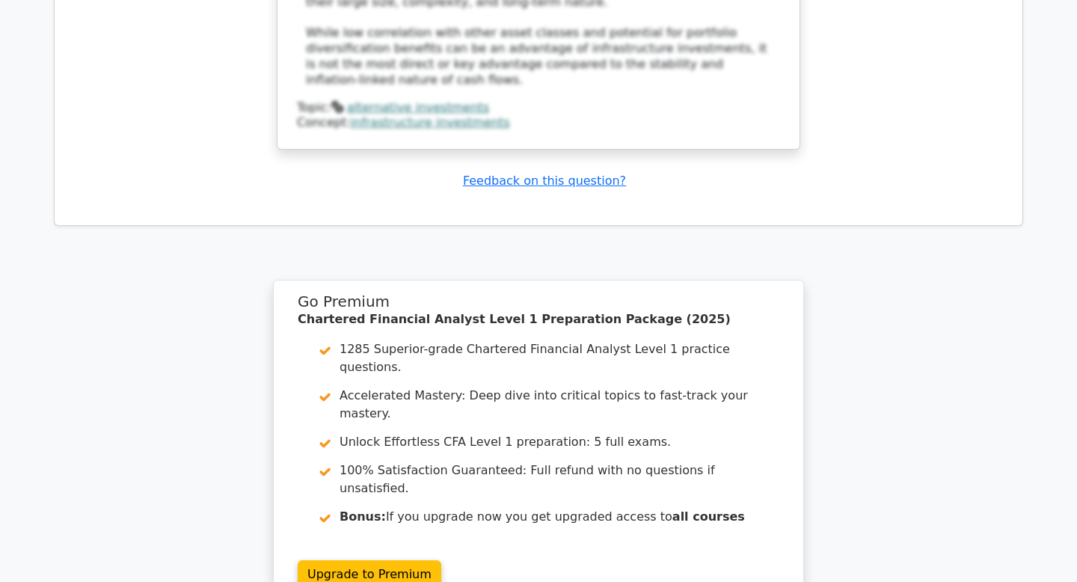
scroll to position [3355, 0]
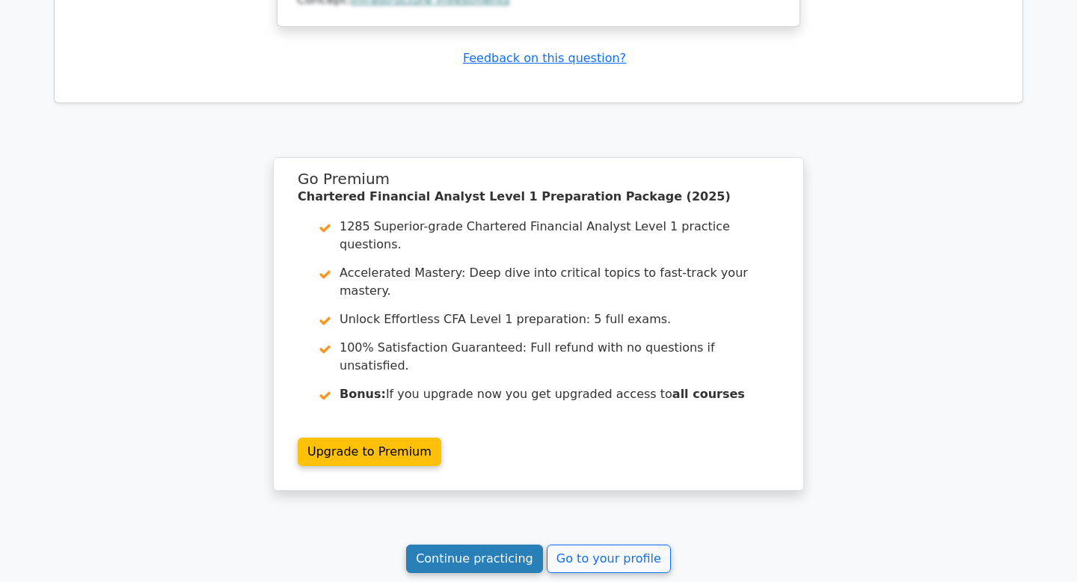
click at [525, 545] on link "Continue practicing" at bounding box center [474, 559] width 137 height 28
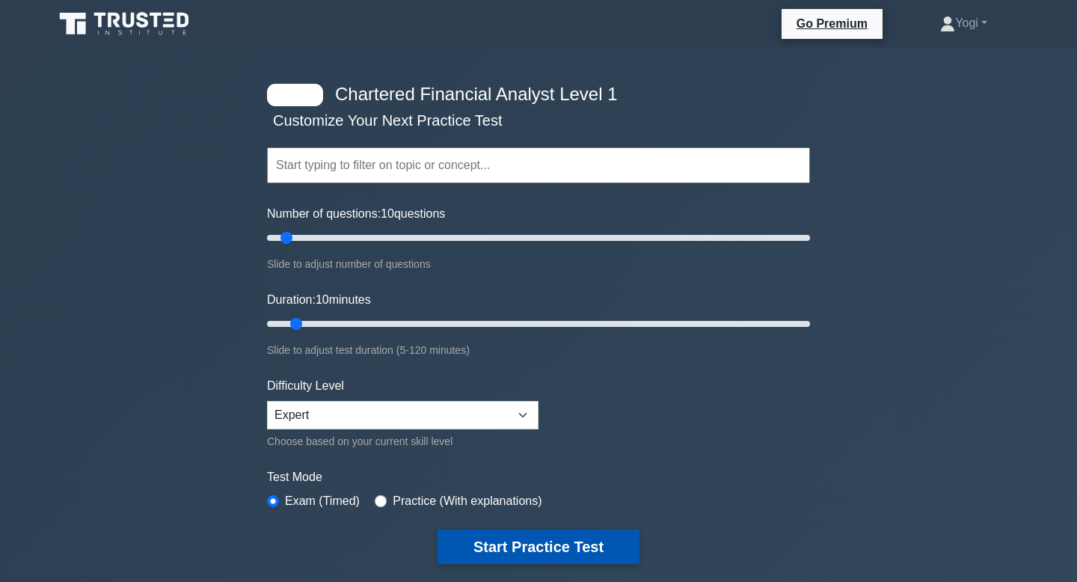
scroll to position [38, 0]
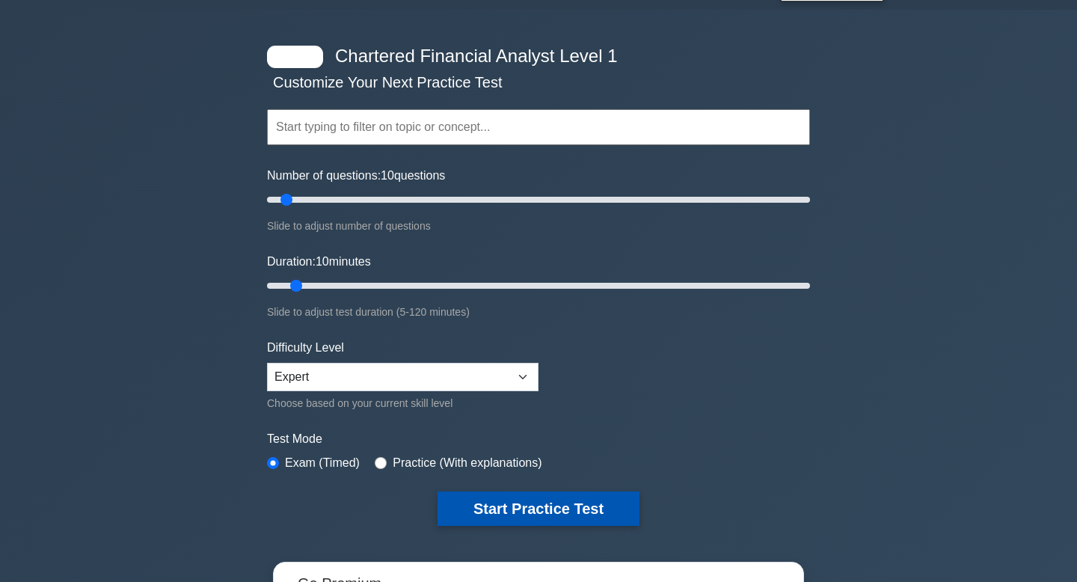
click at [485, 500] on button "Start Practice Test" at bounding box center [539, 508] width 202 height 34
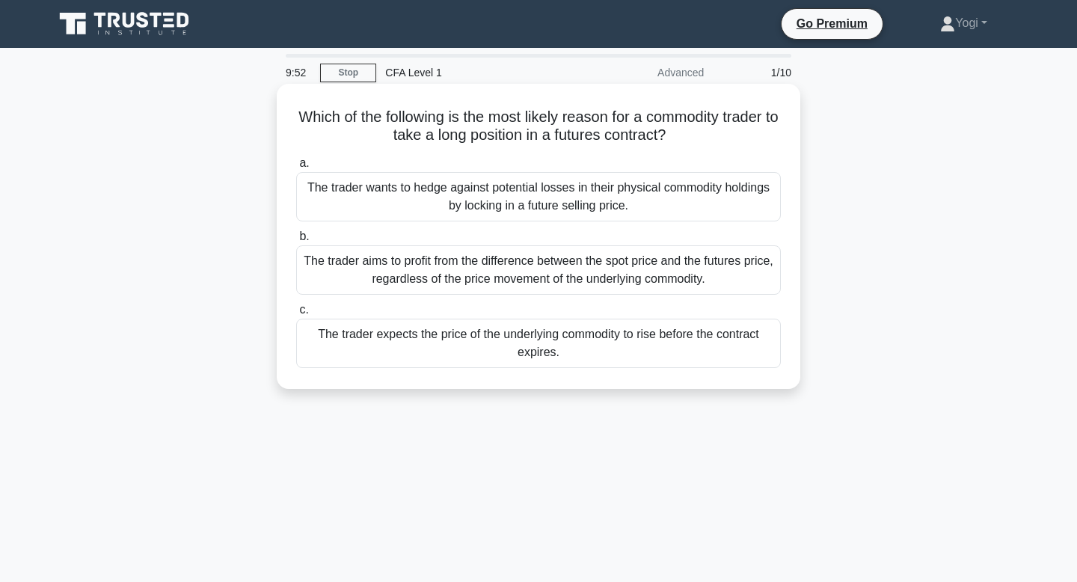
click at [545, 355] on div "The trader expects the price of the underlying commodity to rise before the con…" at bounding box center [538, 343] width 485 height 49
click at [296, 315] on input "c. The trader expects the price of the underlying commodity to rise before the …" at bounding box center [296, 310] width 0 height 10
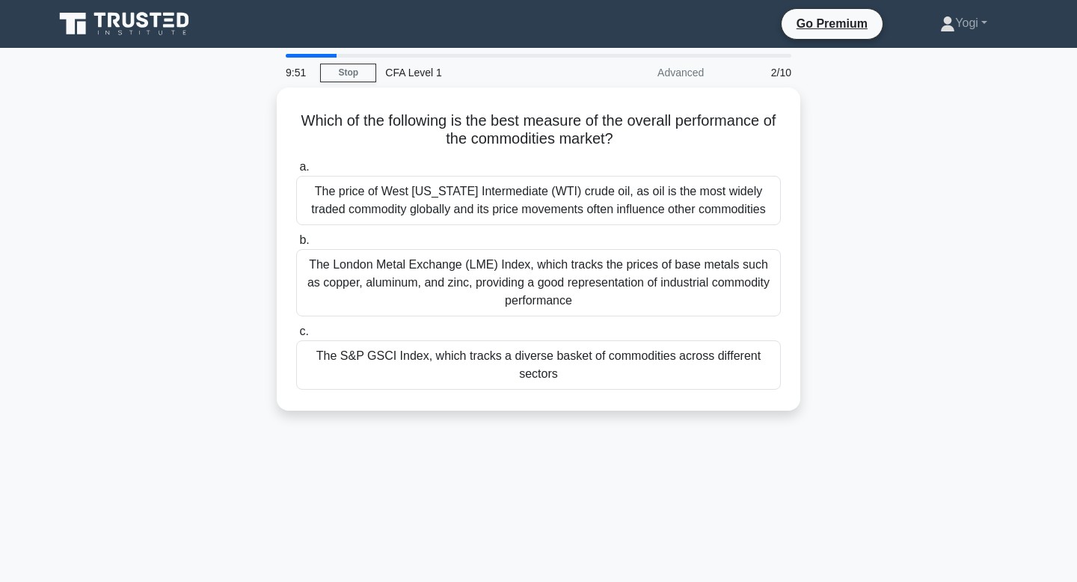
click at [545, 355] on div "The S&P GSCI Index, which tracks a diverse basket of commodities across differe…" at bounding box center [538, 364] width 485 height 49
click at [296, 337] on input "c. The S&P GSCI Index, which tracks a diverse basket of commodities across diff…" at bounding box center [296, 332] width 0 height 10
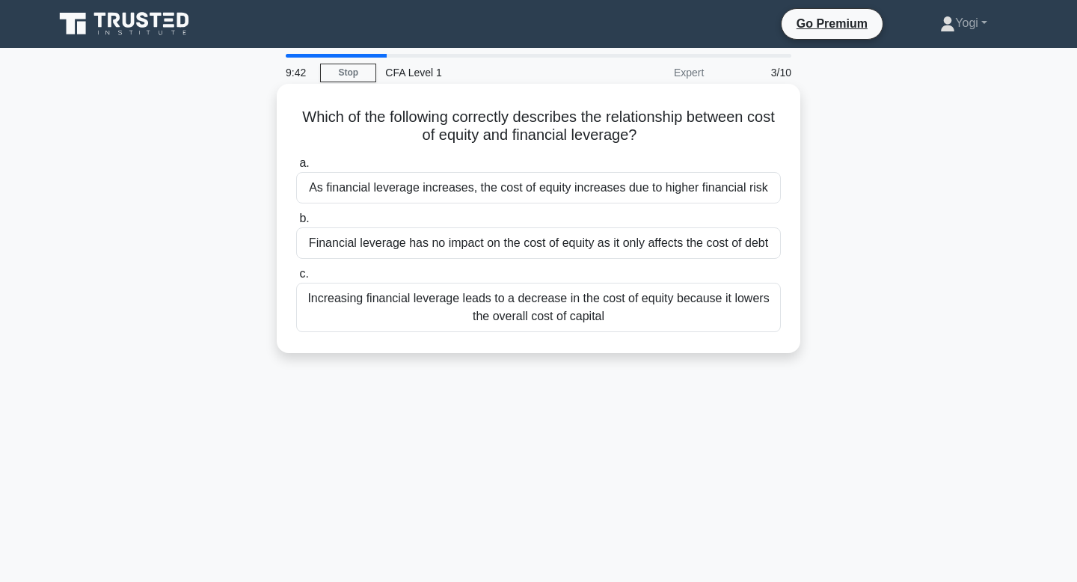
click at [544, 257] on div "Financial leverage has no impact on the cost of equity as it only affects the c…" at bounding box center [538, 242] width 485 height 31
click at [296, 224] on input "b. Financial leverage has no impact on the cost of equity as it only affects th…" at bounding box center [296, 219] width 0 height 10
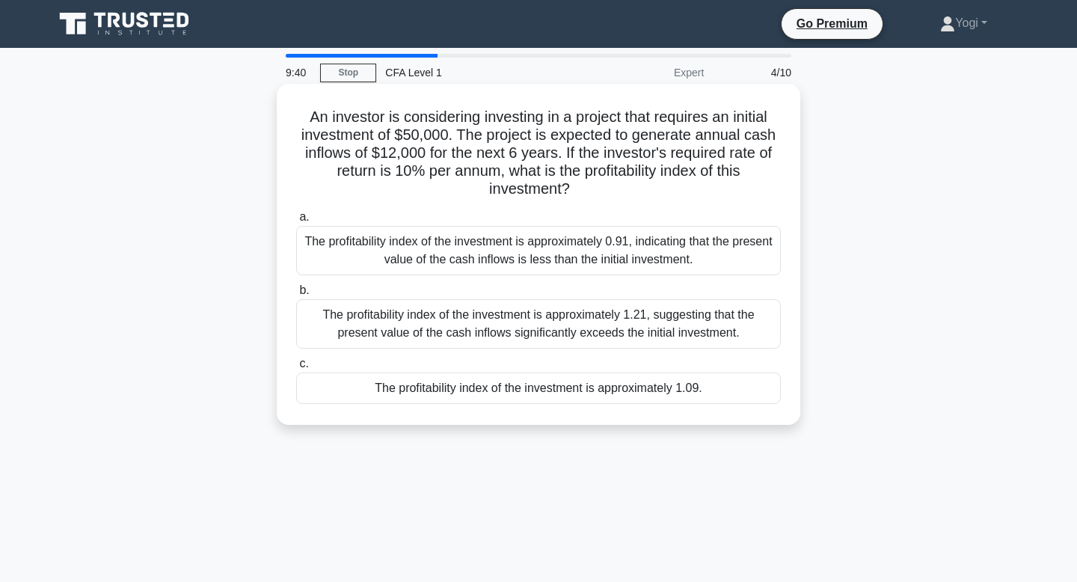
click at [547, 390] on div "The profitability index of the investment is approximately 1.09." at bounding box center [538, 387] width 485 height 31
click at [296, 369] on input "c. The profitability index of the investment is approximately 1.09." at bounding box center [296, 364] width 0 height 10
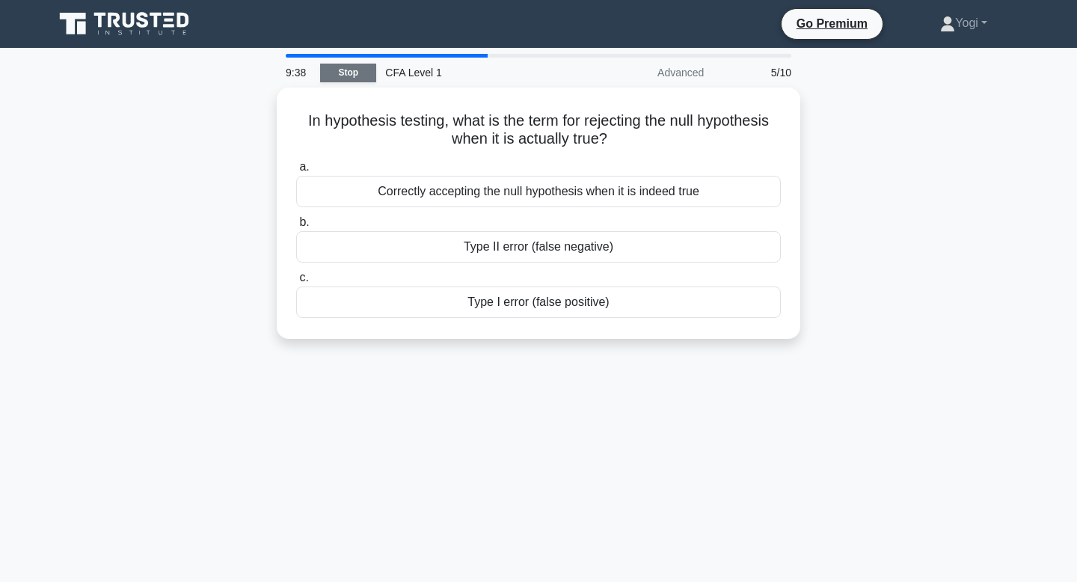
click at [370, 73] on link "Stop" at bounding box center [348, 73] width 56 height 19
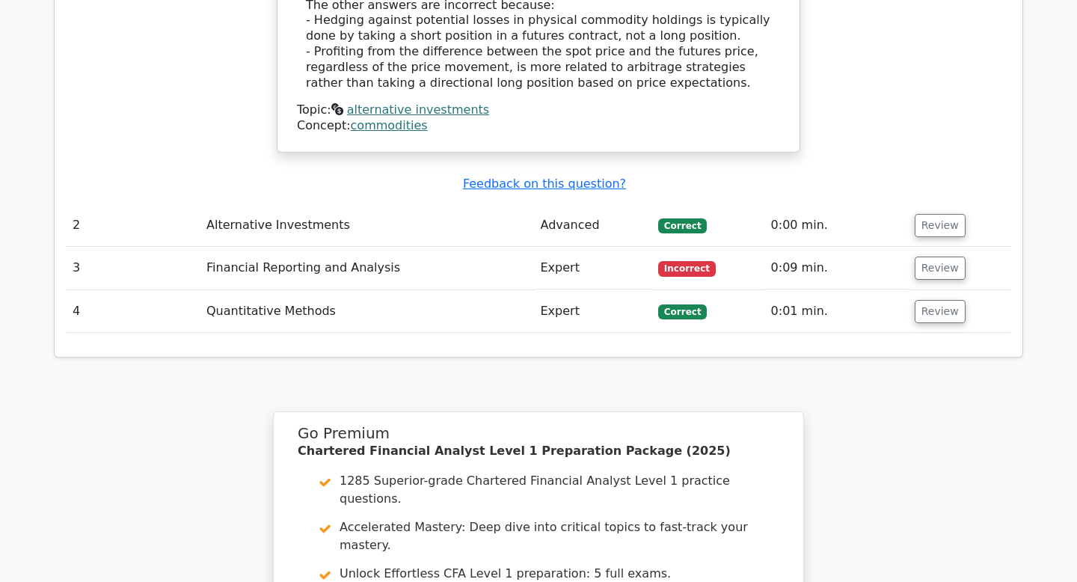
scroll to position [1677, 0]
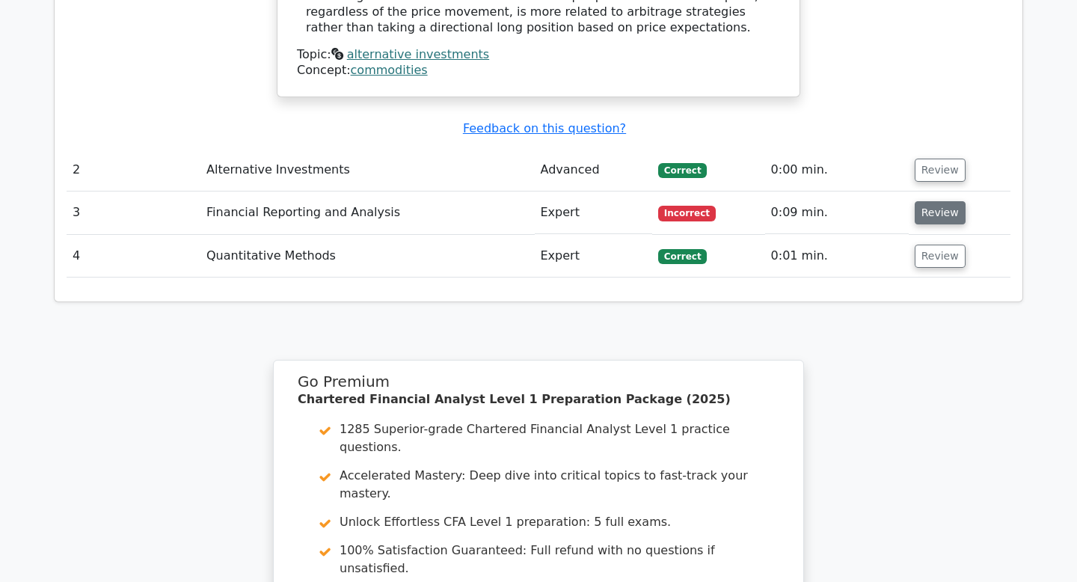
click at [919, 201] on button "Review" at bounding box center [940, 212] width 51 height 23
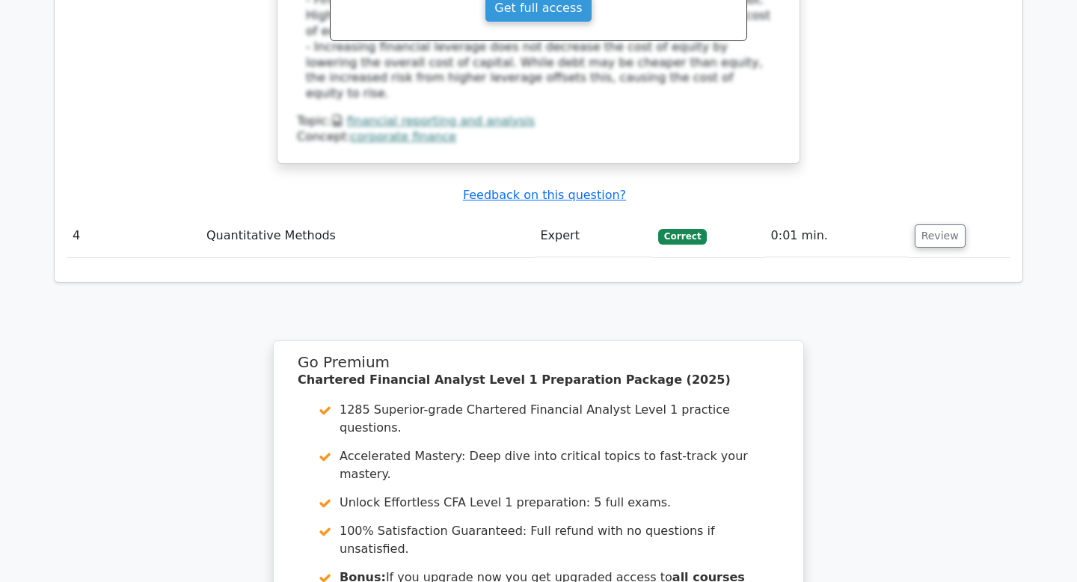
scroll to position [2467, 0]
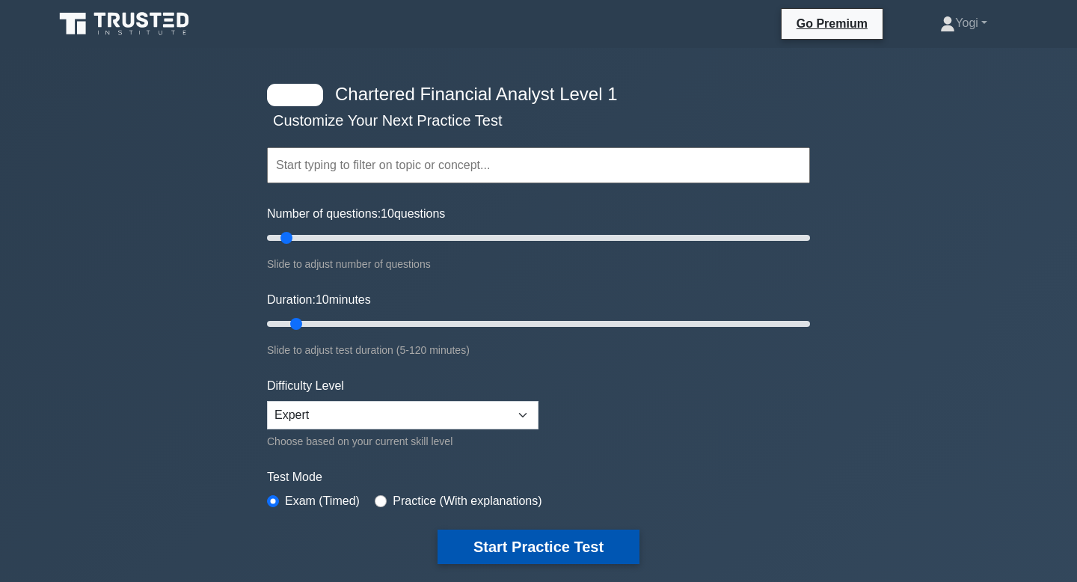
click at [538, 548] on button "Start Practice Test" at bounding box center [539, 547] width 202 height 34
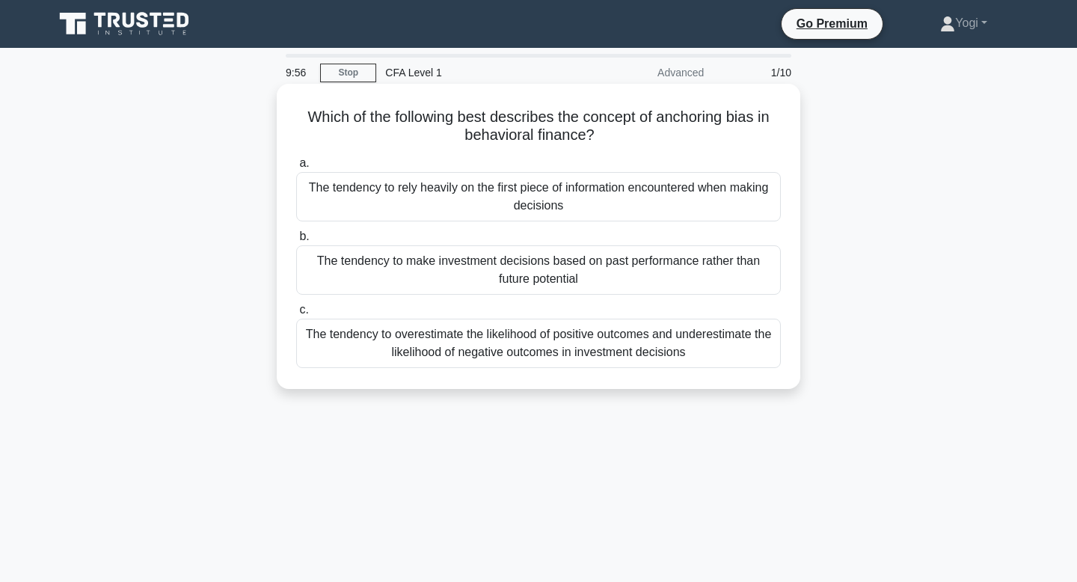
click at [565, 202] on div "The tendency to rely heavily on the first piece of information encountered when…" at bounding box center [538, 196] width 485 height 49
click at [296, 168] on input "a. The tendency to rely heavily on the first piece of information encountered w…" at bounding box center [296, 164] width 0 height 10
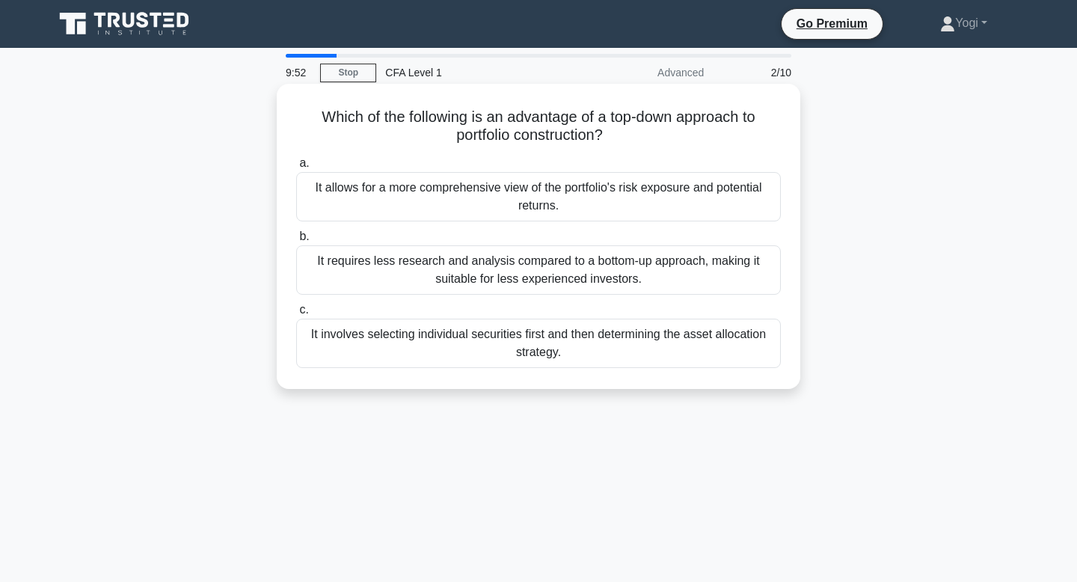
click at [565, 346] on div "It involves selecting individual securities first and then determining the asse…" at bounding box center [538, 343] width 485 height 49
click at [296, 315] on input "c. It involves selecting individual securities first and then determining the a…" at bounding box center [296, 310] width 0 height 10
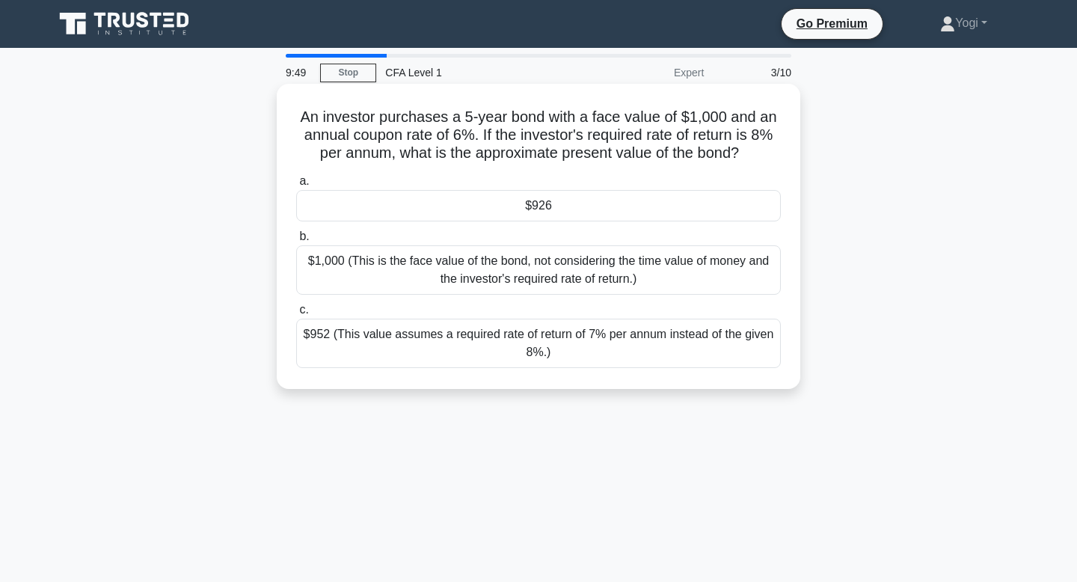
click at [574, 212] on div "$926" at bounding box center [538, 205] width 485 height 31
click at [296, 186] on input "a. $926" at bounding box center [296, 182] width 0 height 10
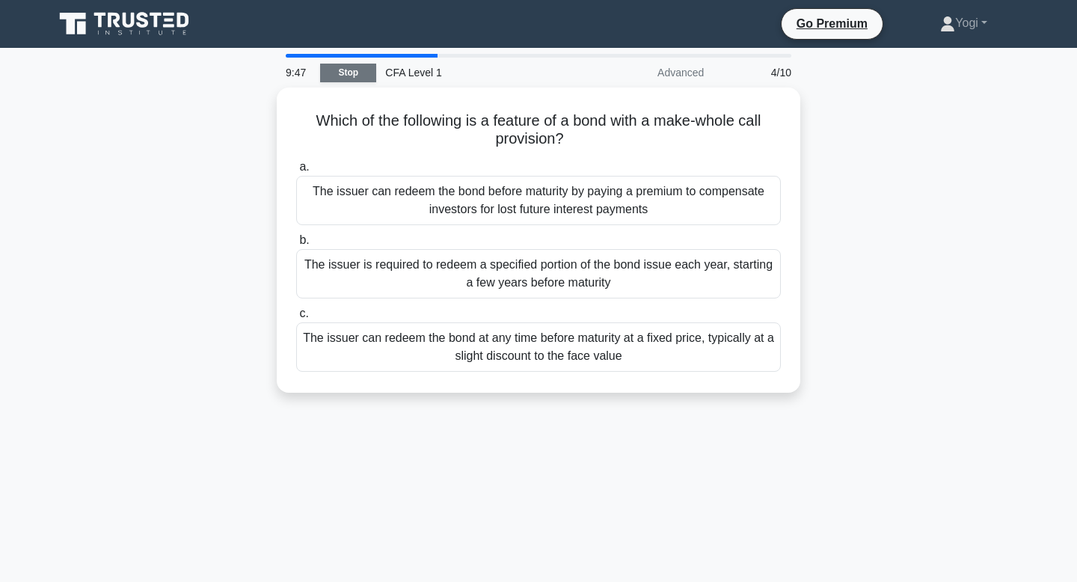
click at [357, 67] on link "Stop" at bounding box center [348, 73] width 56 height 19
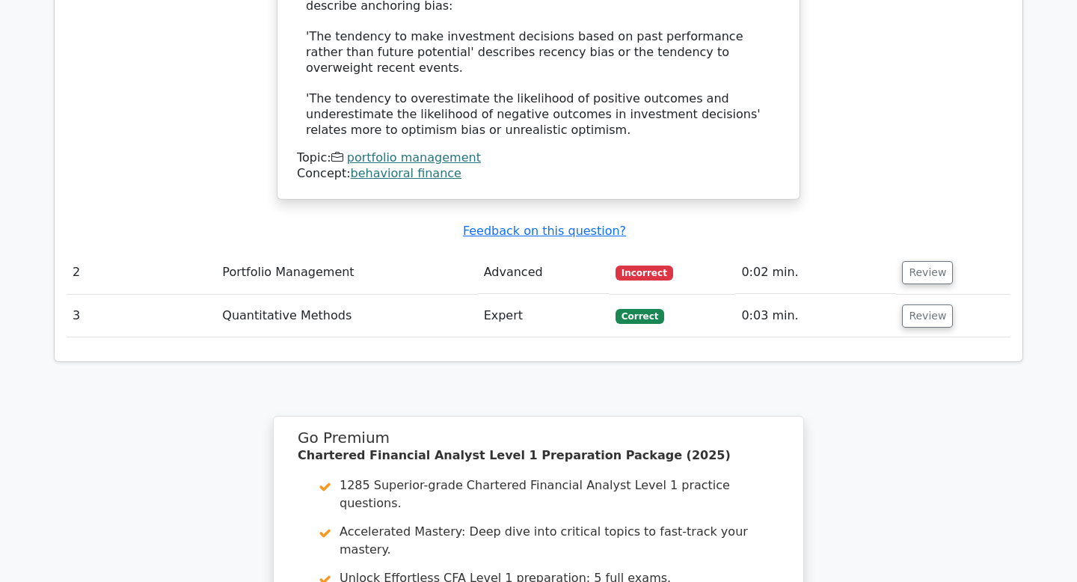
scroll to position [1630, 0]
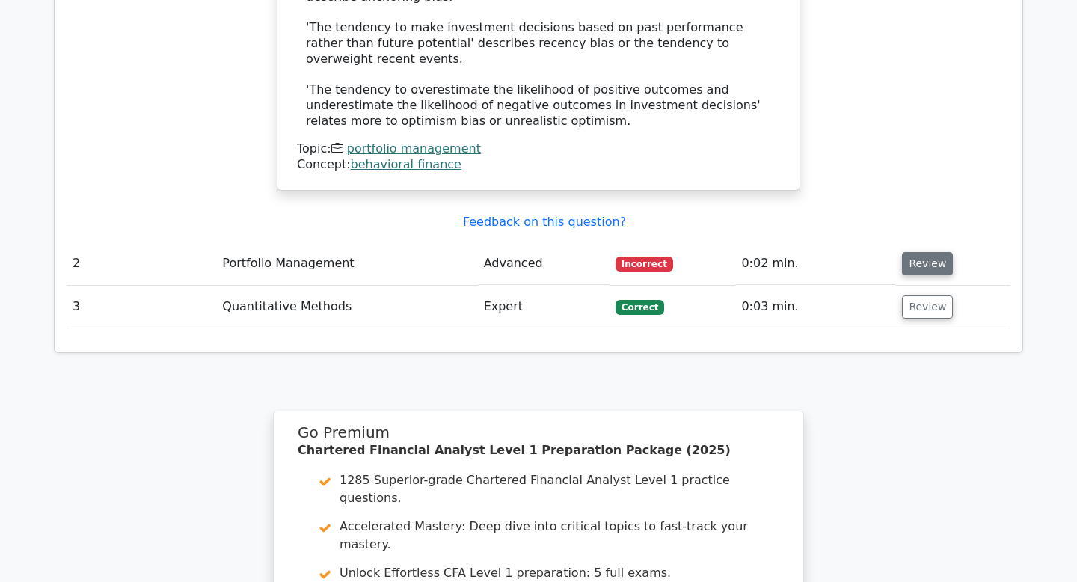
click at [930, 252] on button "Review" at bounding box center [927, 263] width 51 height 23
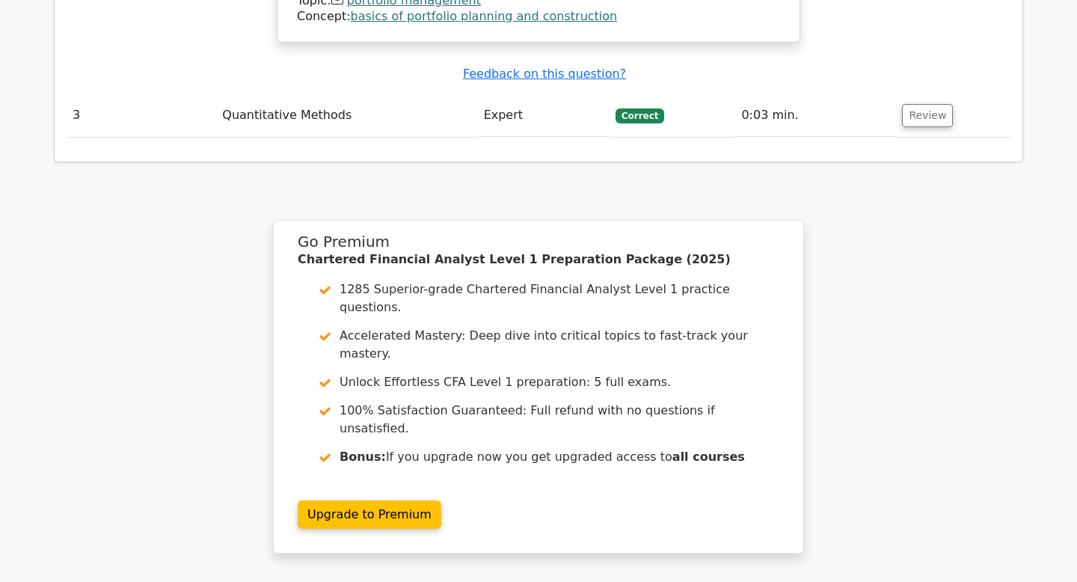
scroll to position [2461, 0]
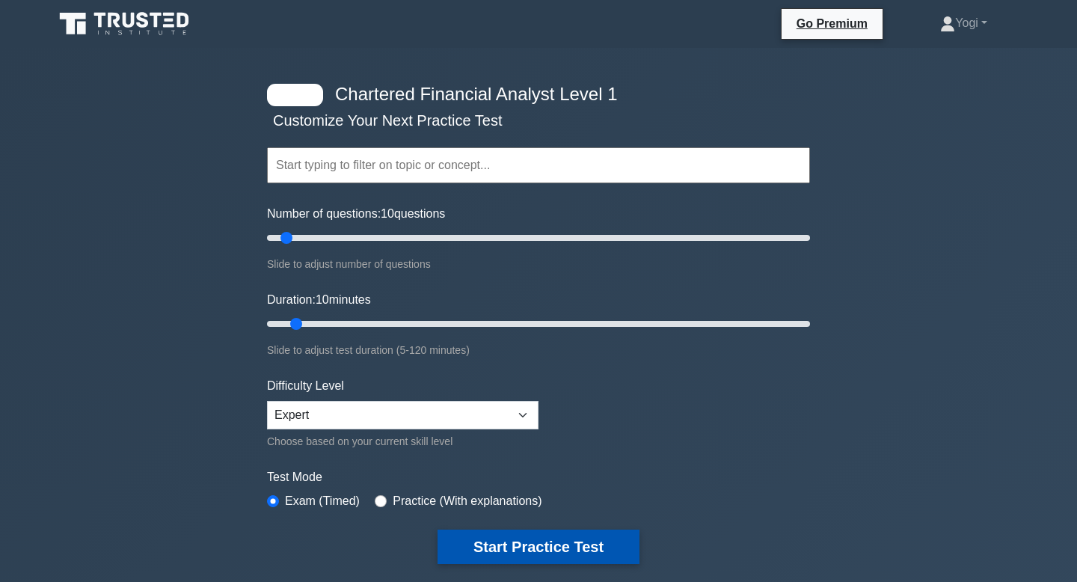
click at [511, 530] on button "Start Practice Test" at bounding box center [539, 547] width 202 height 34
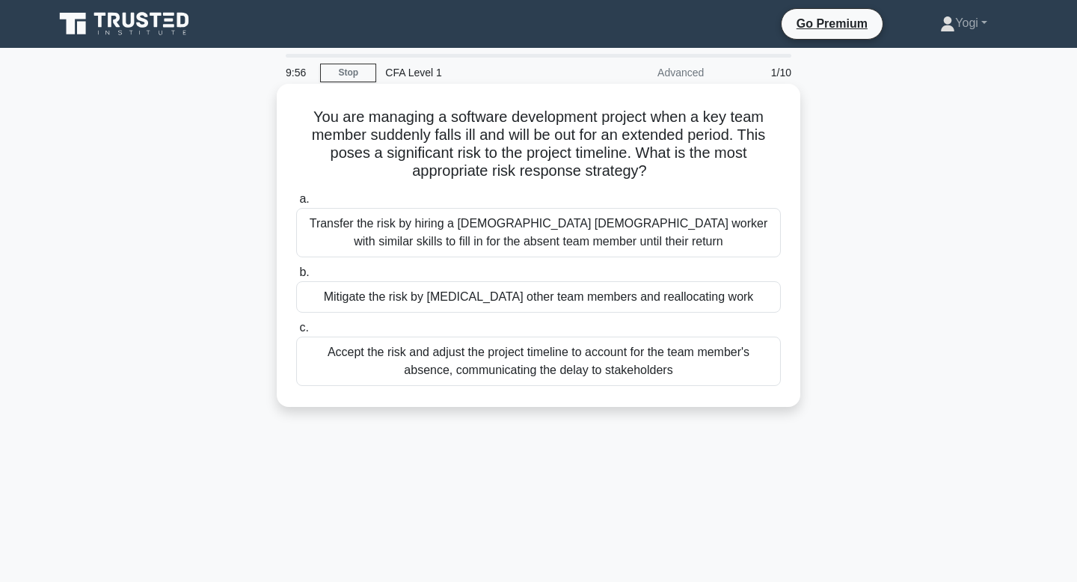
click at [545, 291] on div "Mitigate the risk by [MEDICAL_DATA] other team members and reallocating work" at bounding box center [538, 296] width 485 height 31
click at [296, 277] on input "b. Mitigate the risk by [MEDICAL_DATA] other team members and reallocating work" at bounding box center [296, 273] width 0 height 10
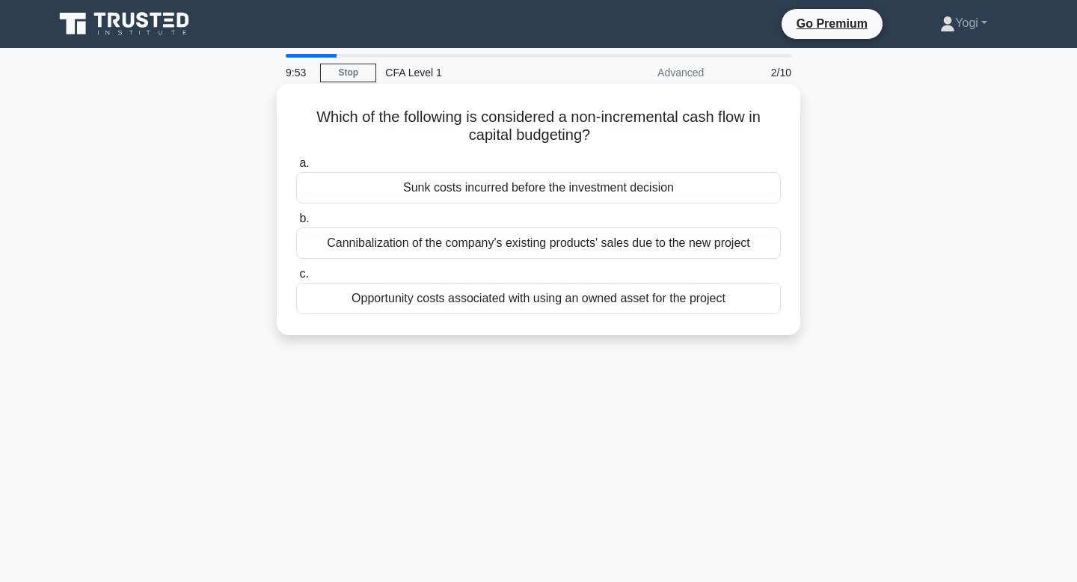
click at [556, 189] on div "Sunk costs incurred before the investment decision" at bounding box center [538, 187] width 485 height 31
click at [296, 168] on input "a. Sunk costs incurred before the investment decision" at bounding box center [296, 164] width 0 height 10
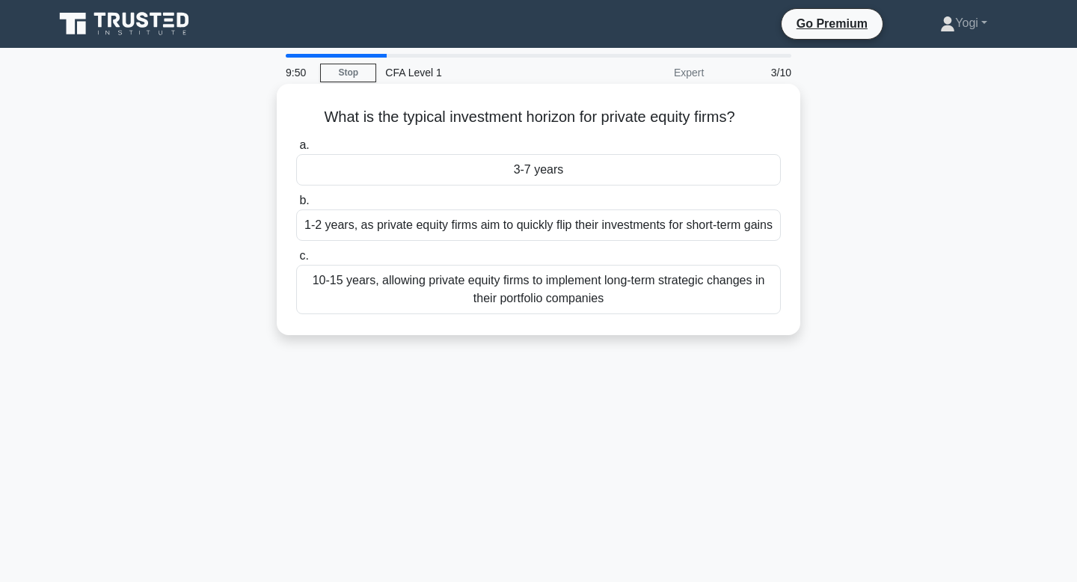
click at [556, 162] on div "3-7 years" at bounding box center [538, 169] width 485 height 31
click at [296, 150] on input "a. 3-7 years" at bounding box center [296, 146] width 0 height 10
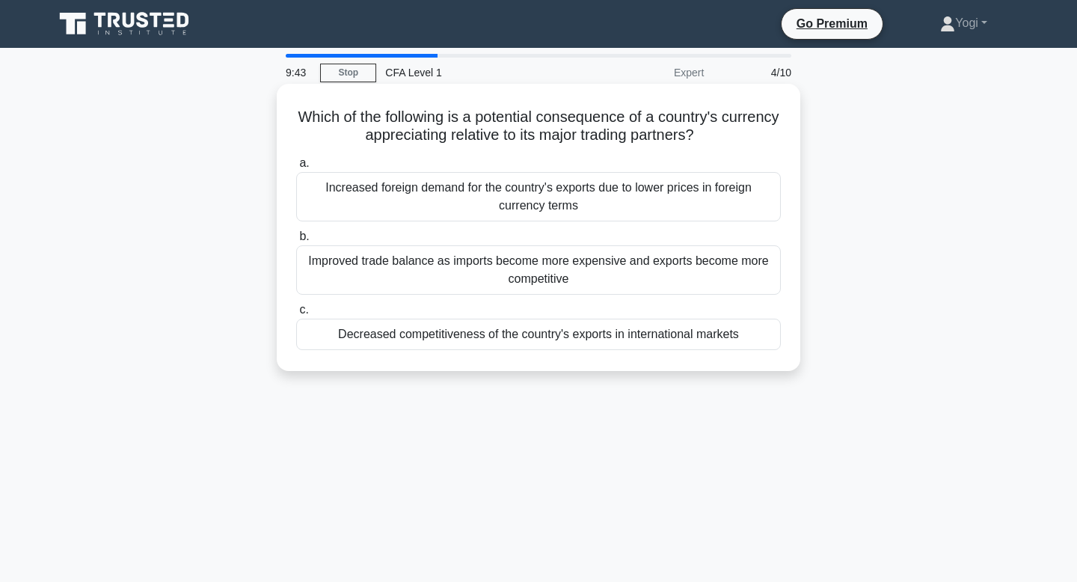
click at [566, 333] on div "Decreased competitiveness of the country's exports in international markets" at bounding box center [538, 334] width 485 height 31
click at [296, 315] on input "c. Decreased competitiveness of the country's exports in international markets" at bounding box center [296, 310] width 0 height 10
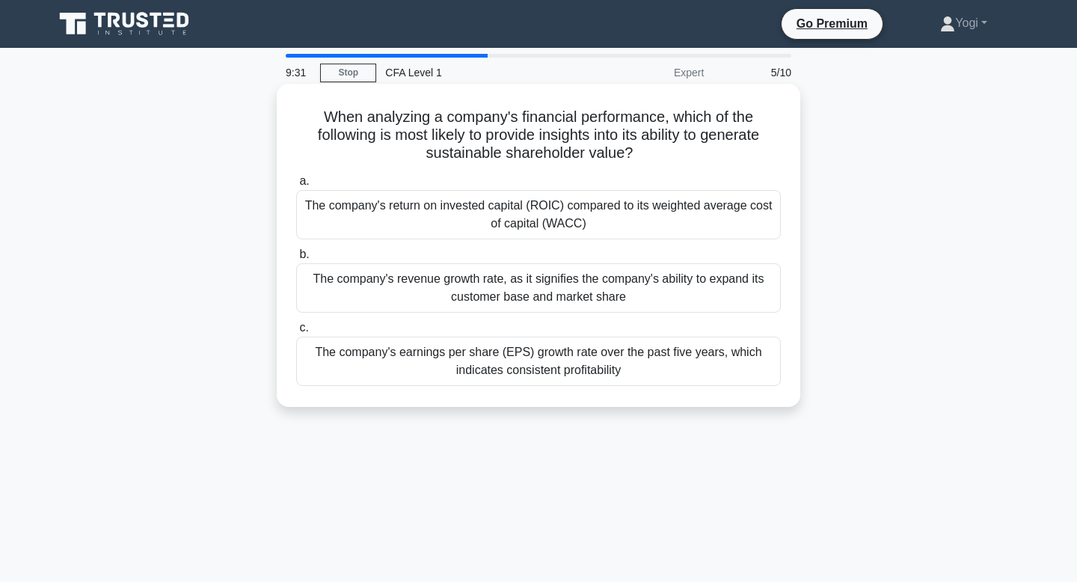
click at [539, 234] on div "The company's return on invested capital (ROIC) compared to its weighted averag…" at bounding box center [538, 214] width 485 height 49
click at [296, 186] on input "a. The company's return on invested capital (ROIC) compared to its weighted ave…" at bounding box center [296, 182] width 0 height 10
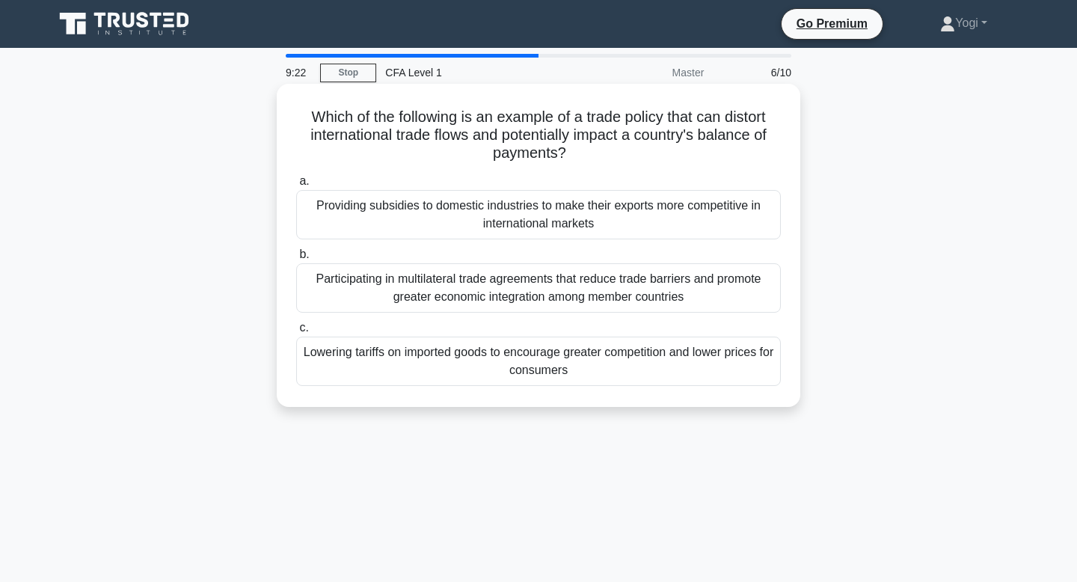
click at [513, 372] on div "Lowering tariffs on imported goods to encourage greater competition and lower p…" at bounding box center [538, 361] width 485 height 49
click at [296, 333] on input "c. Lowering tariffs on imported goods to encourage greater competition and lowe…" at bounding box center [296, 328] width 0 height 10
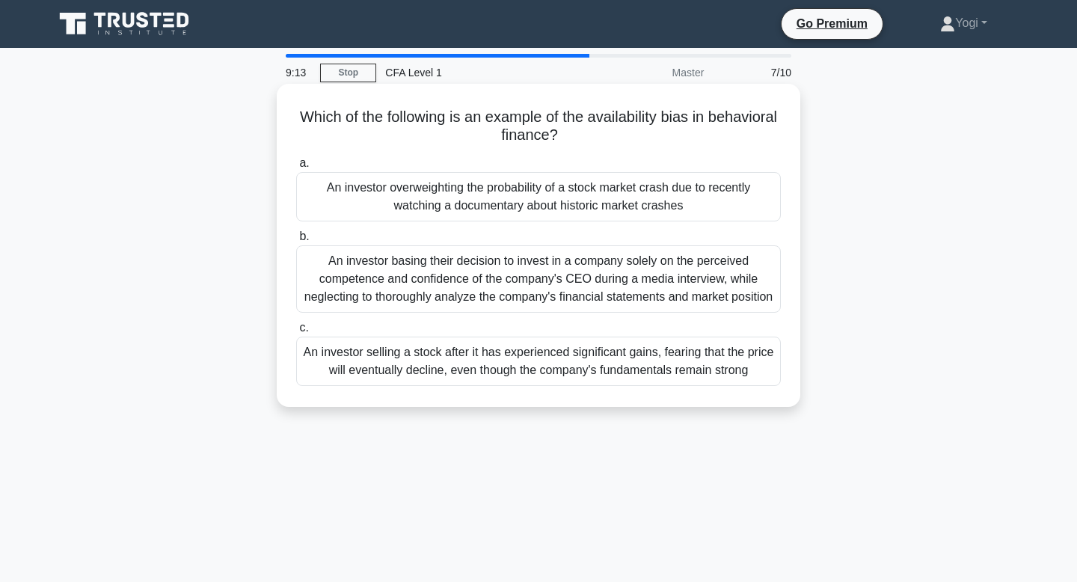
click at [518, 186] on div "An investor overweighting the probability of a stock market crash due to recent…" at bounding box center [538, 196] width 485 height 49
click at [296, 168] on input "a. An investor overweighting the probability of a stock market crash due to rec…" at bounding box center [296, 164] width 0 height 10
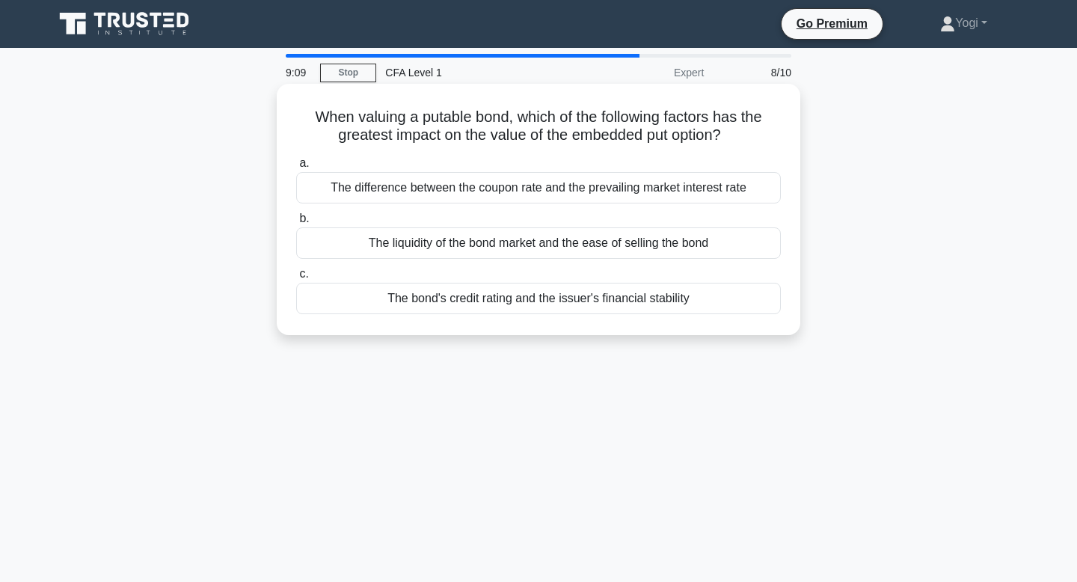
click at [548, 292] on div "The bond's credit rating and the issuer's financial stability" at bounding box center [538, 298] width 485 height 31
click at [296, 279] on input "c. The bond's credit rating and the issuer's financial stability" at bounding box center [296, 274] width 0 height 10
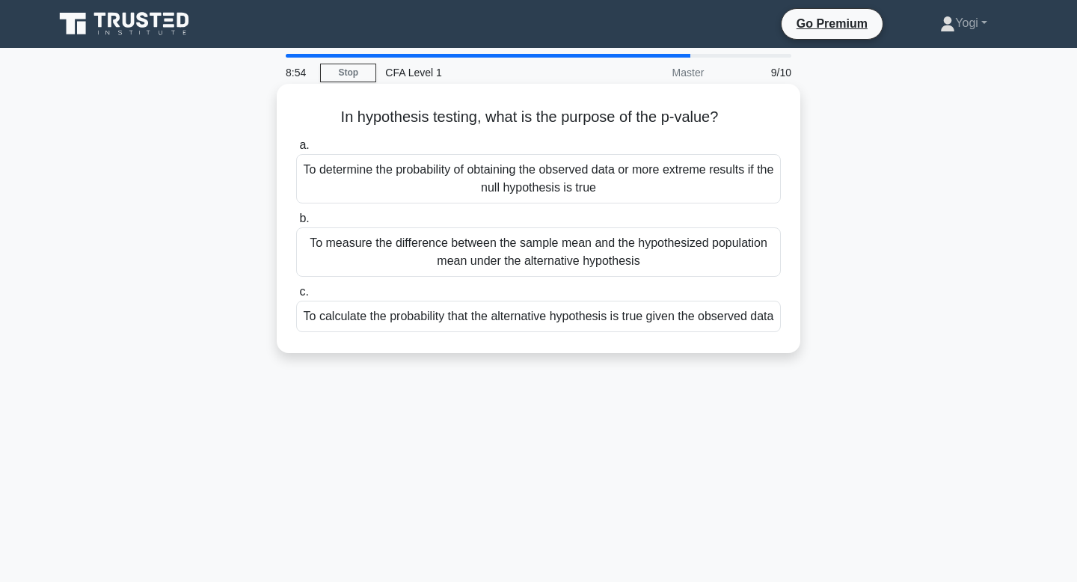
click at [545, 332] on div "To calculate the probability that the alternative hypothesis is true given the …" at bounding box center [538, 316] width 485 height 31
click at [296, 297] on input "c. To calculate the probability that the alternative hypothesis is true given t…" at bounding box center [296, 292] width 0 height 10
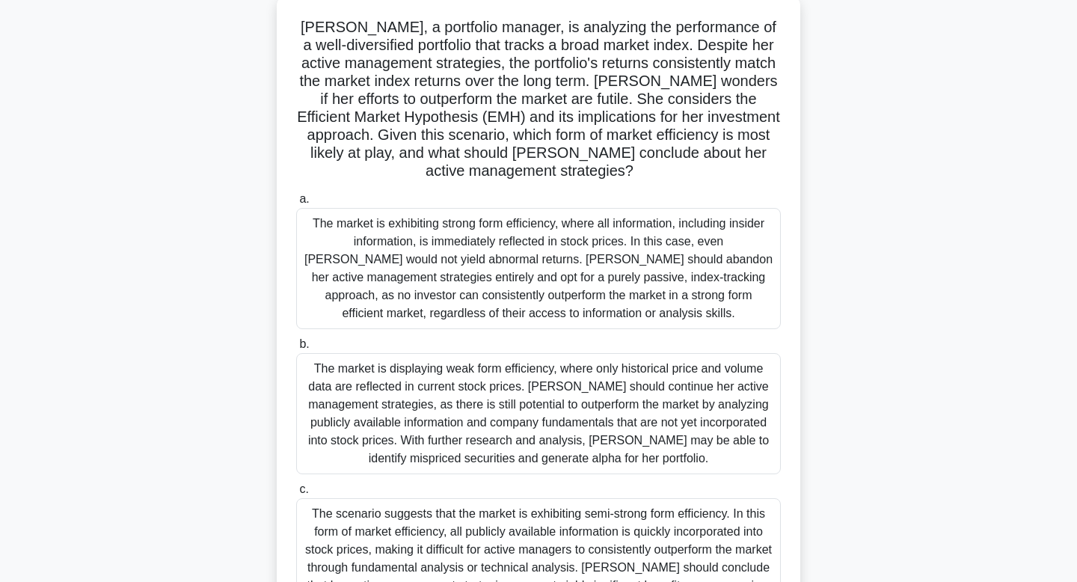
scroll to position [93, 0]
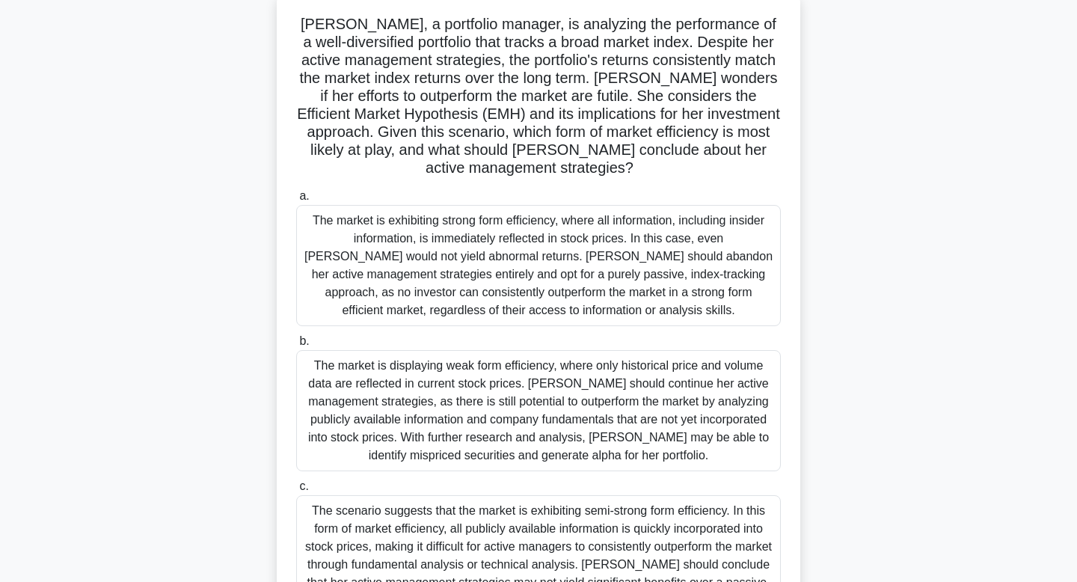
click at [573, 495] on div "The scenario suggests that the market is exhibiting semi-strong form efficiency…" at bounding box center [538, 555] width 485 height 121
click at [296, 491] on input "c. The scenario suggests that the market is exhibiting semi-strong form efficie…" at bounding box center [296, 487] width 0 height 10
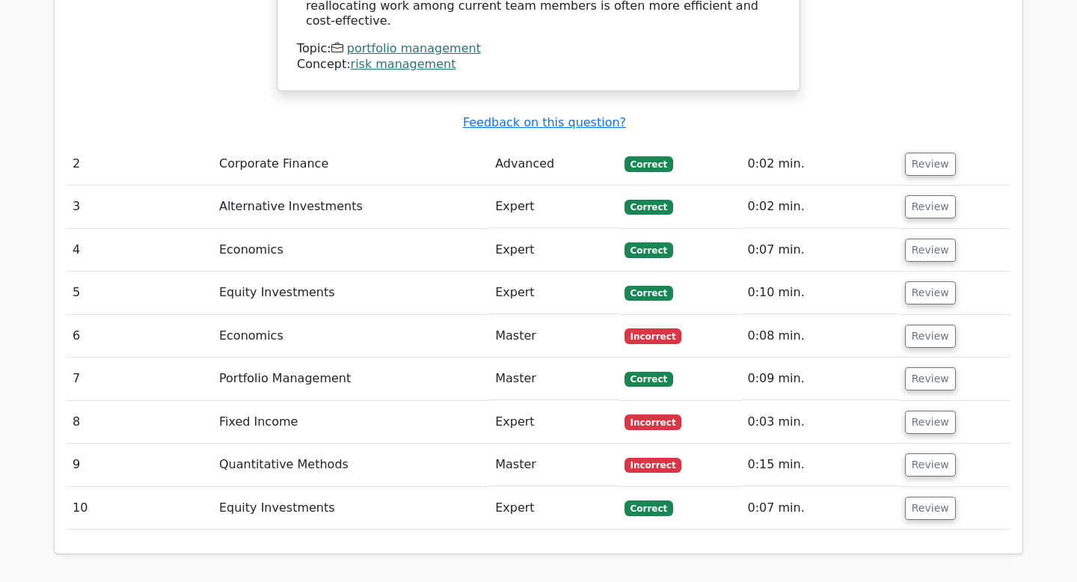
scroll to position [1841, 0]
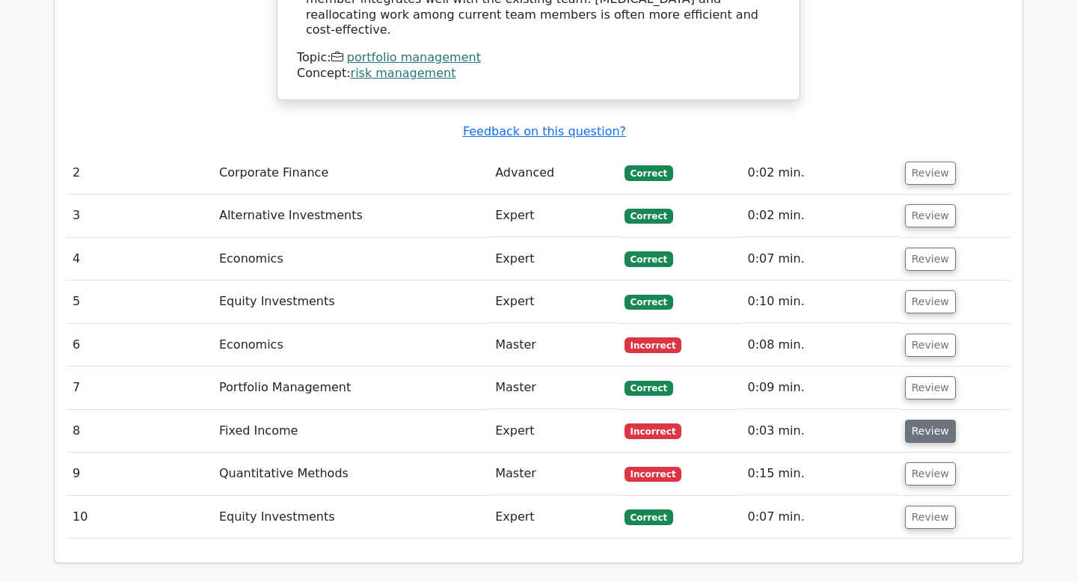
click at [942, 420] on button "Review" at bounding box center [930, 431] width 51 height 23
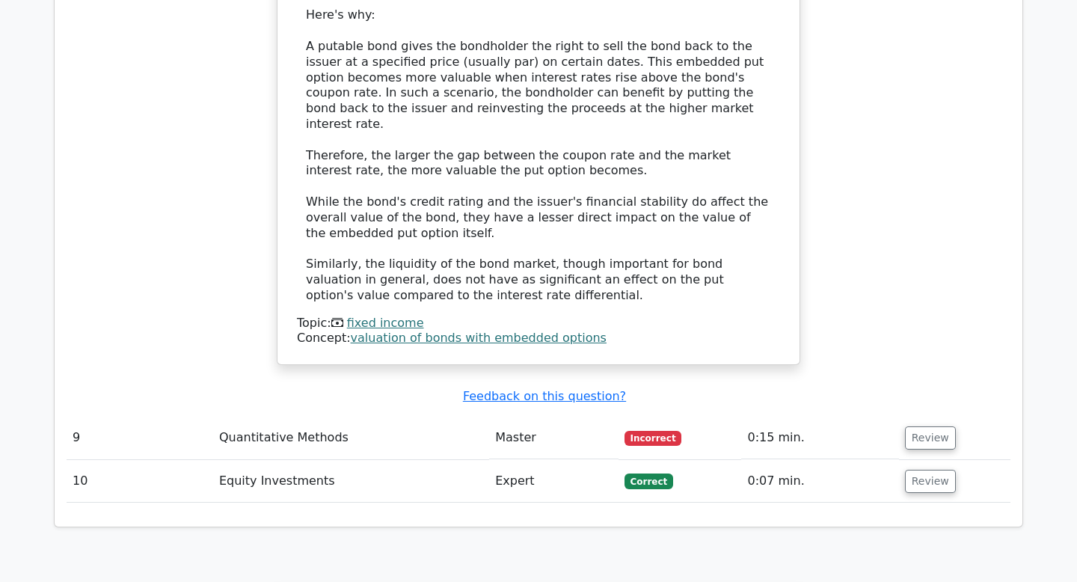
scroll to position [2651, 0]
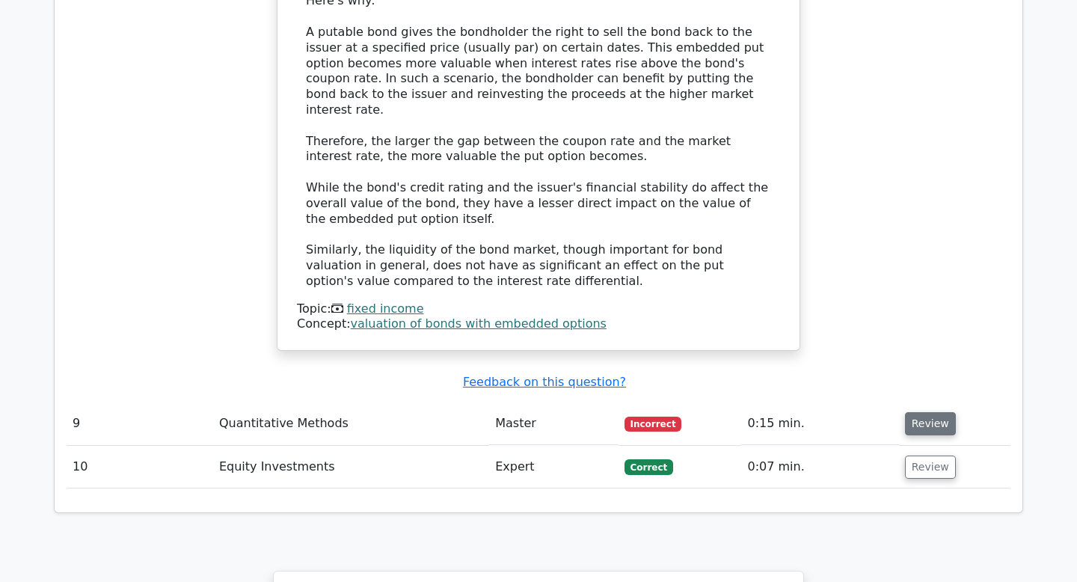
click at [916, 412] on button "Review" at bounding box center [930, 423] width 51 height 23
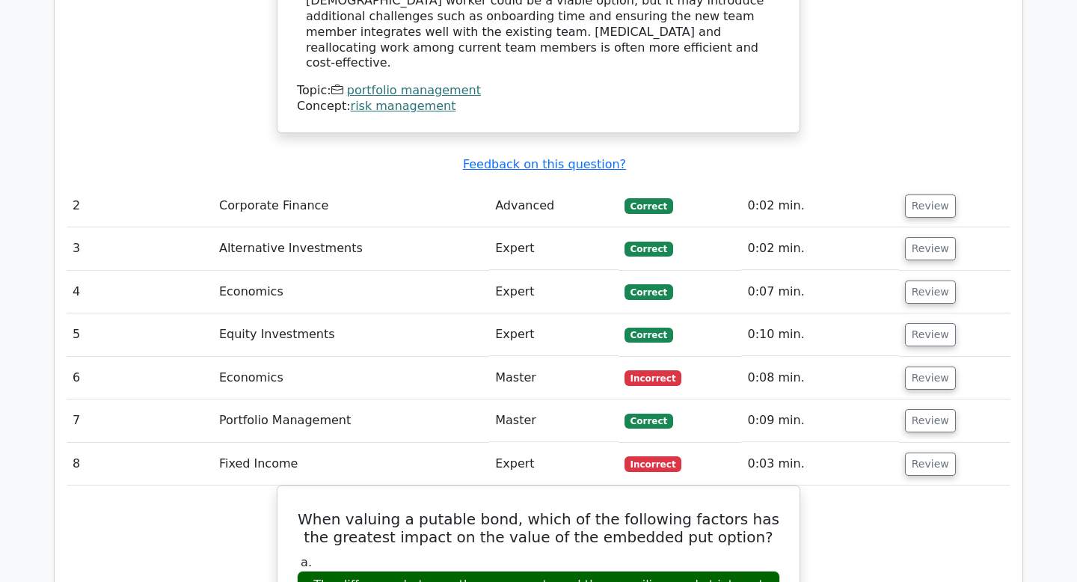
scroll to position [1732, 0]
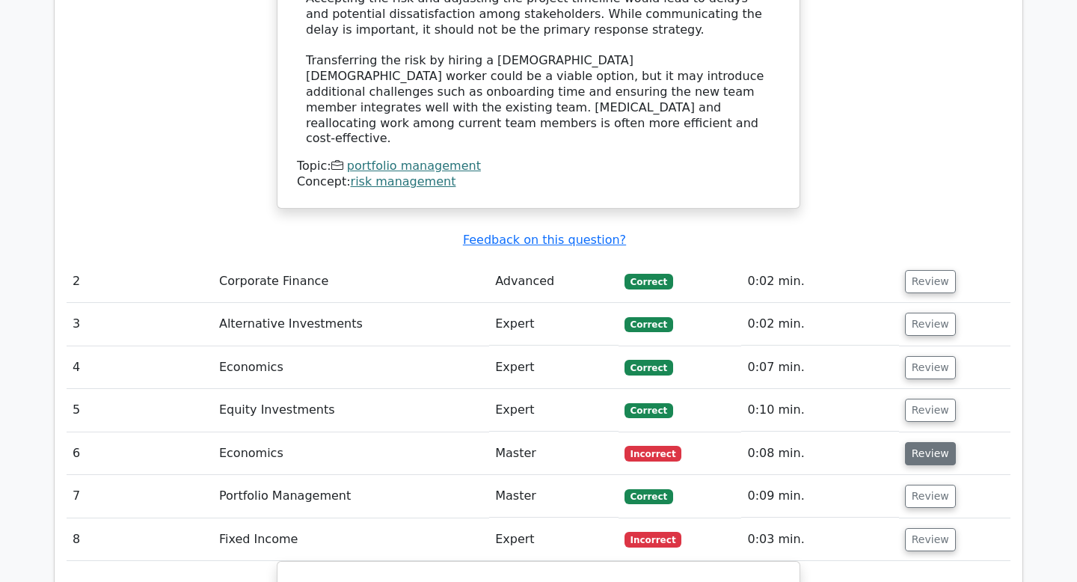
click at [942, 442] on button "Review" at bounding box center [930, 453] width 51 height 23
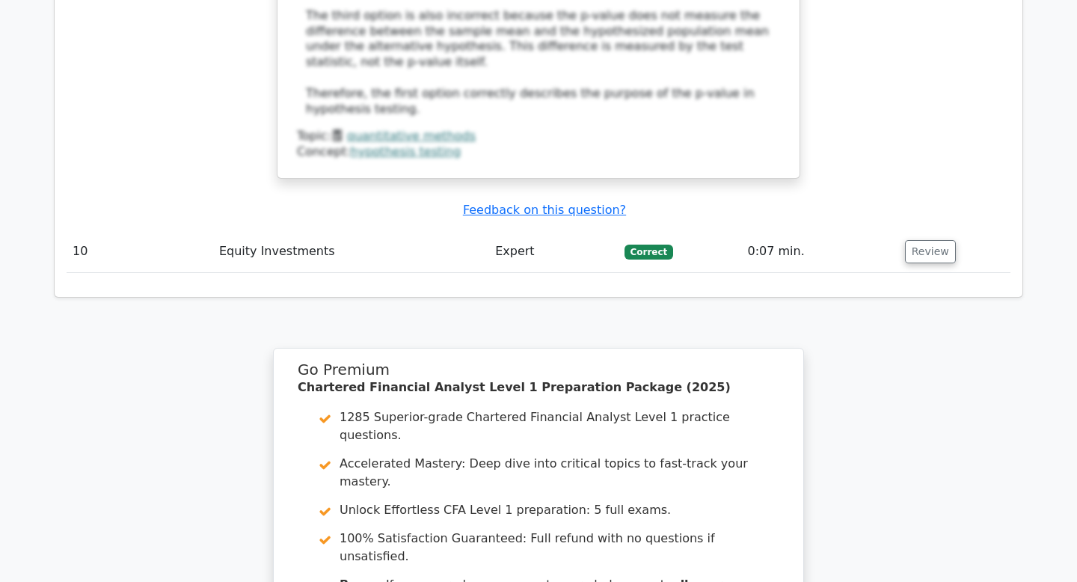
scroll to position [4229, 0]
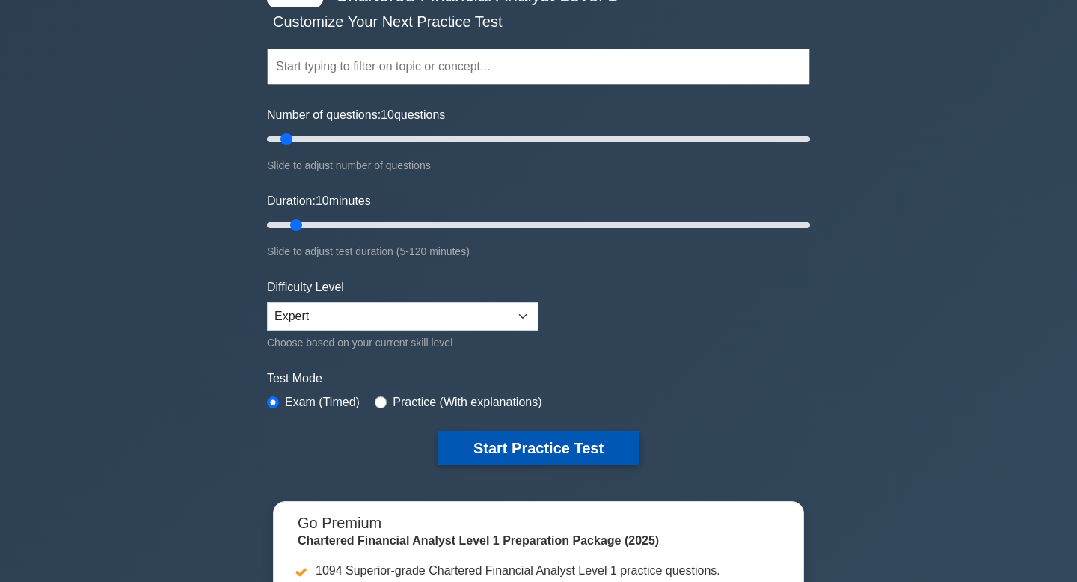
scroll to position [102, 0]
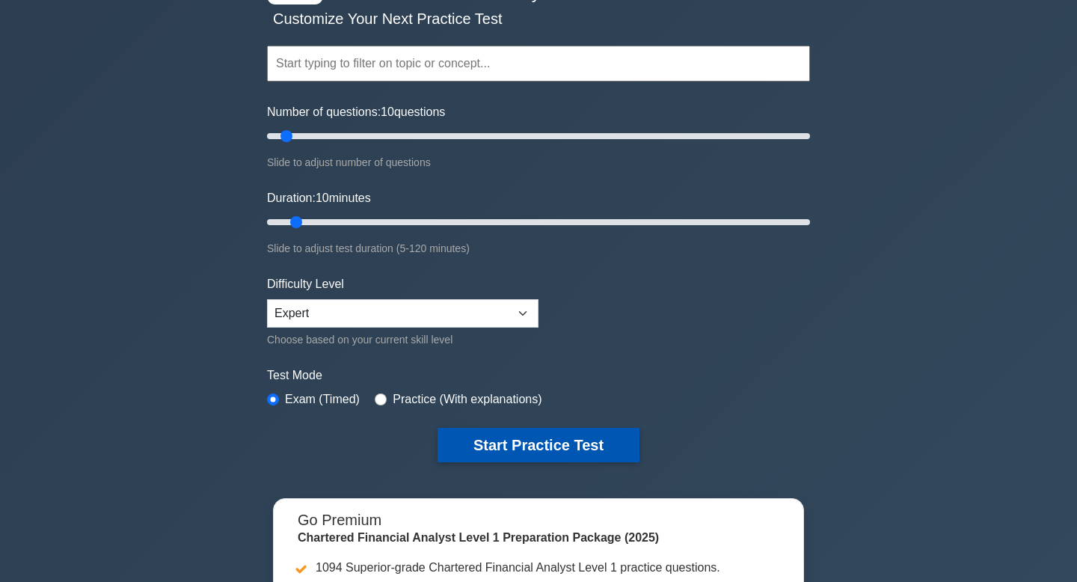
click at [518, 443] on button "Start Practice Test" at bounding box center [539, 445] width 202 height 34
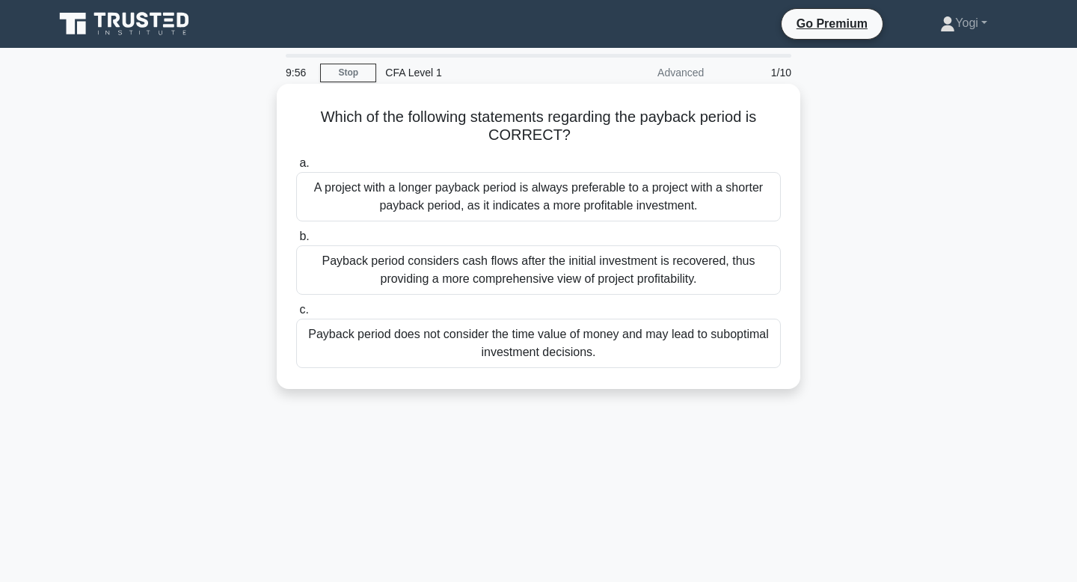
click at [561, 344] on div "Payback period does not consider the time value of money and may lead to subopt…" at bounding box center [538, 343] width 485 height 49
click at [296, 315] on input "c. Payback period does not consider the time value of money and may lead to sub…" at bounding box center [296, 310] width 0 height 10
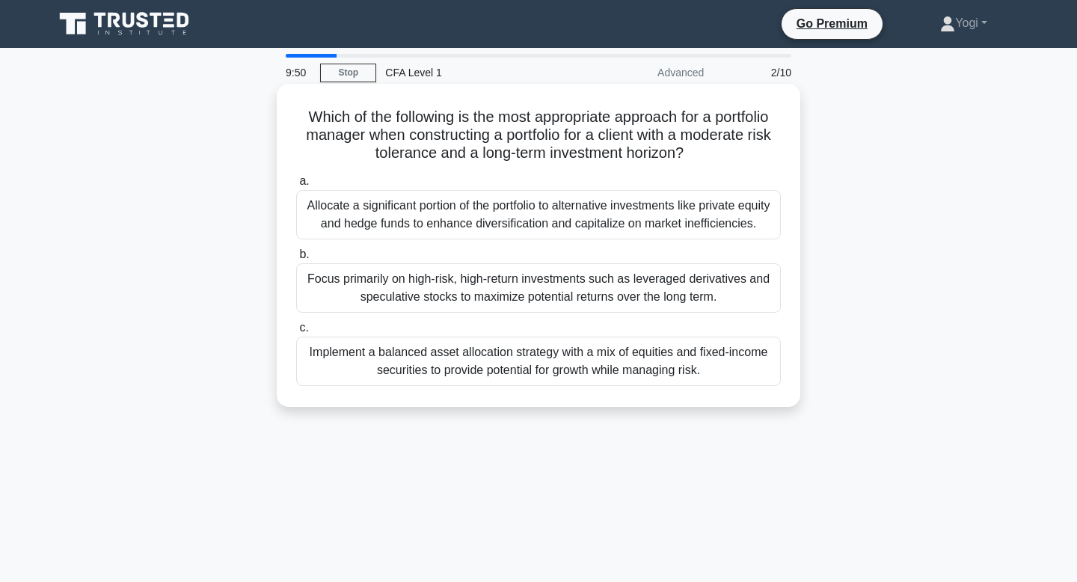
click at [558, 369] on div "Implement a balanced asset allocation strategy with a mix of equities and fixed…" at bounding box center [538, 361] width 485 height 49
click at [296, 333] on input "c. Implement a balanced asset allocation strategy with a mix of equities and fi…" at bounding box center [296, 328] width 0 height 10
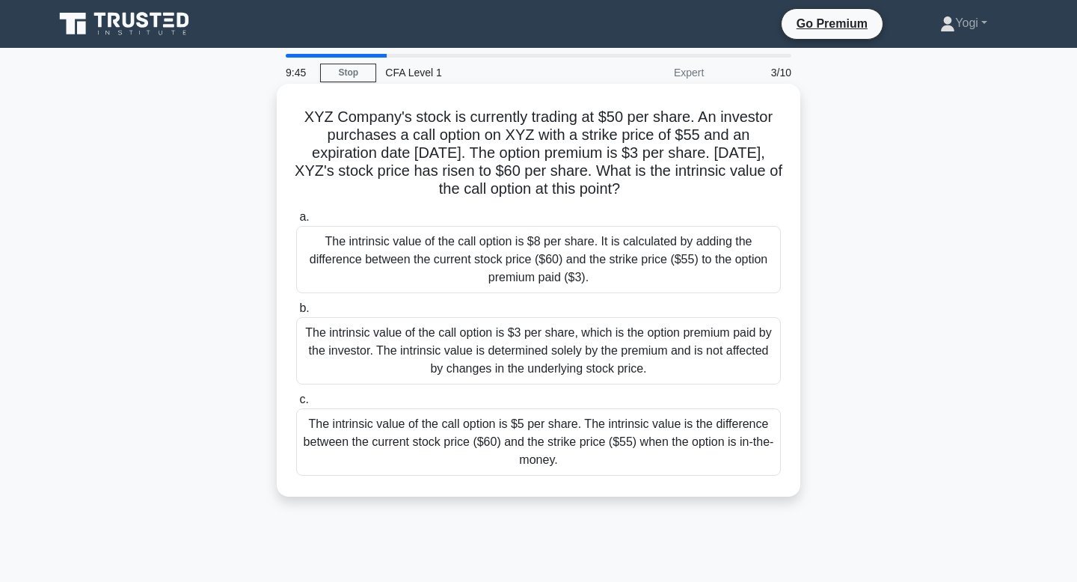
click at [556, 431] on div "The intrinsic value of the call option is $5 per share. The intrinsic value is …" at bounding box center [538, 441] width 485 height 67
click at [296, 405] on input "c. The intrinsic value of the call option is $5 per share. The intrinsic value …" at bounding box center [296, 400] width 0 height 10
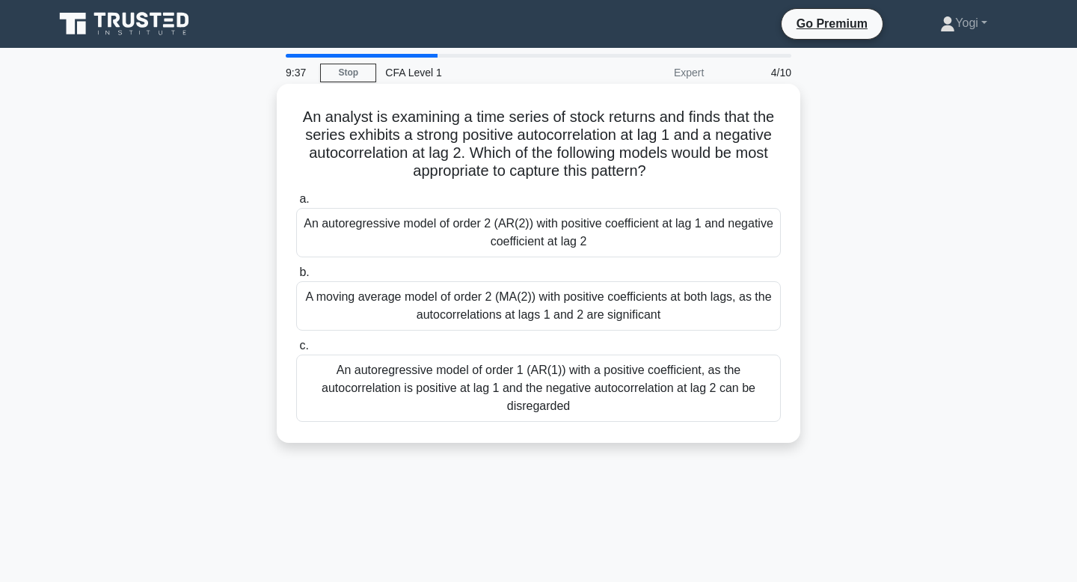
click at [548, 231] on div "An autoregressive model of order 2 (AR(2)) with positive coefficient at lag 1 a…" at bounding box center [538, 232] width 485 height 49
click at [296, 204] on input "a. An autoregressive model of order 2 (AR(2)) with positive coefficient at lag …" at bounding box center [296, 199] width 0 height 10
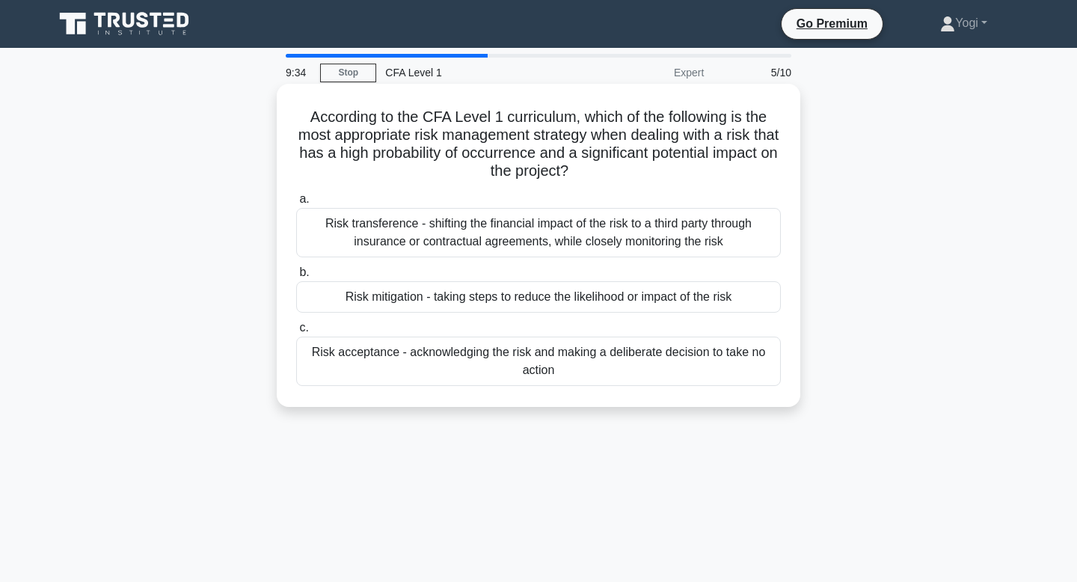
click at [556, 300] on div "Risk mitigation - taking steps to reduce the likelihood or impact of the risk" at bounding box center [538, 296] width 485 height 31
click at [296, 277] on input "b. Risk mitigation - taking steps to reduce the likelihood or impact of the risk" at bounding box center [296, 273] width 0 height 10
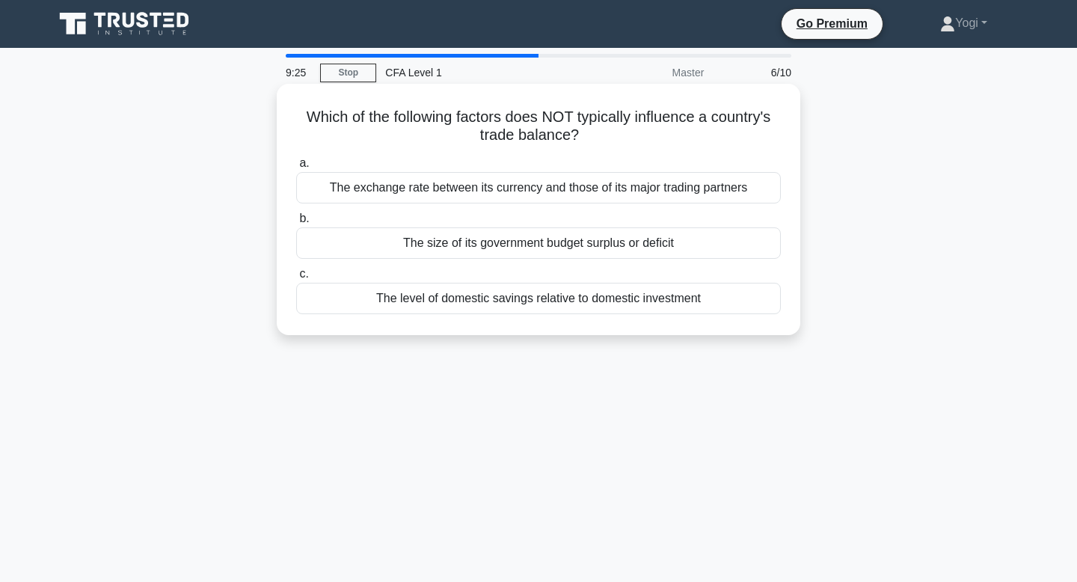
click at [565, 248] on div "The size of its government budget surplus or deficit" at bounding box center [538, 242] width 485 height 31
click at [296, 224] on input "b. The size of its government budget surplus or deficit" at bounding box center [296, 219] width 0 height 10
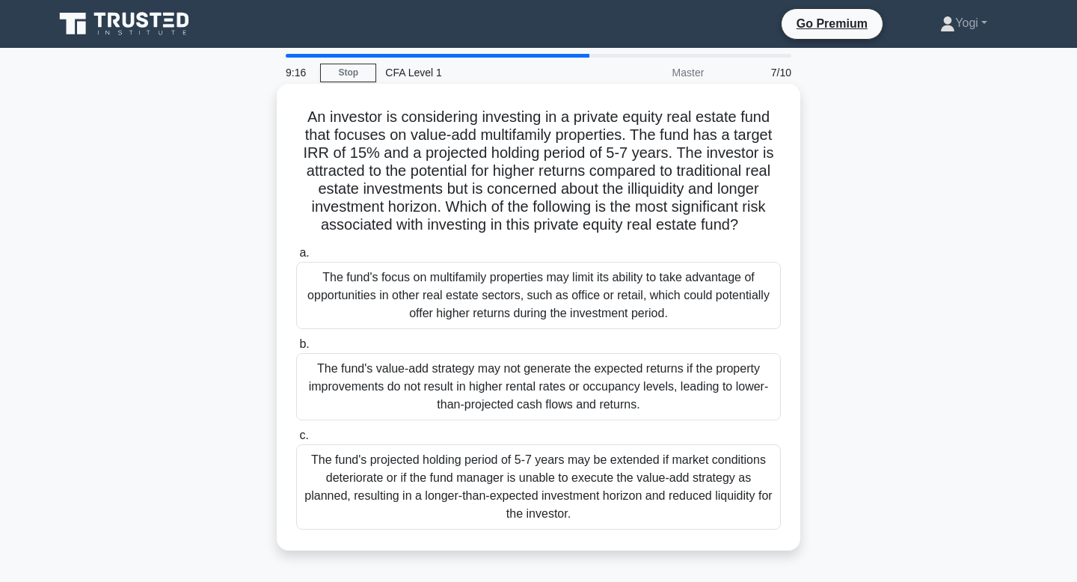
click at [572, 395] on div "The fund's value-add strategy may not generate the expected returns if the prop…" at bounding box center [538, 386] width 485 height 67
click at [296, 349] on input "b. The fund's value-add strategy may not generate the expected returns if the p…" at bounding box center [296, 345] width 0 height 10
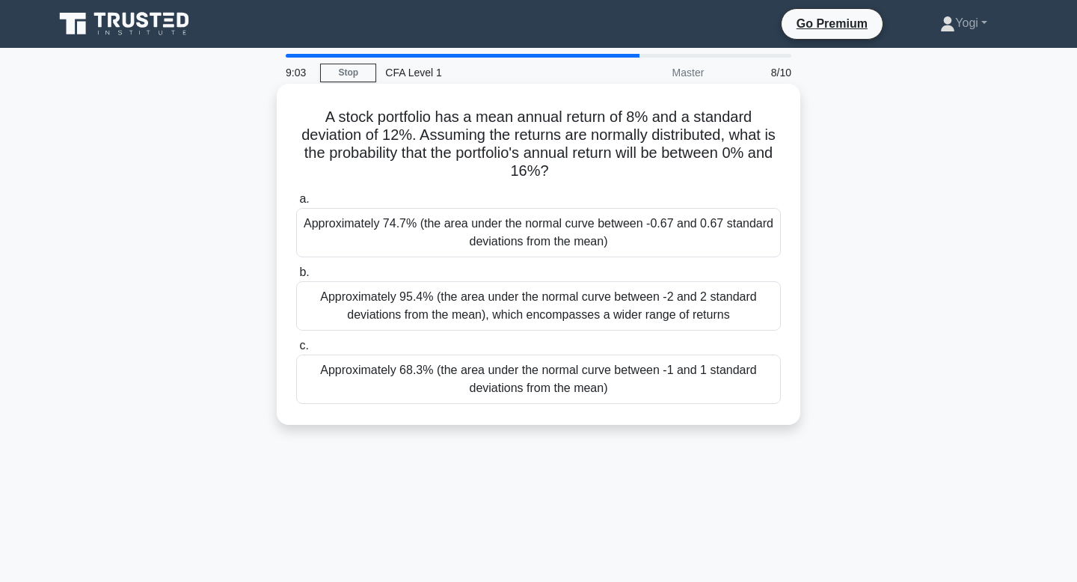
click at [542, 227] on div "Approximately 74.7% (the area under the normal curve between -0.67 and 0.67 sta…" at bounding box center [538, 232] width 485 height 49
click at [296, 204] on input "a. Approximately 74.7% (the area under the normal curve between -0.67 and 0.67 …" at bounding box center [296, 199] width 0 height 10
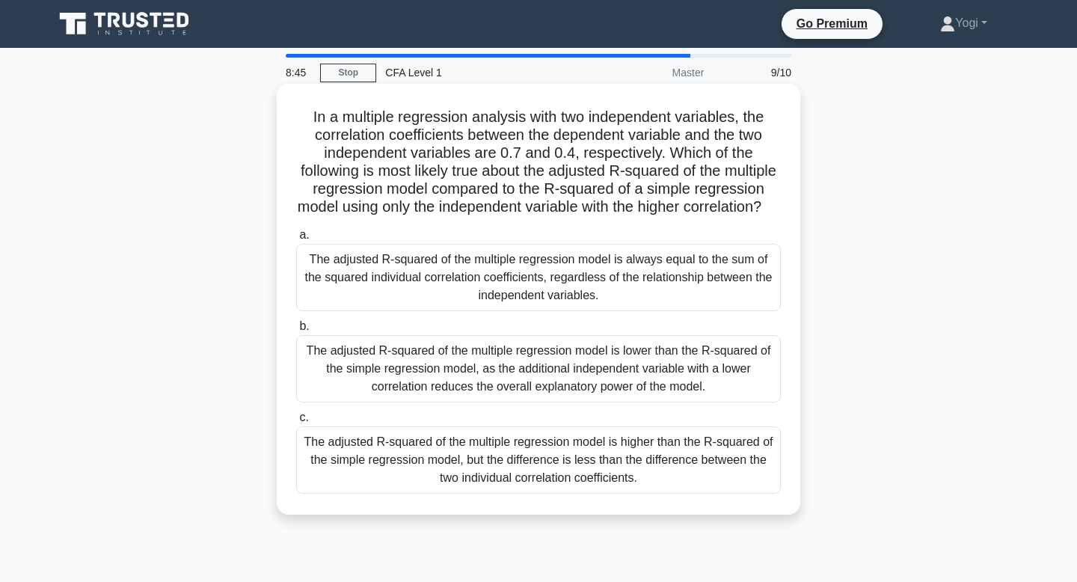
click at [562, 484] on div "The adjusted R-squared of the multiple regression model is higher than the R-sq…" at bounding box center [538, 459] width 485 height 67
click at [296, 423] on input "c. The adjusted R-squared of the multiple regression model is higher than the R…" at bounding box center [296, 418] width 0 height 10
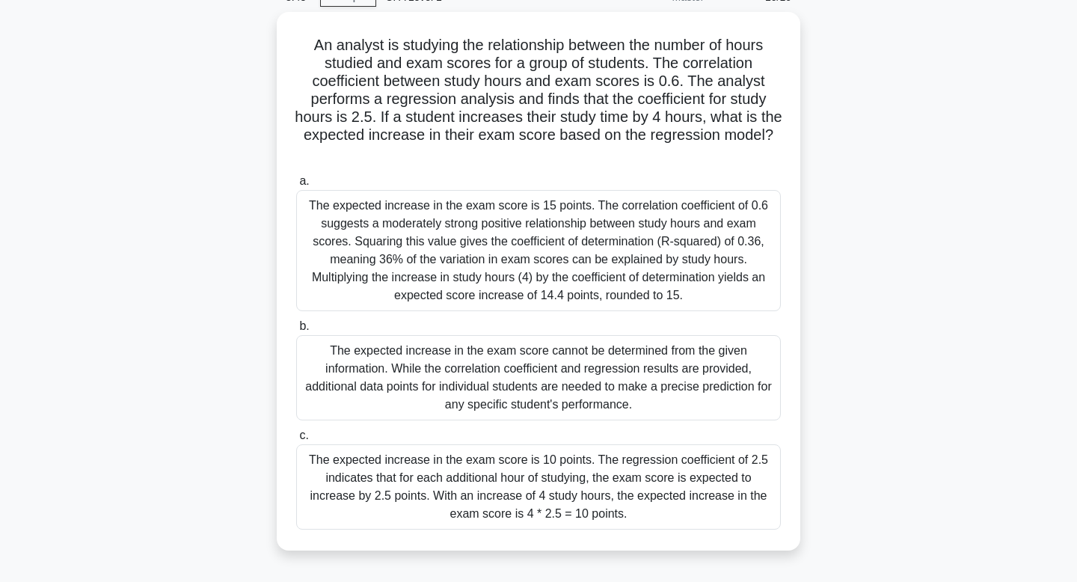
scroll to position [77, 0]
click at [562, 484] on div "The expected increase in the exam score is 10 points. The regression coefficien…" at bounding box center [538, 485] width 485 height 85
click at [296, 439] on input "c. The expected increase in the exam score is 10 points. The regression coeffic…" at bounding box center [296, 434] width 0 height 10
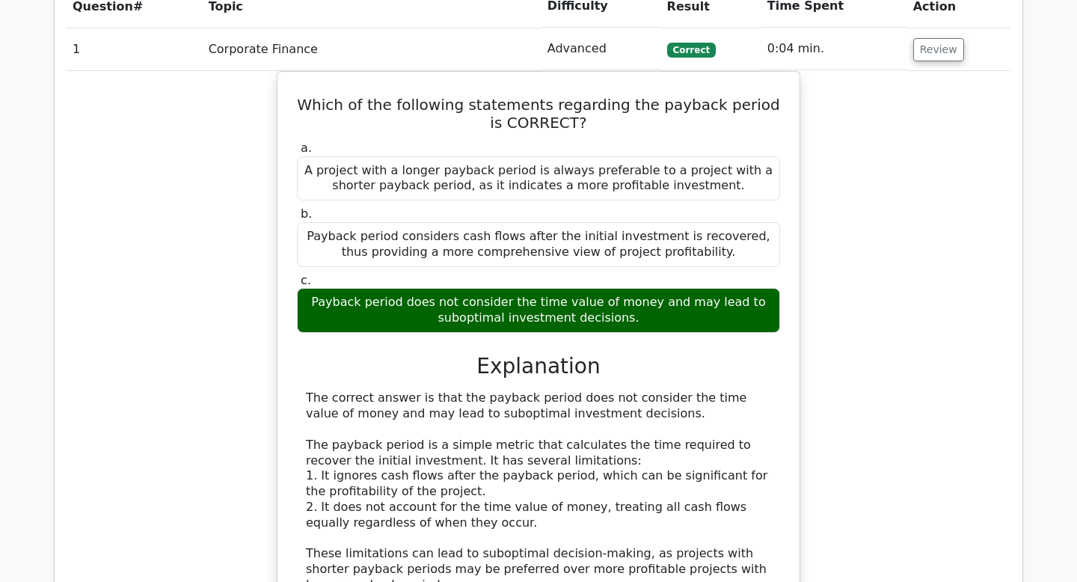
scroll to position [1169, 0]
